Goal: Task Accomplishment & Management: Use online tool/utility

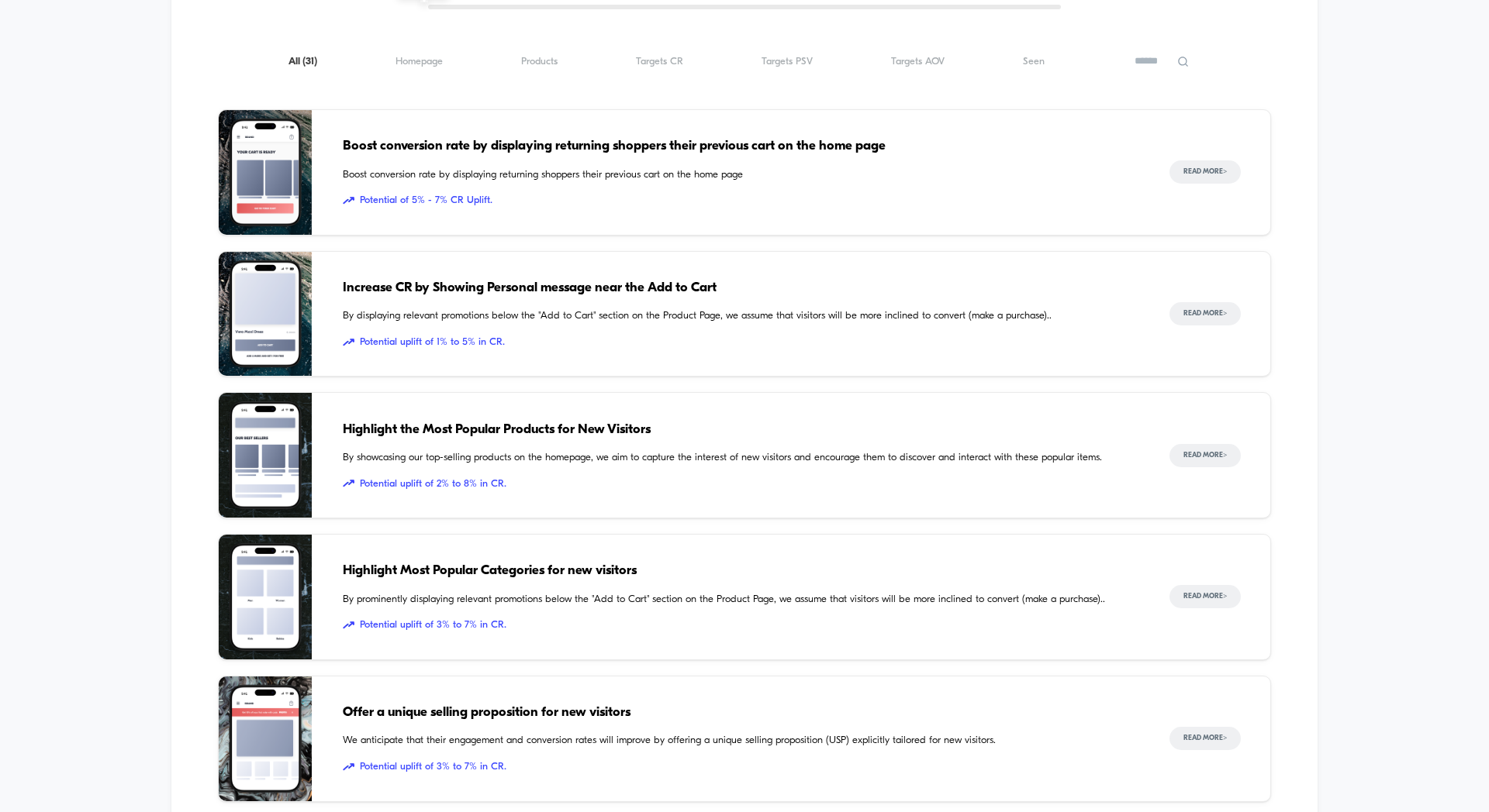
scroll to position [1547, 0]
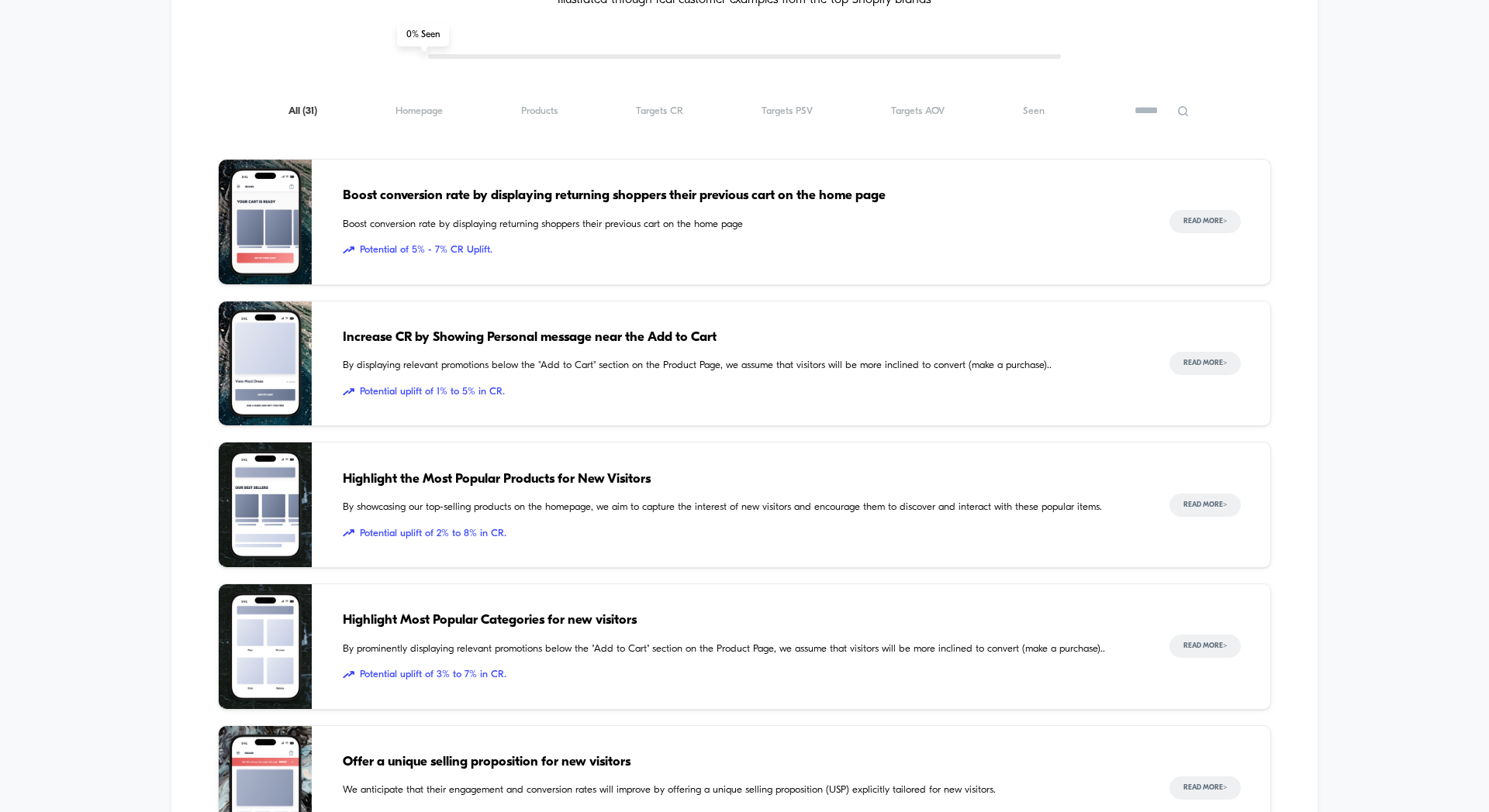
click at [1156, 116] on input at bounding box center [1161, 111] width 78 height 19
type input "****"
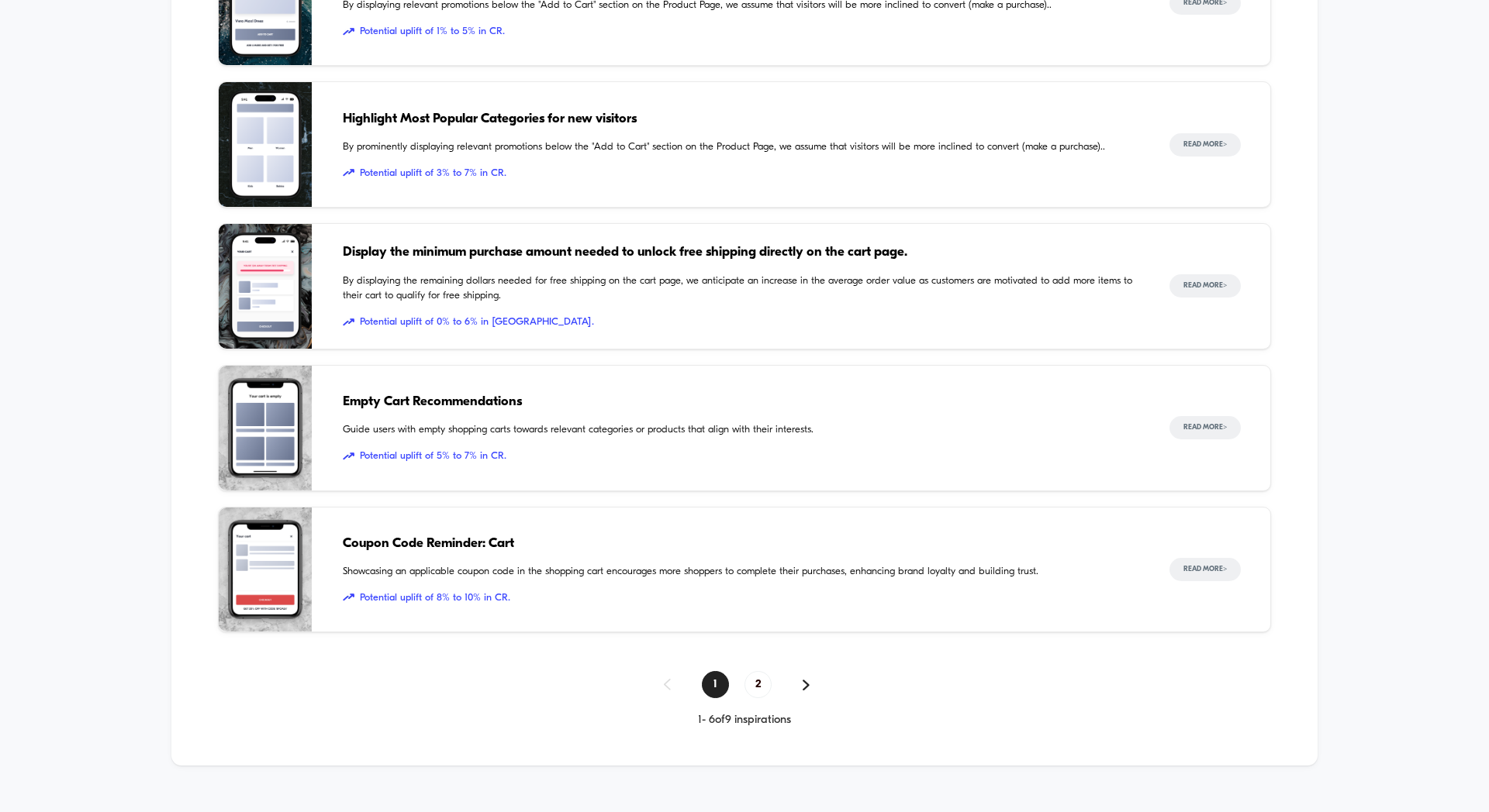
scroll to position [1933, 0]
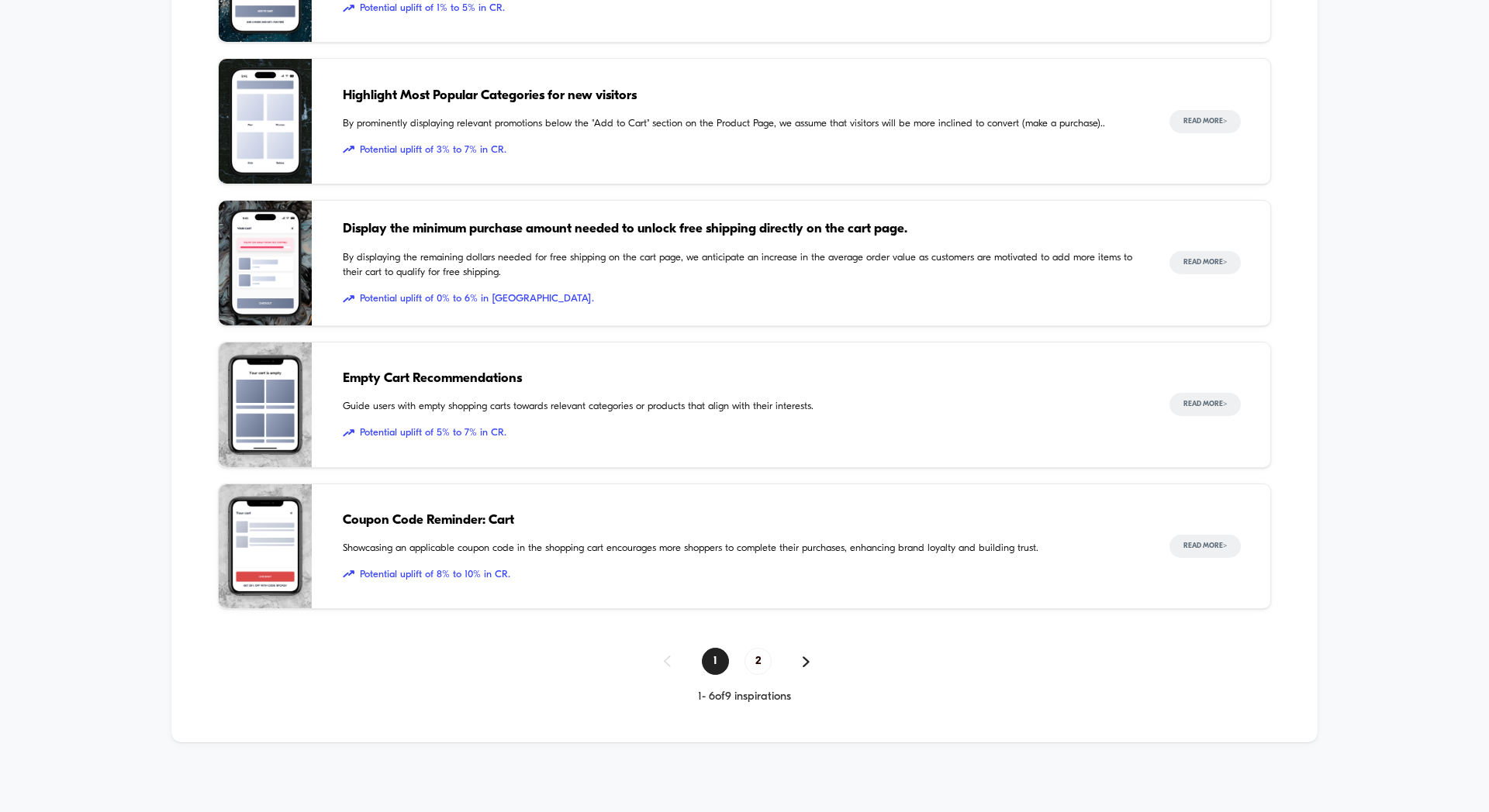
click at [620, 393] on div "Empty Cart Recommendations Guide users with empty shopping carts towards releva…" at bounding box center [741, 405] width 795 height 125
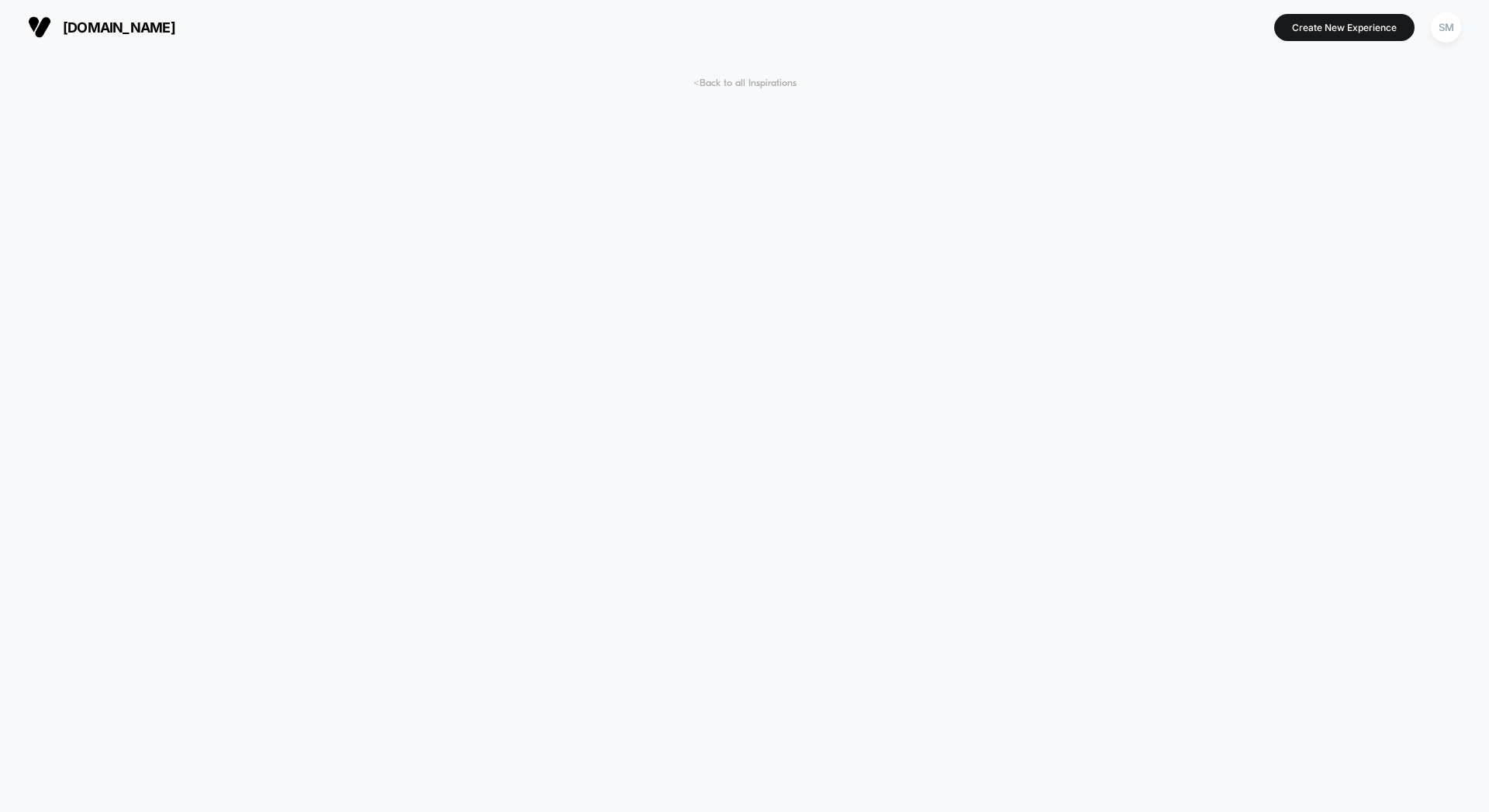
click at [718, 84] on span "< Back to all Inspirations" at bounding box center [744, 84] width 103 height 12
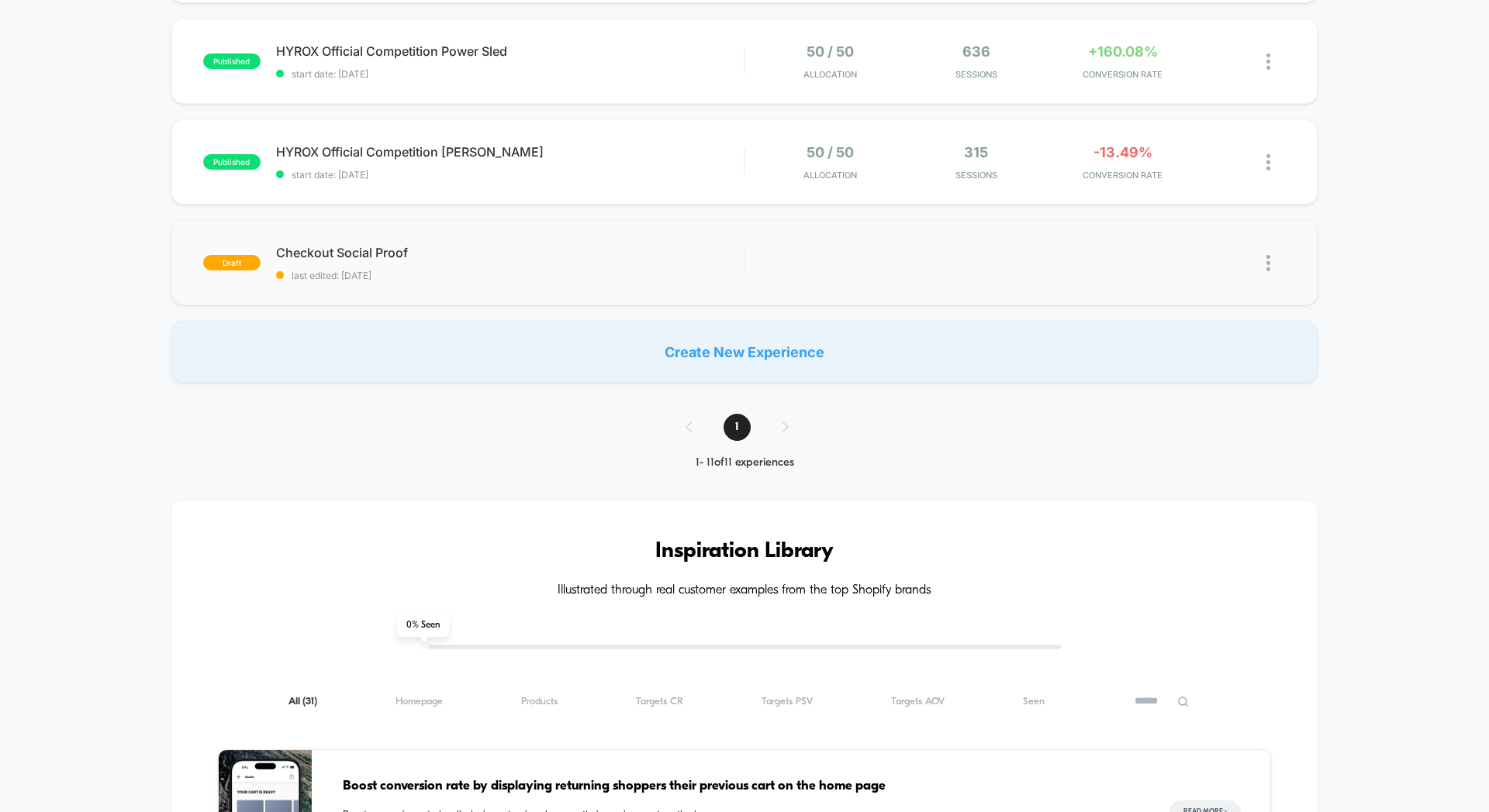
scroll to position [933, 0]
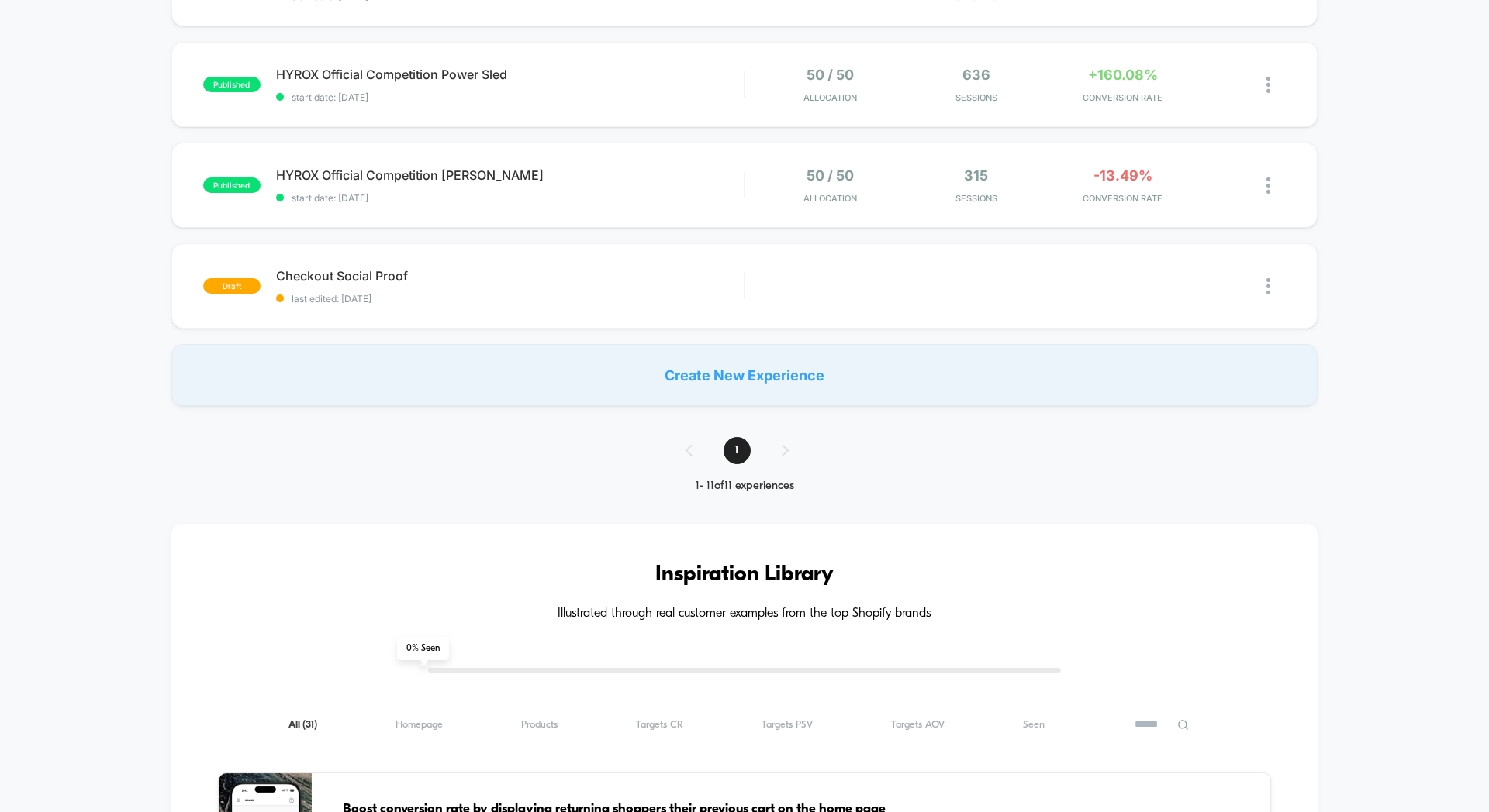
click at [764, 369] on div "Create New Experience" at bounding box center [744, 374] width 1146 height 62
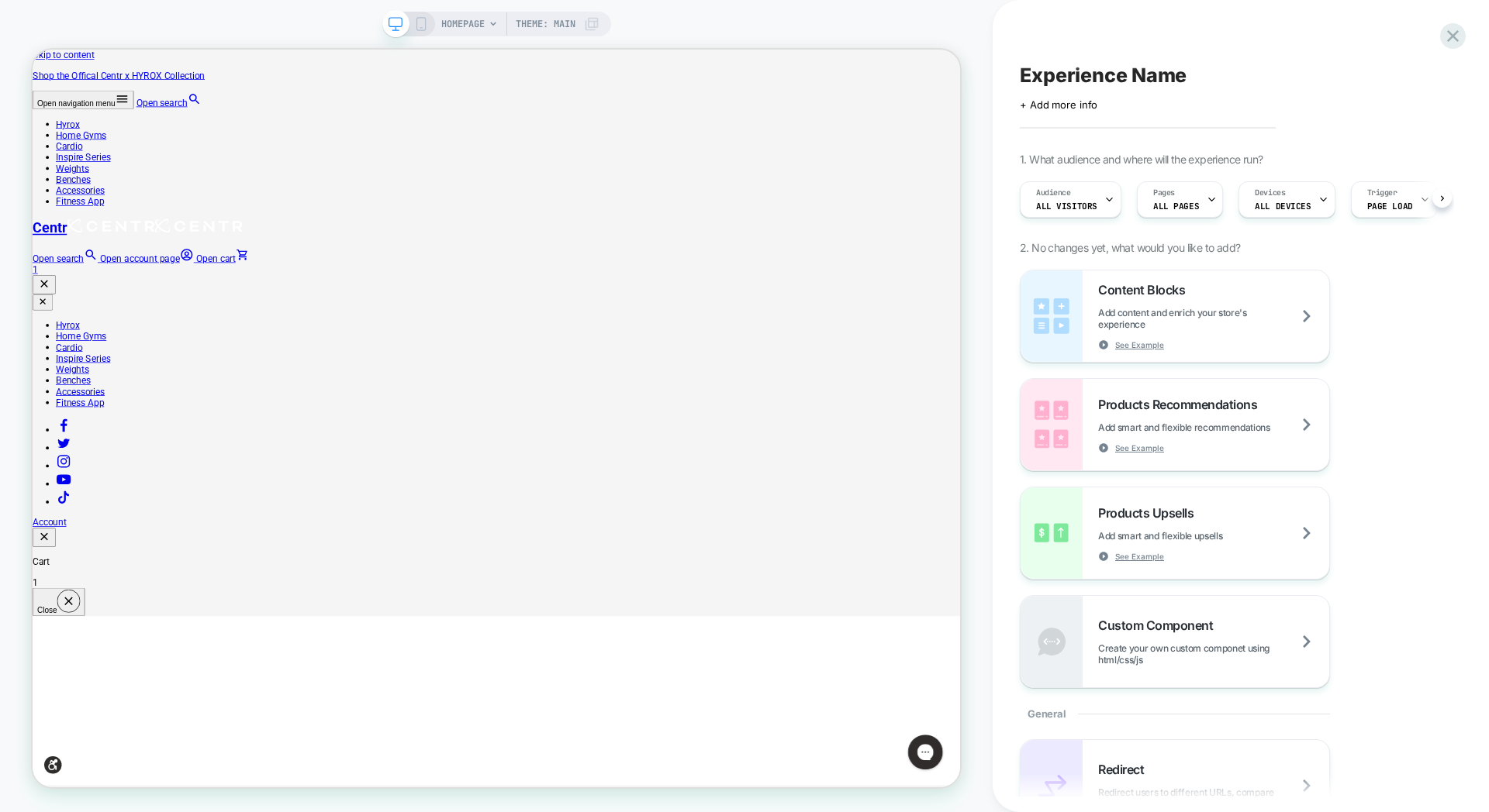
scroll to position [0, 1]
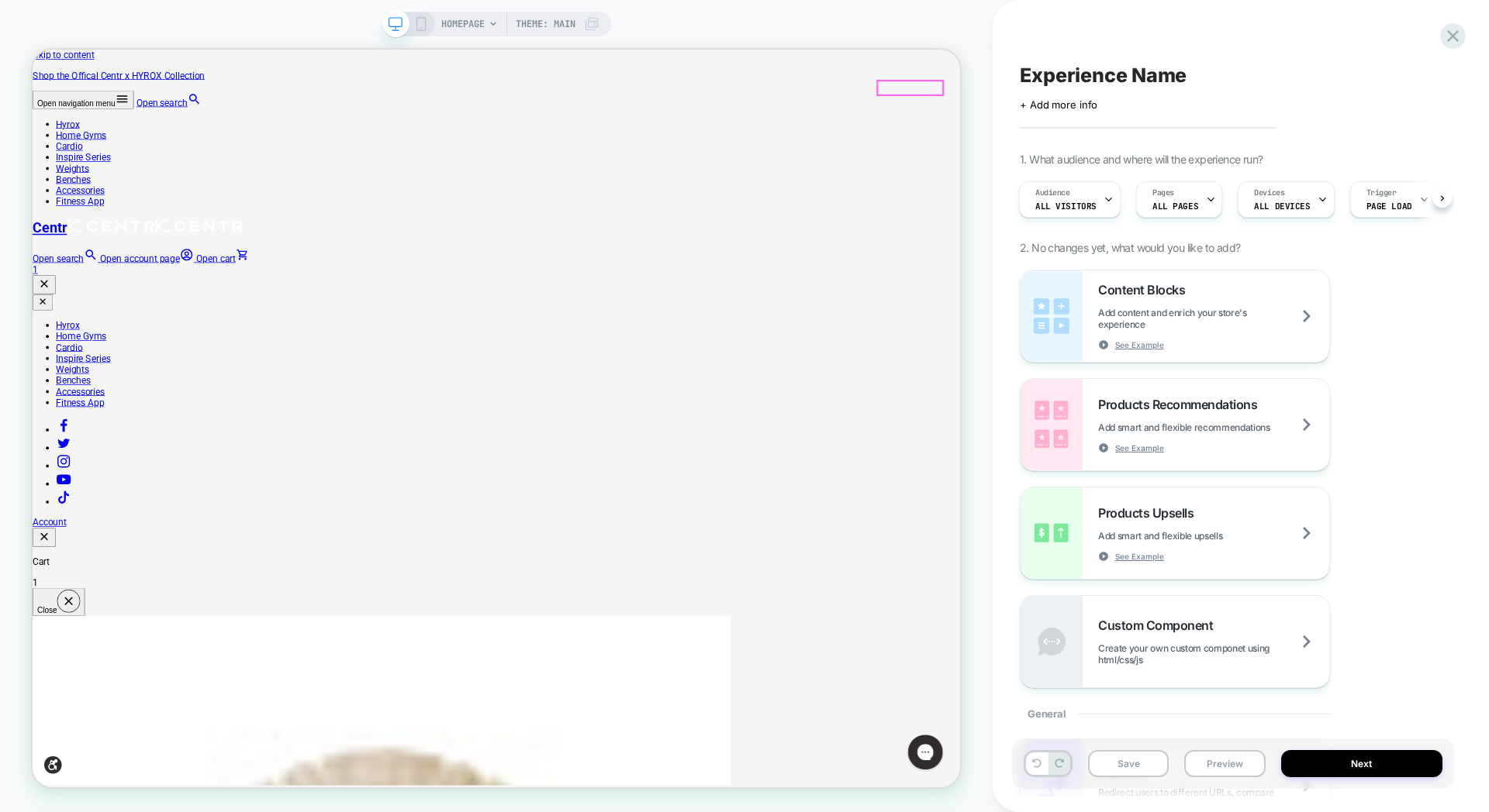
click at [1236, 321] on link "Open cart 1" at bounding box center [650, 335] width 1236 height 30
click at [1172, 327] on span "Add content and enrich your store's experience" at bounding box center [1213, 318] width 231 height 23
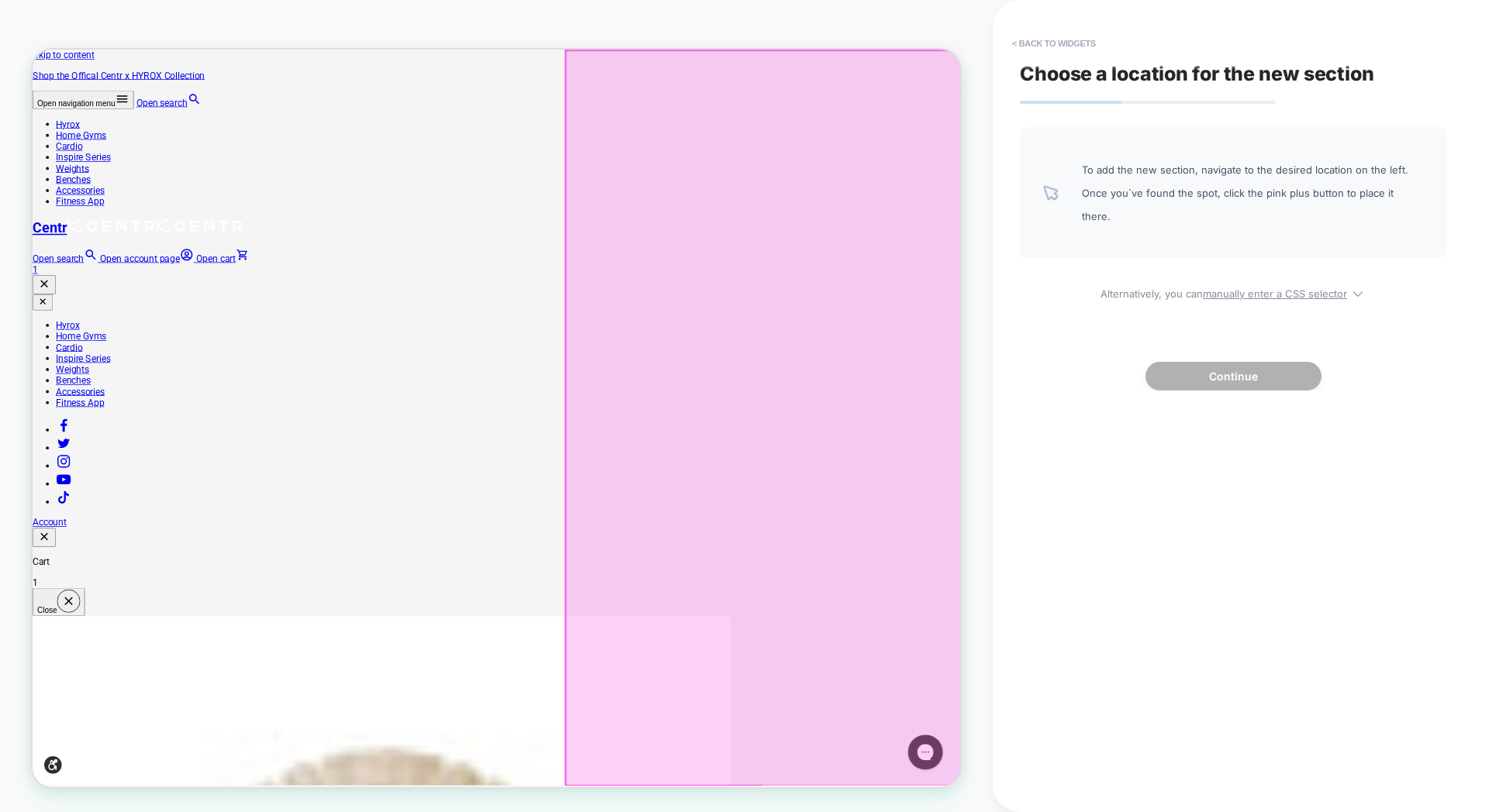
click at [1064, 468] on div at bounding box center [1007, 542] width 527 height 981
click at [1006, 416] on div at bounding box center [1006, 540] width 527 height 981
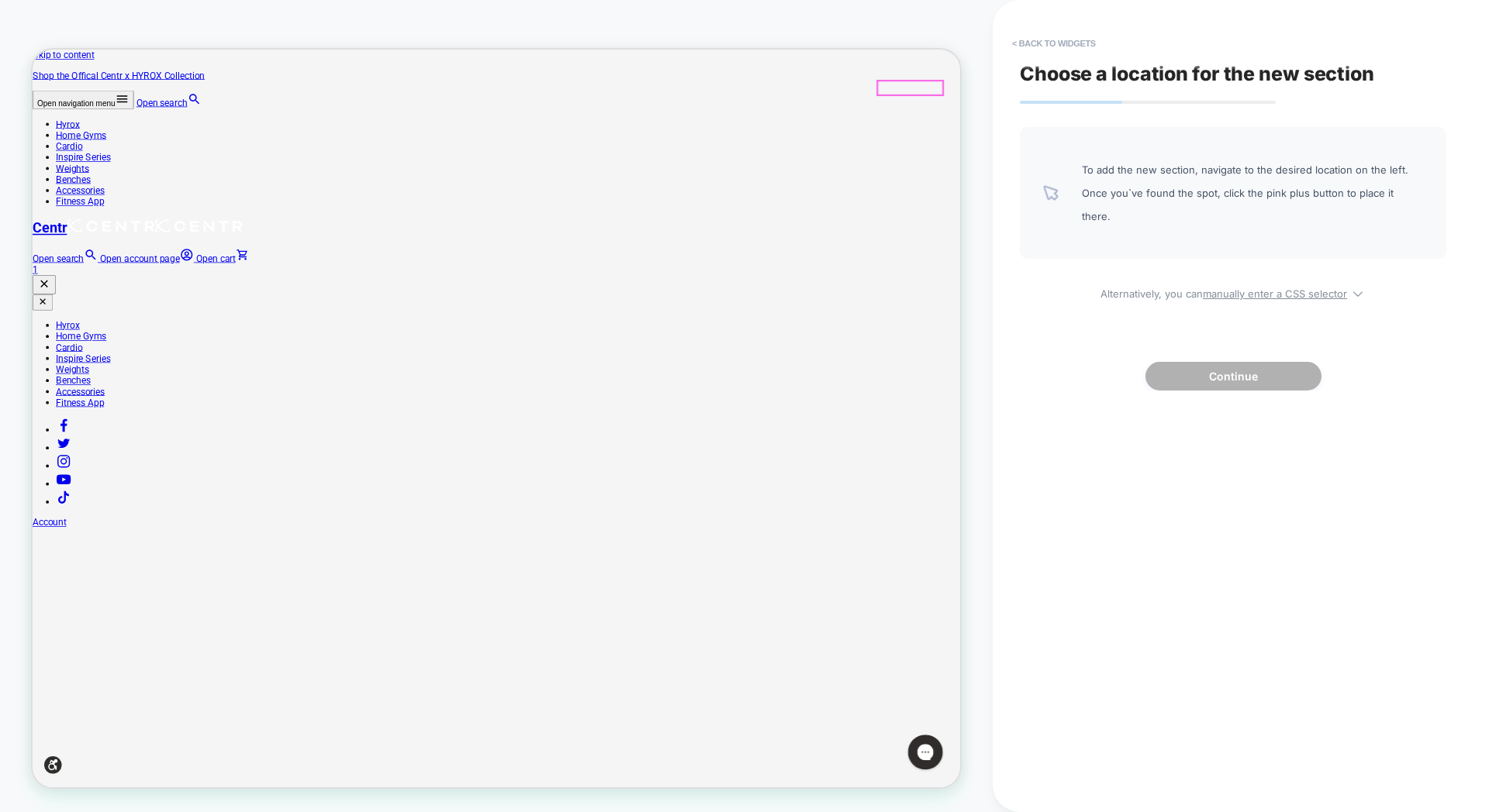
click at [1220, 321] on link "Open cart 1" at bounding box center [650, 335] width 1236 height 30
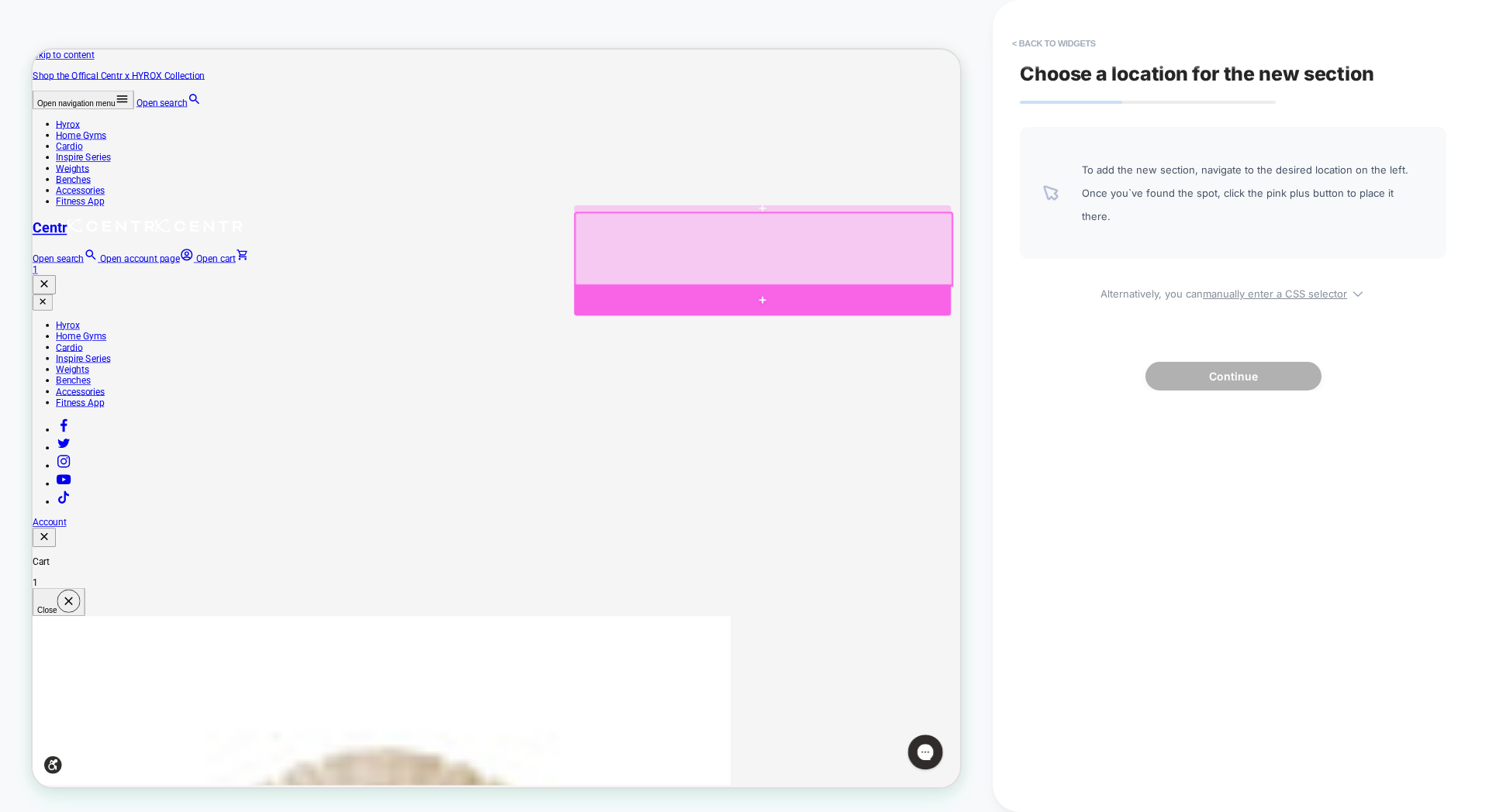
click at [943, 380] on div at bounding box center [1005, 383] width 503 height 42
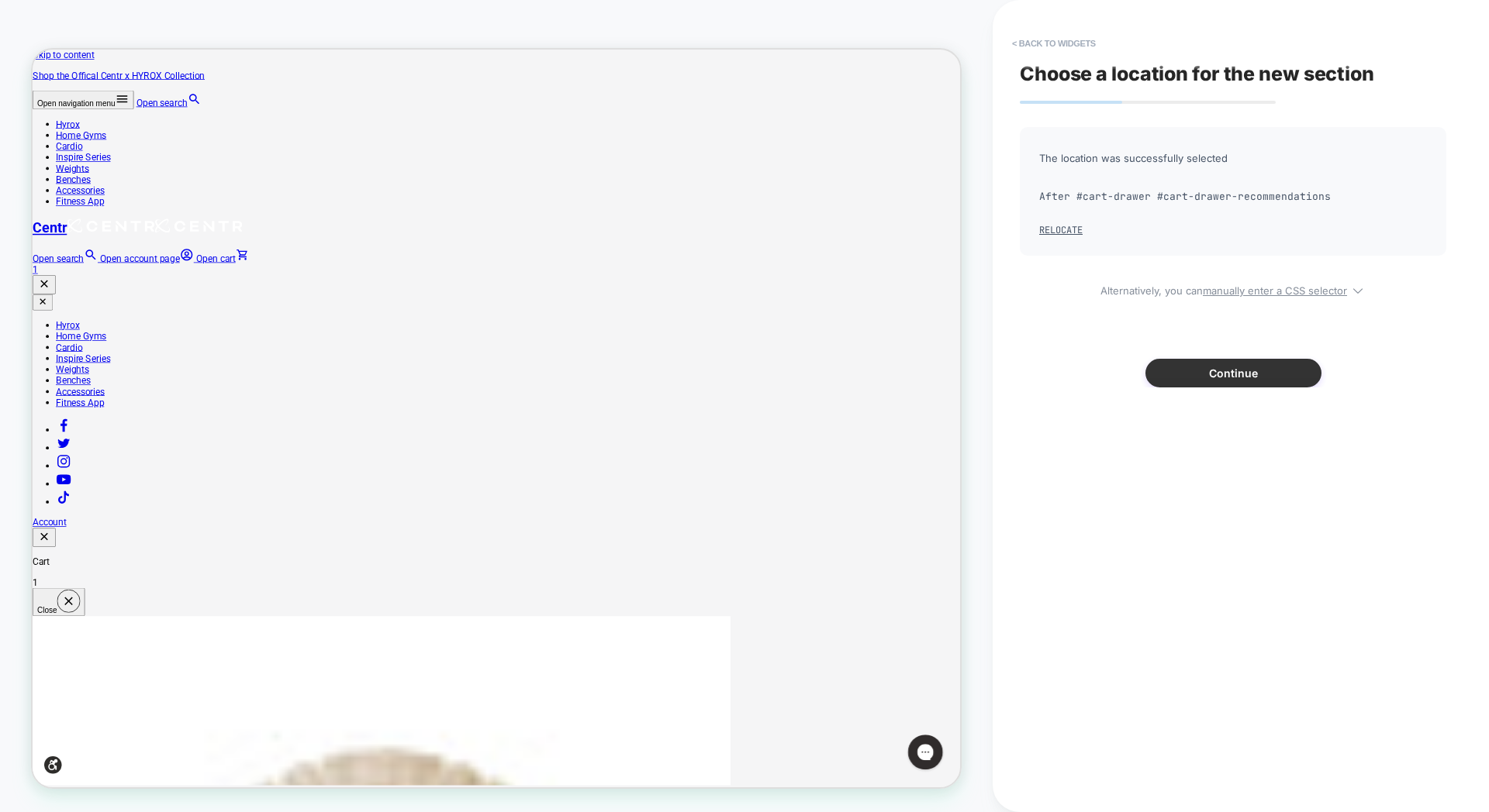
click at [1242, 382] on button "Continue" at bounding box center [1233, 374] width 176 height 29
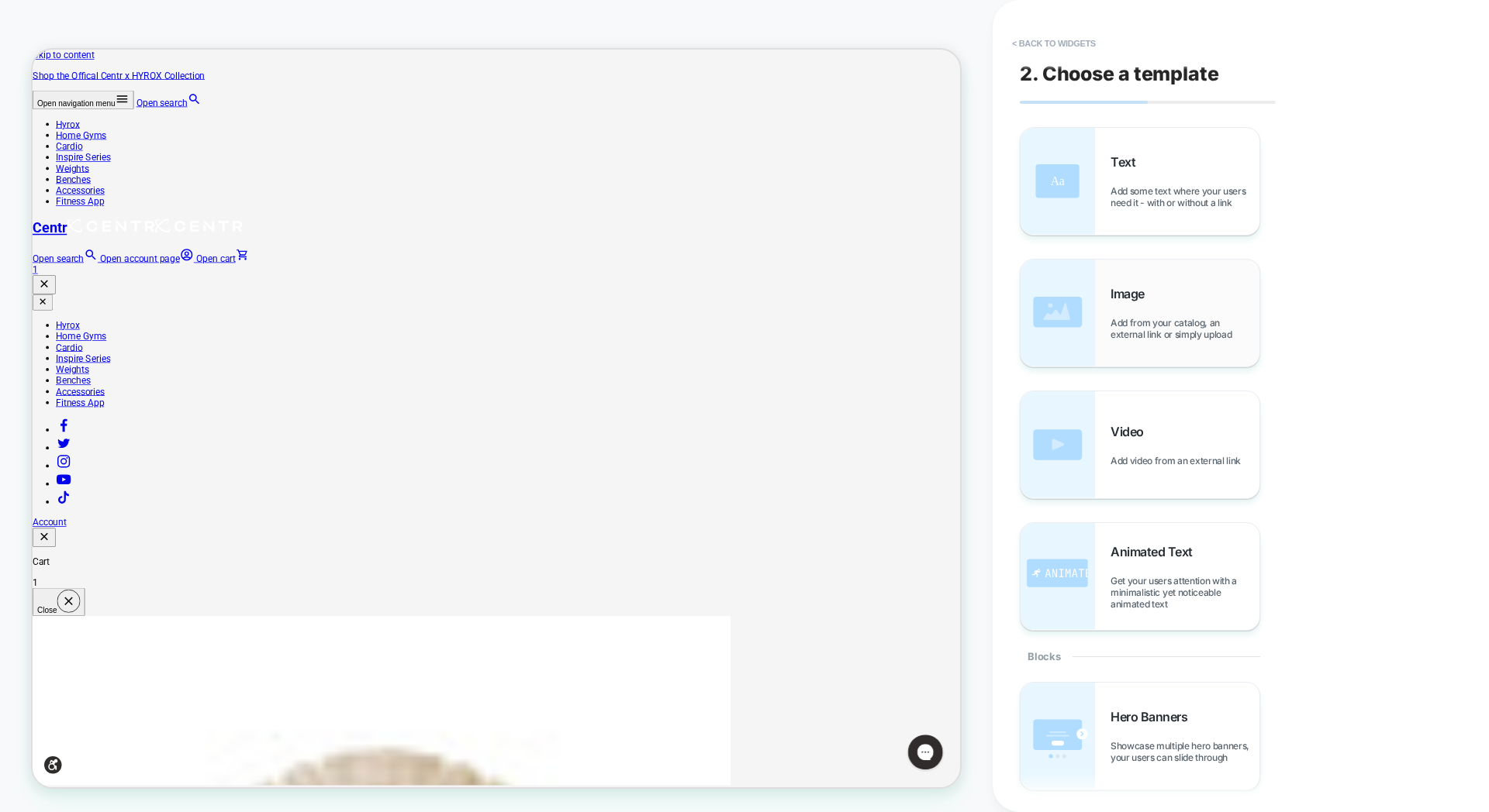
click at [1135, 301] on div "Image Add from your catalog, an external link or simply upload" at bounding box center [1184, 313] width 148 height 55
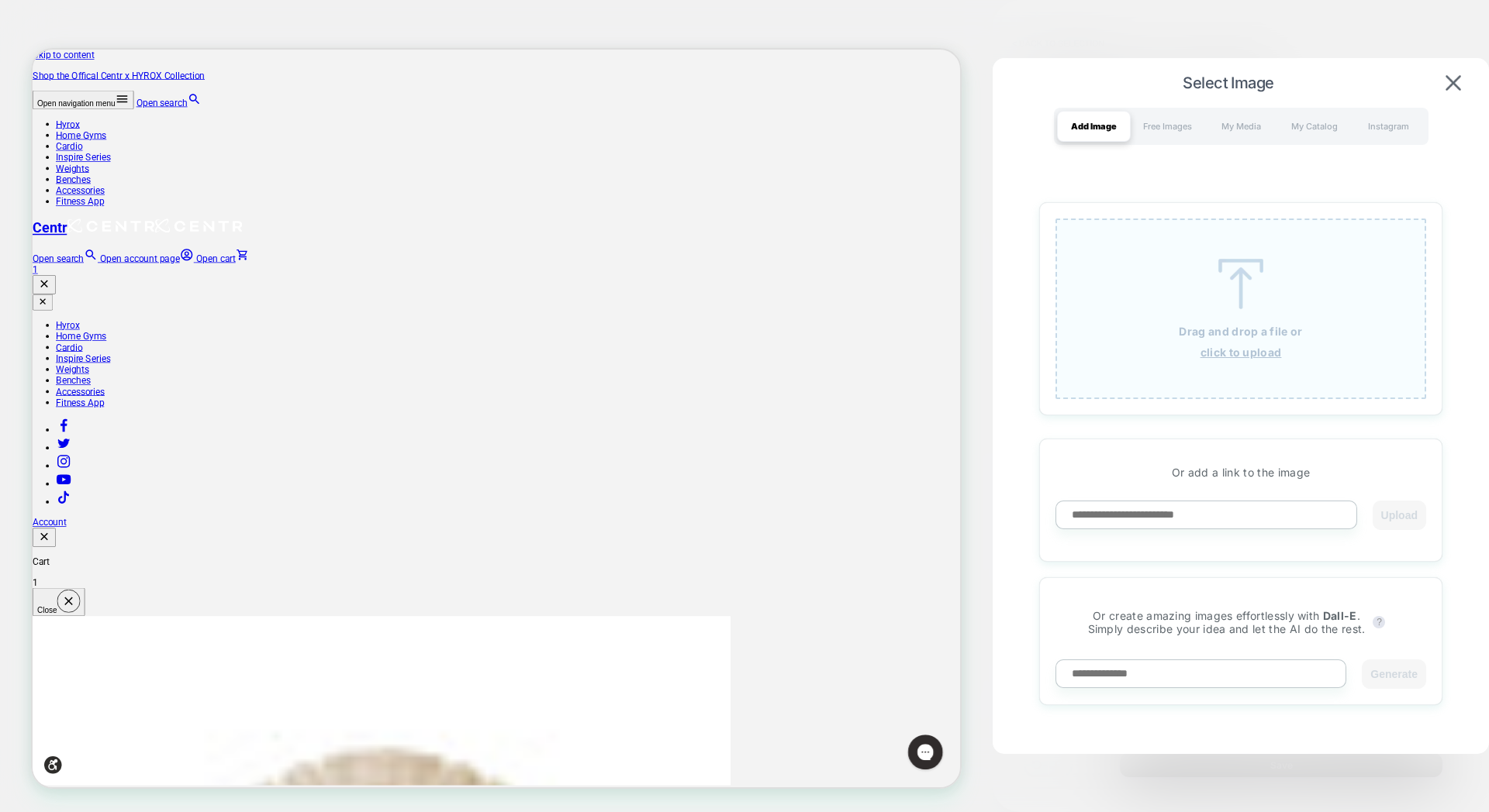
click at [1208, 359] on div "Drag and drop a file or click to upload" at bounding box center [1241, 309] width 370 height 181
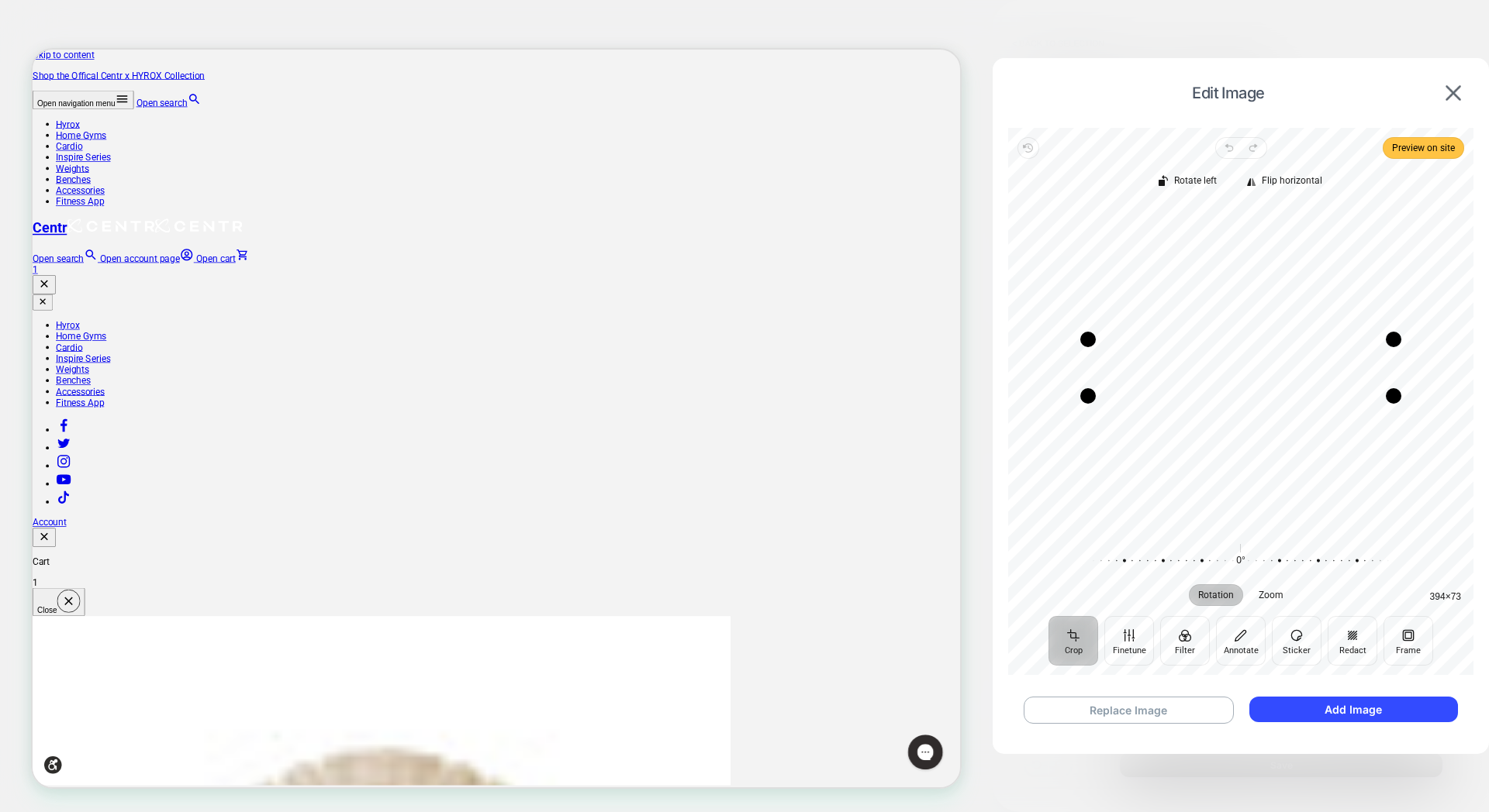
click at [1423, 139] on span "Preview on site" at bounding box center [1423, 148] width 63 height 19
click at [1260, 588] on button "Zoom" at bounding box center [1271, 594] width 44 height 21
drag, startPoint x: 1241, startPoint y: 561, endPoint x: 1474, endPoint y: 546, distance: 233.5
click at [1474, 546] on div "Edit Image Revert Undo Redo Preview on site Crop Finetune Filter Annotate Stick…" at bounding box center [1241, 401] width 497 height 687
click at [1398, 147] on span "Preview on site" at bounding box center [1423, 148] width 63 height 19
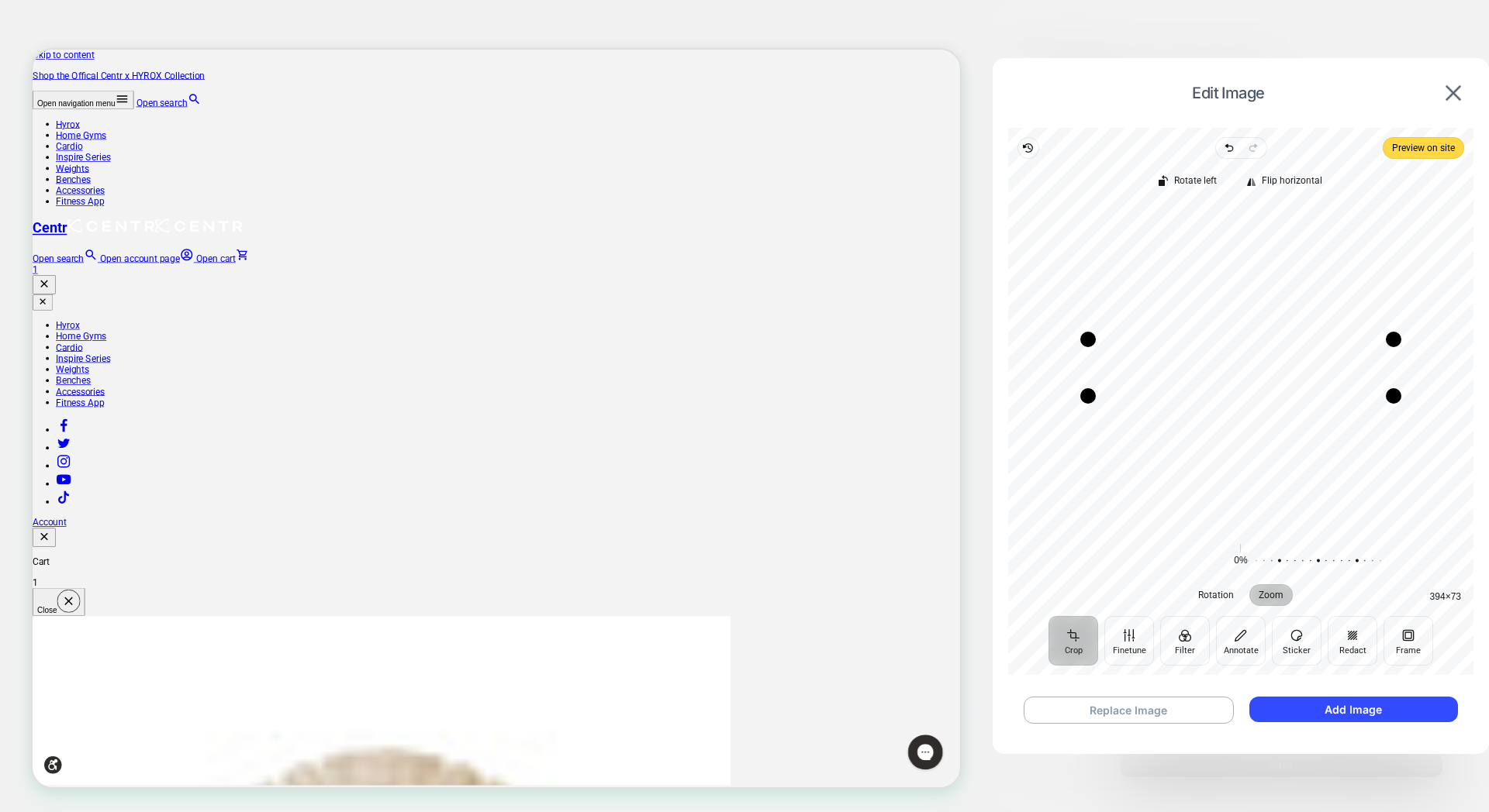
click at [1333, 704] on button "Add Image" at bounding box center [1353, 710] width 208 height 26
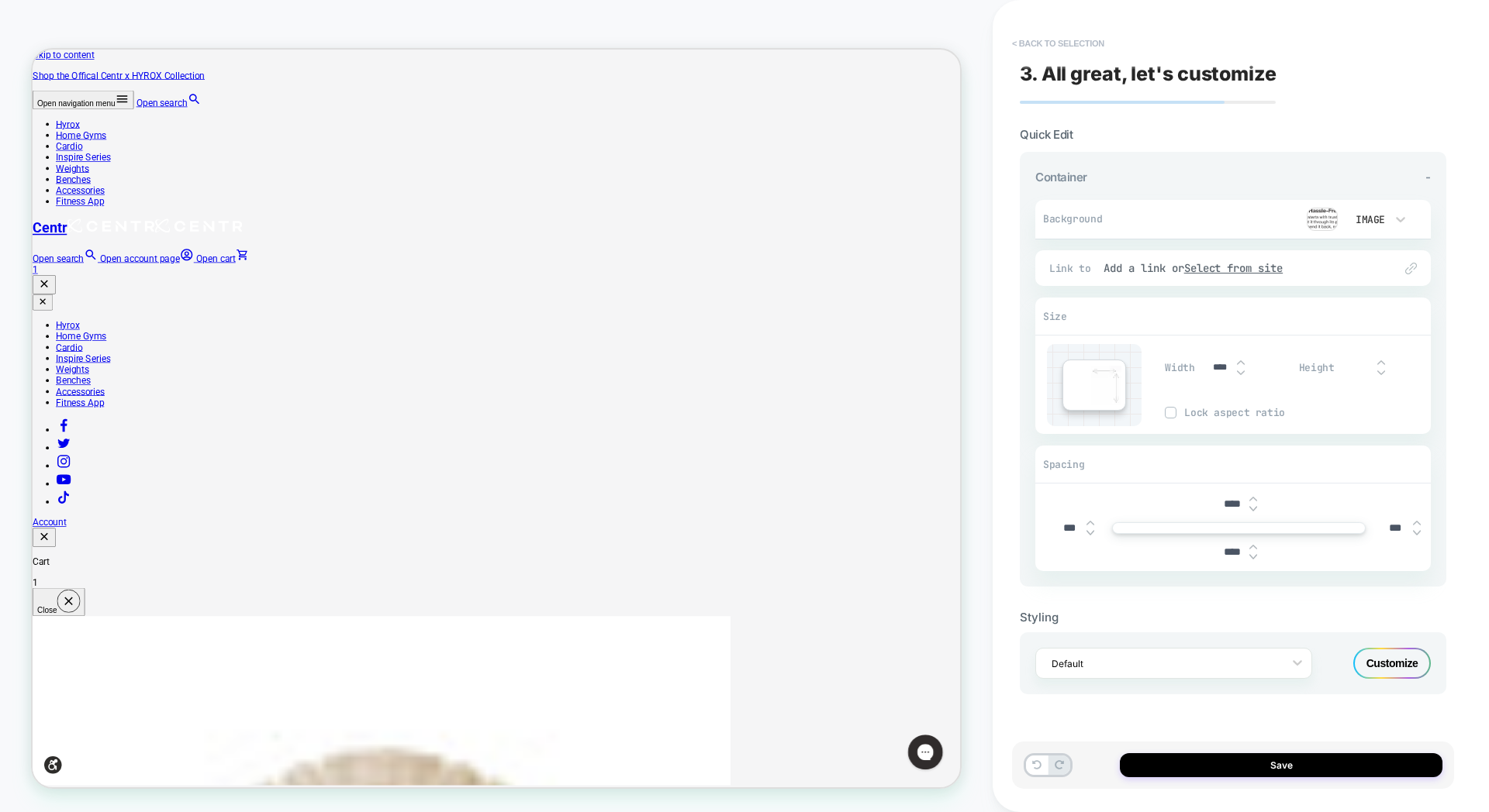
click at [1032, 46] on button "< Back to selection" at bounding box center [1058, 43] width 108 height 25
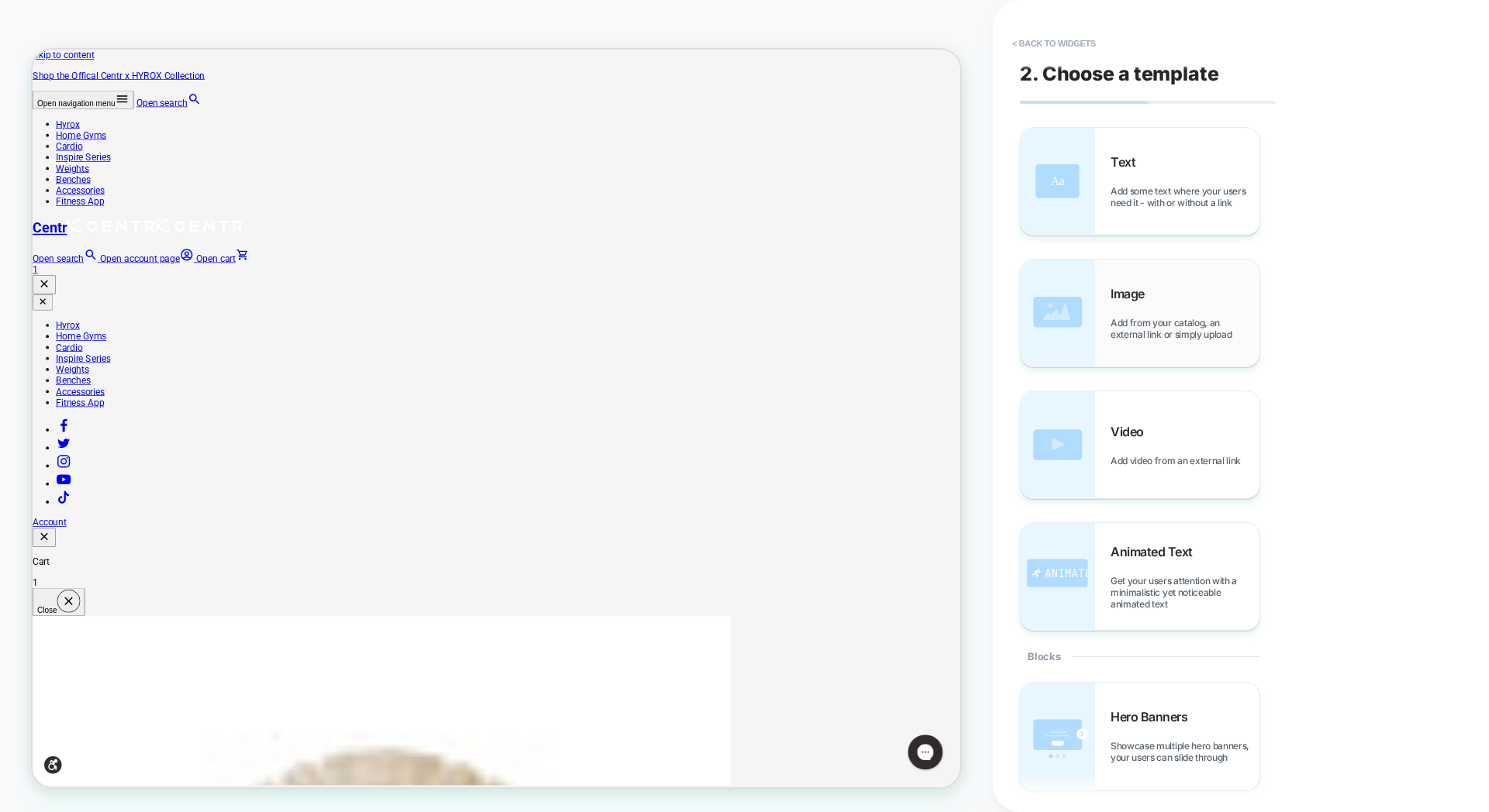
click at [1164, 310] on div "Image Add from your catalog, an external link or simply upload" at bounding box center [1184, 313] width 148 height 55
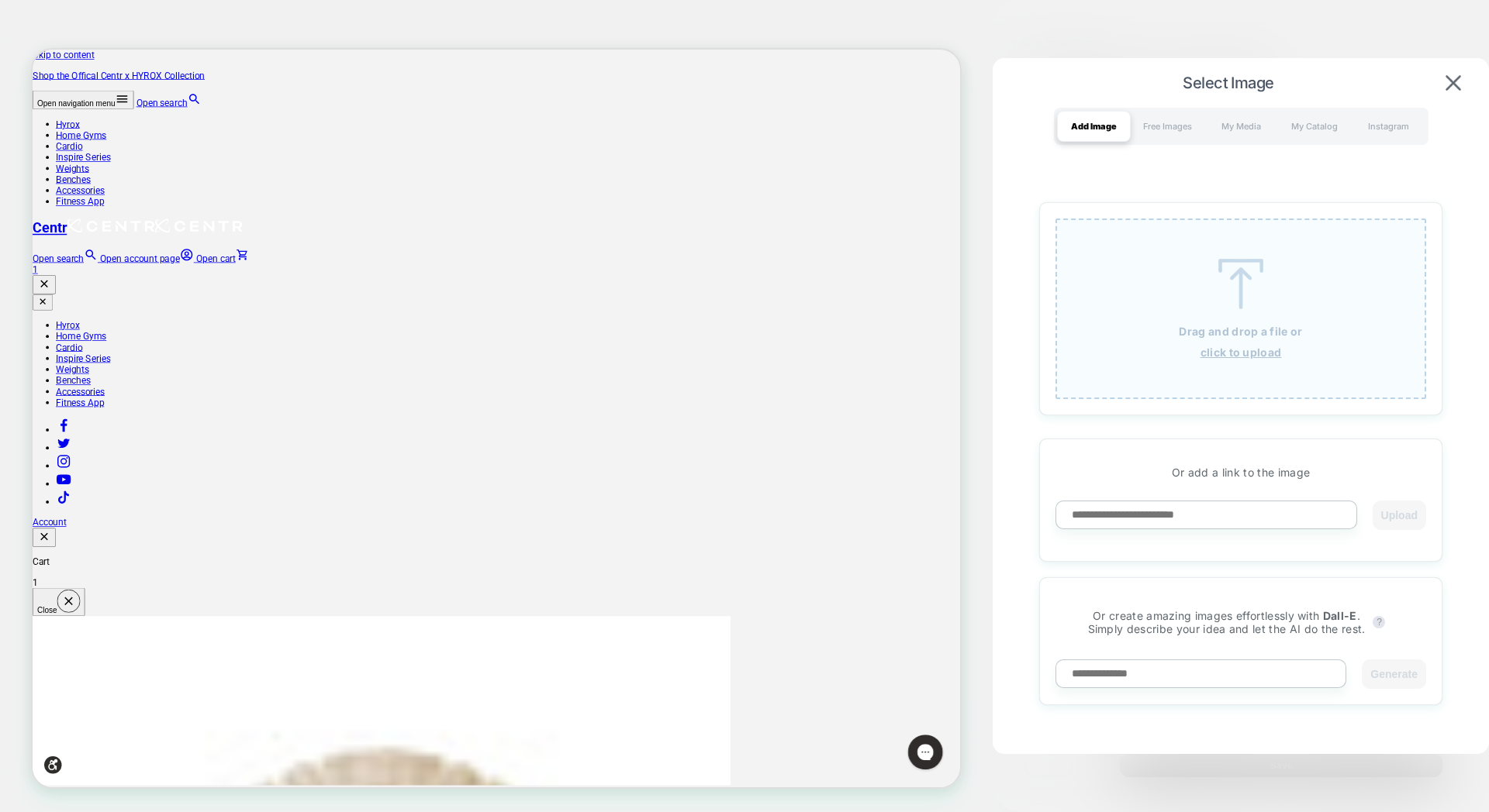
click at [1210, 376] on div "Drag and drop a file or click to upload" at bounding box center [1241, 309] width 370 height 181
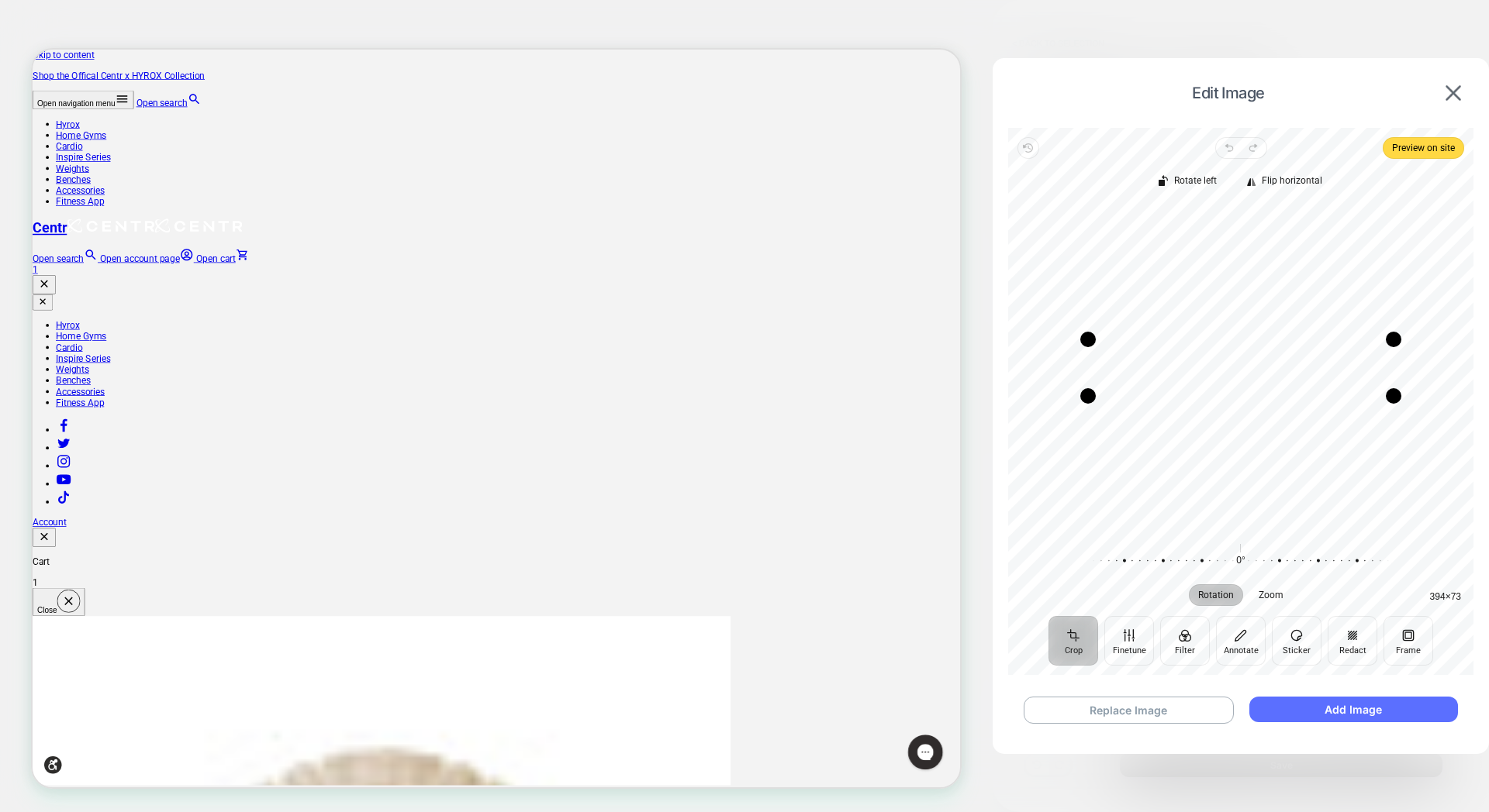
click at [1299, 716] on button "Add Image" at bounding box center [1353, 710] width 208 height 26
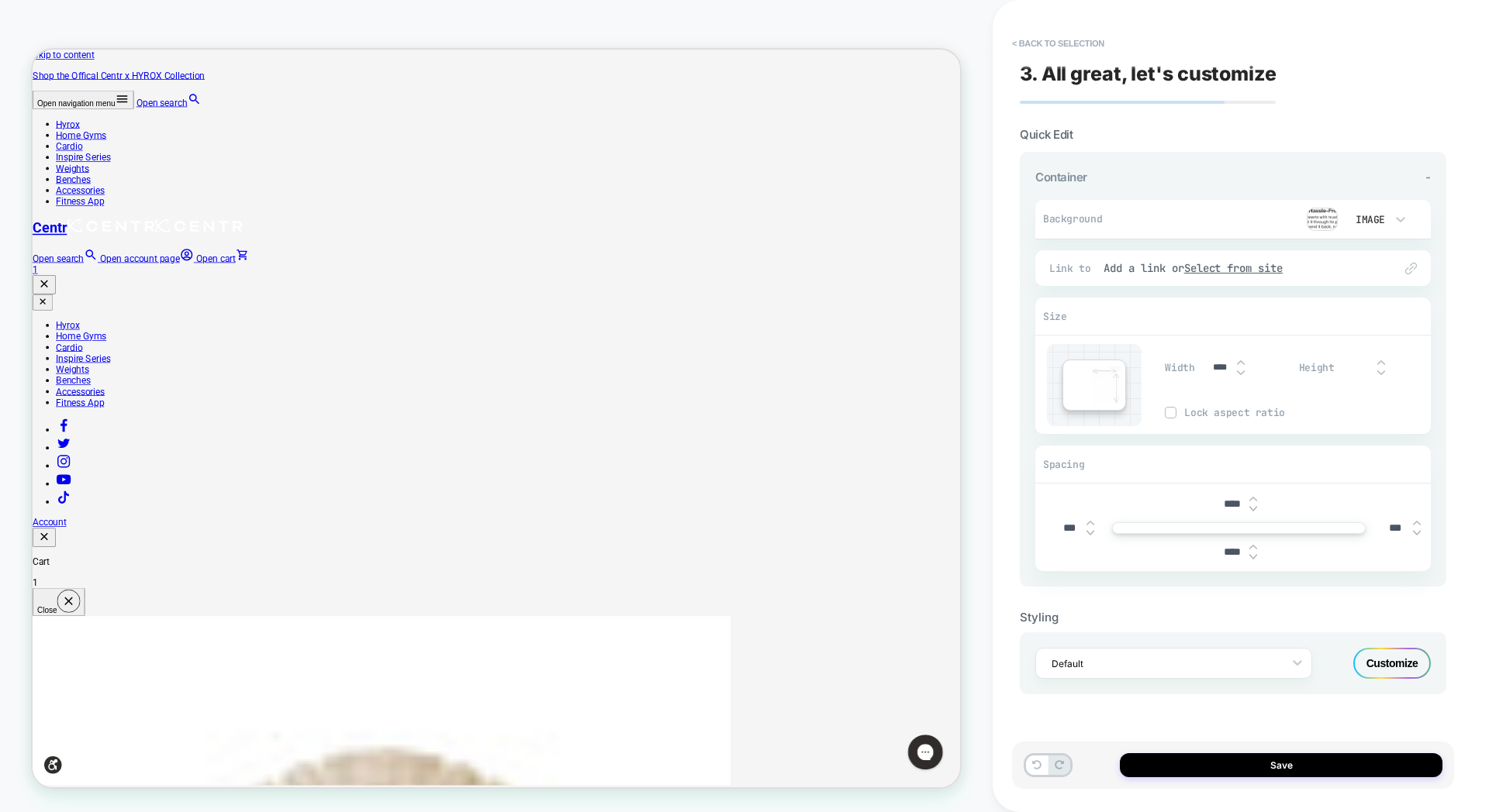
click at [1305, 777] on div "Save" at bounding box center [1233, 765] width 442 height 47
click at [1259, 766] on button "Save" at bounding box center [1281, 765] width 323 height 24
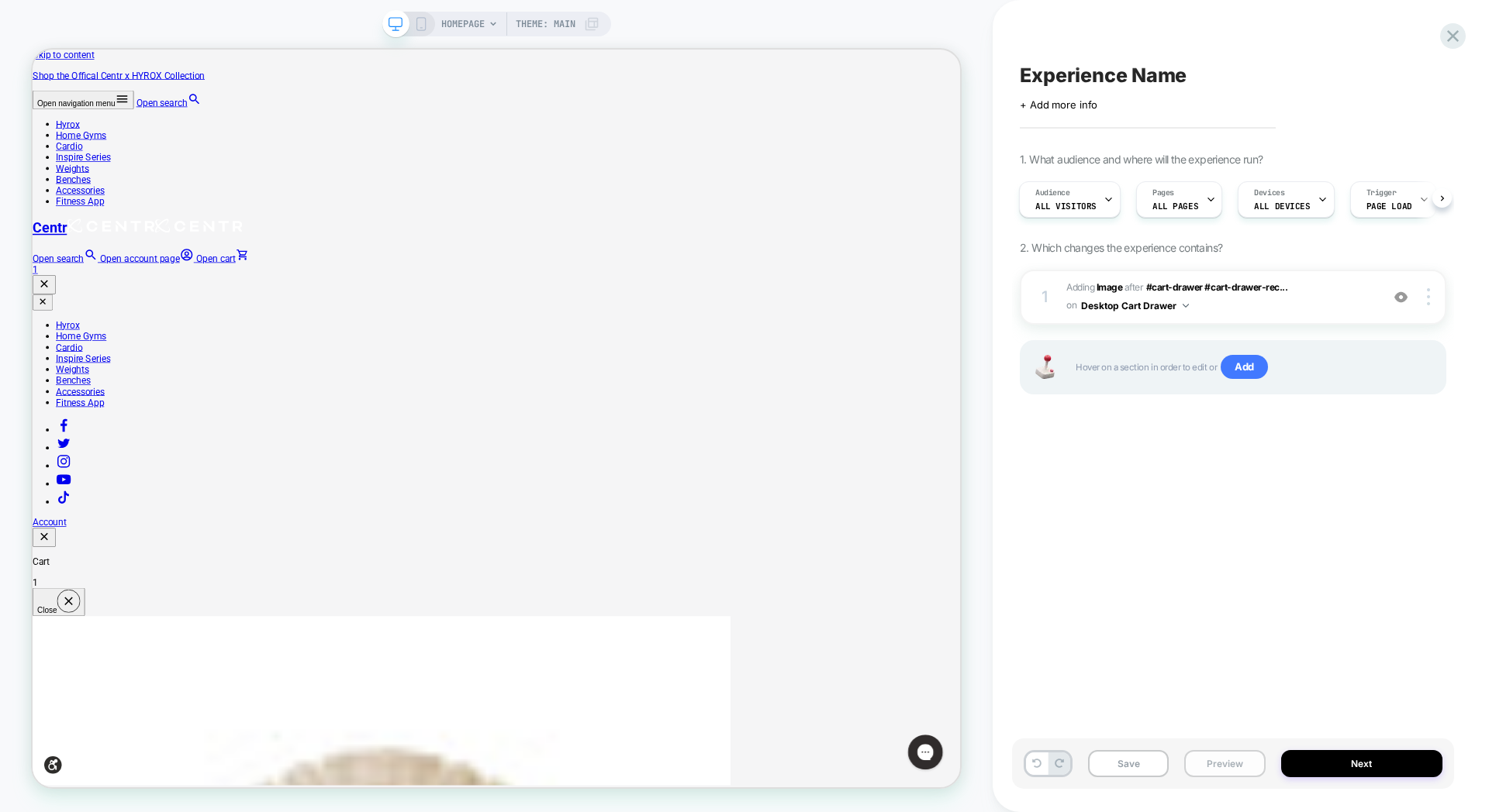
click at [1207, 767] on button "Preview" at bounding box center [1224, 764] width 81 height 27
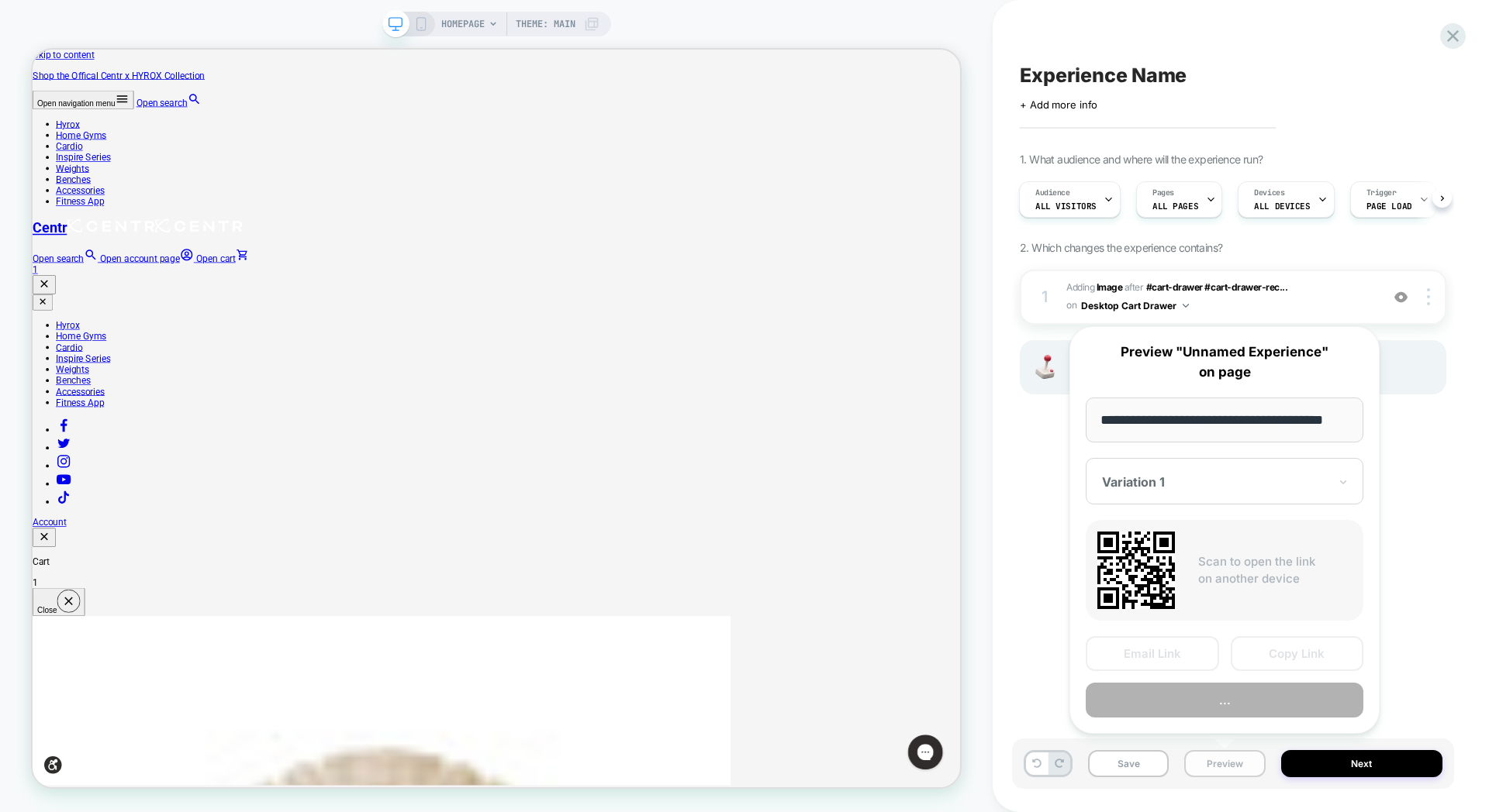
scroll to position [0, 21]
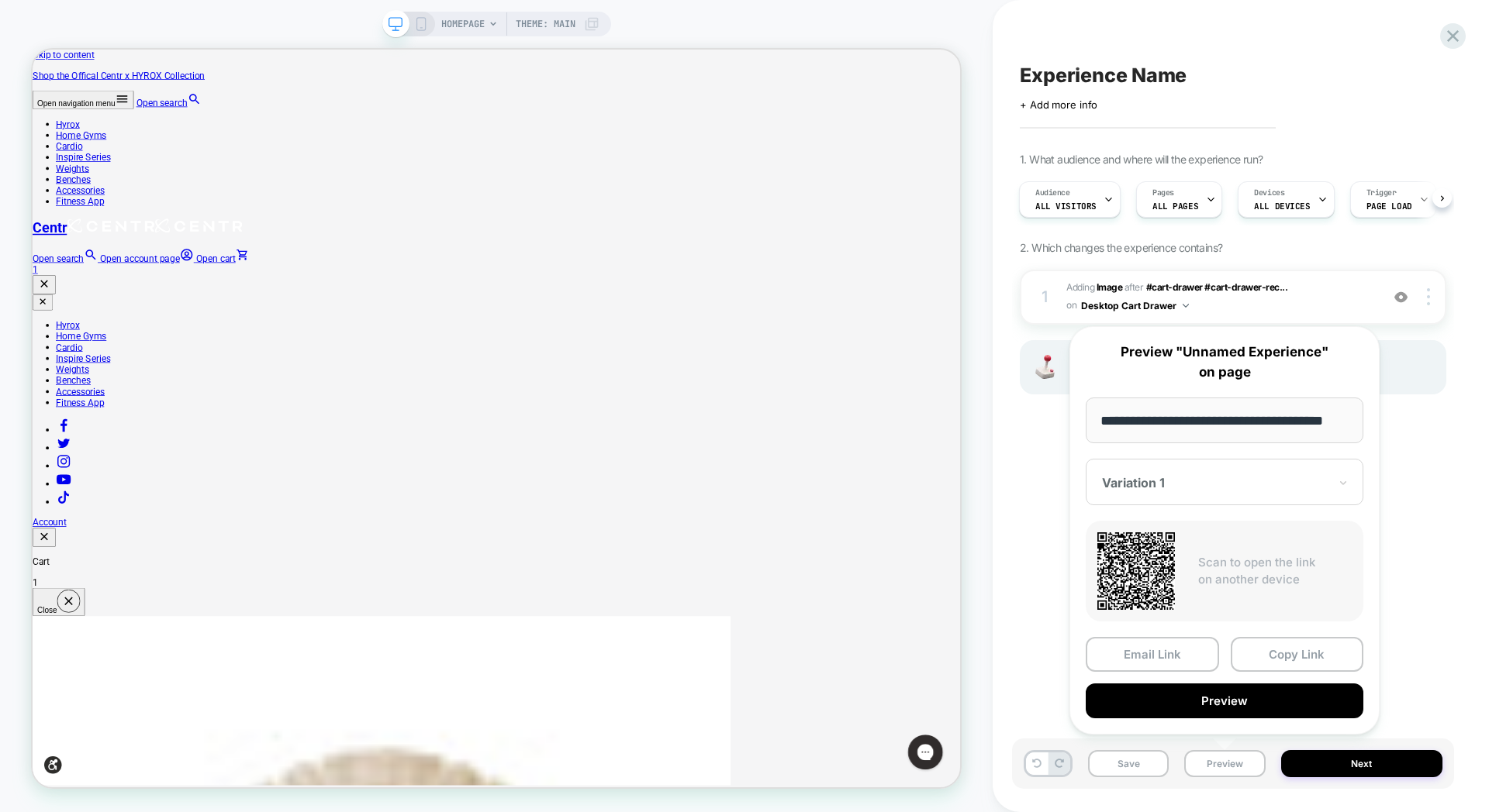
click at [1255, 406] on input "**********" at bounding box center [1224, 420] width 277 height 46
click at [1187, 426] on input "**********" at bounding box center [1224, 420] width 277 height 46
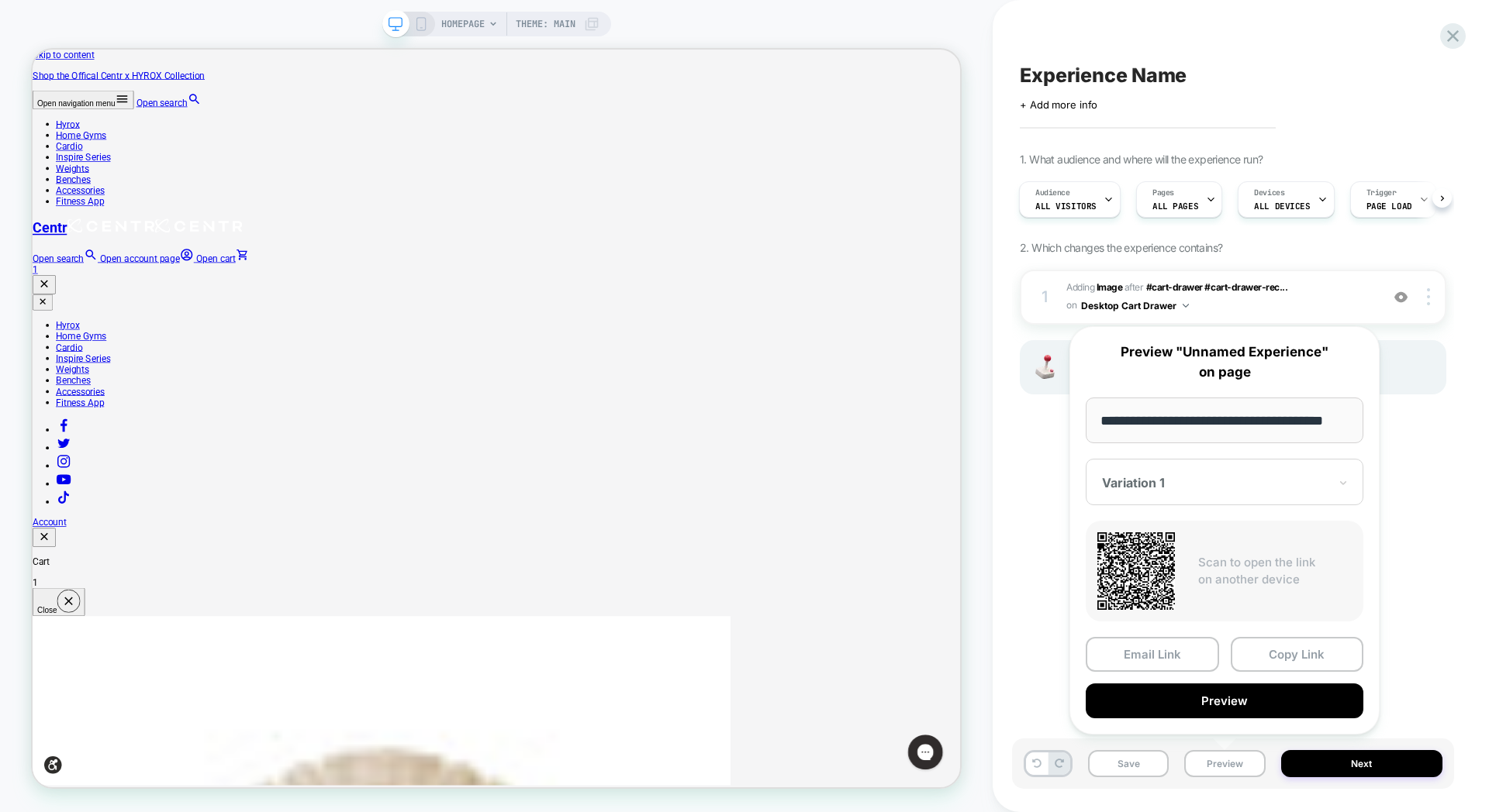
click at [1187, 426] on input "**********" at bounding box center [1224, 420] width 277 height 46
click at [1180, 413] on input "**********" at bounding box center [1224, 420] width 277 height 46
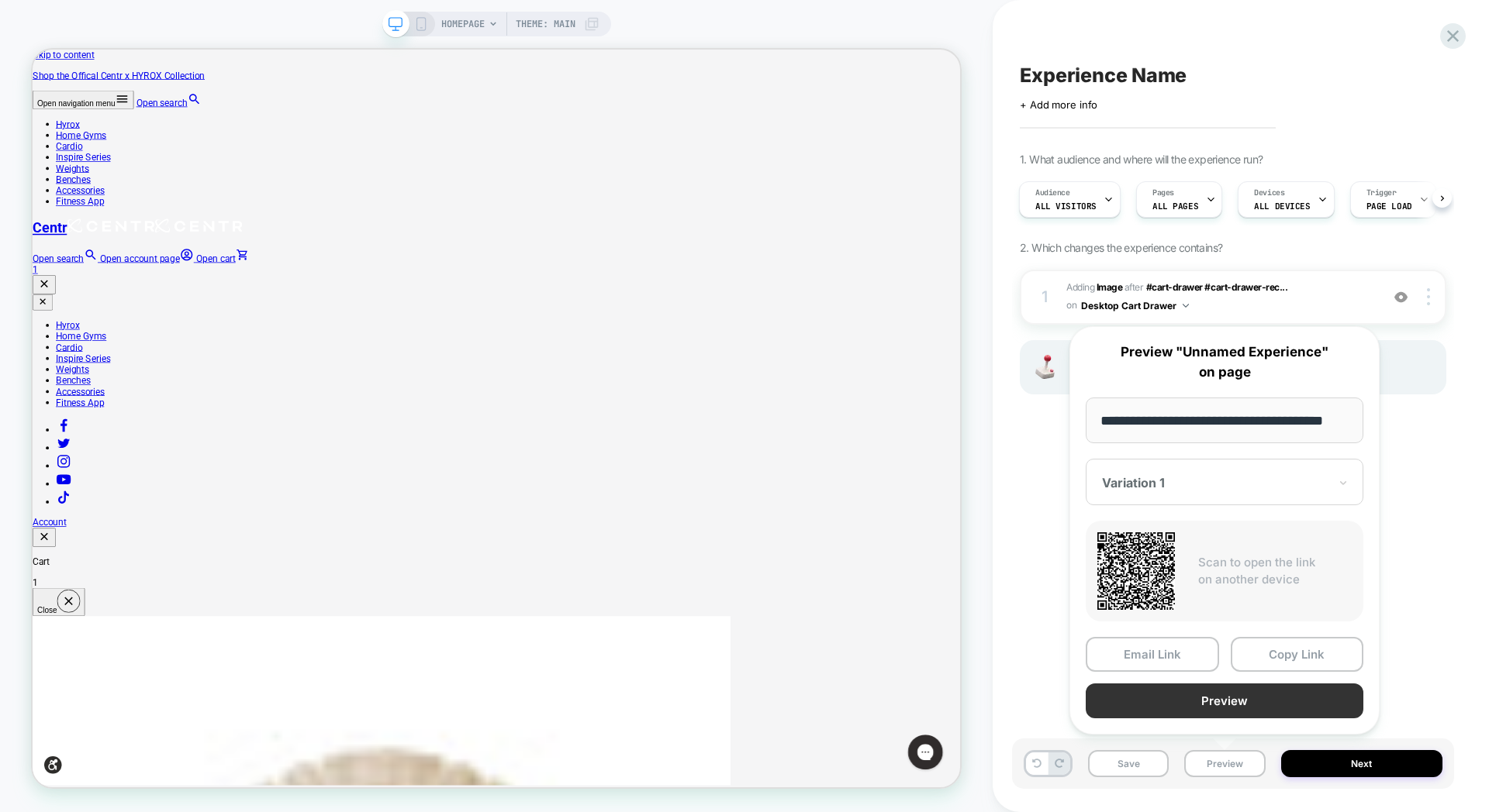
click at [1232, 714] on button "Preview" at bounding box center [1224, 701] width 277 height 35
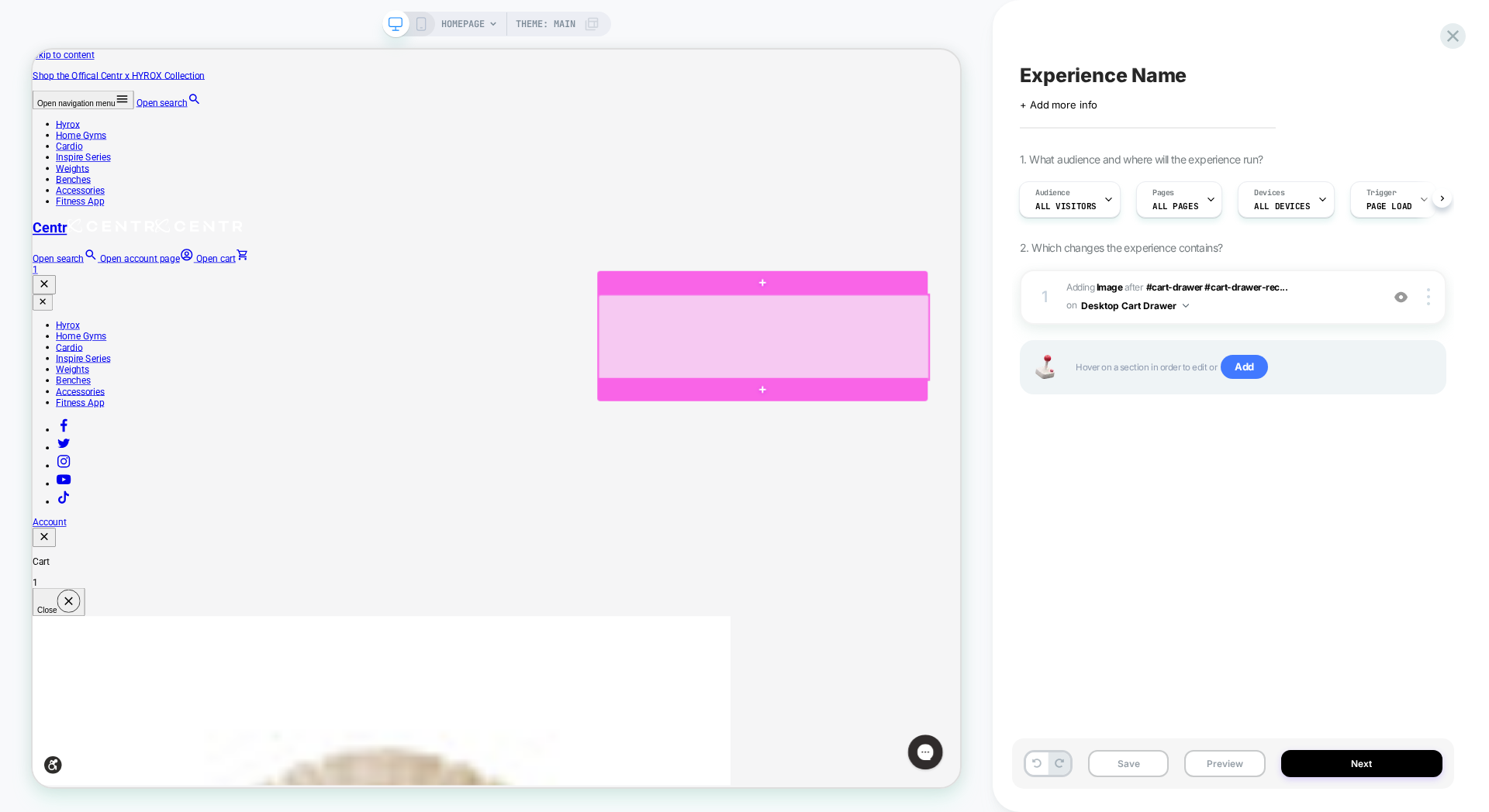
click at [825, 430] on div at bounding box center [1007, 433] width 440 height 113
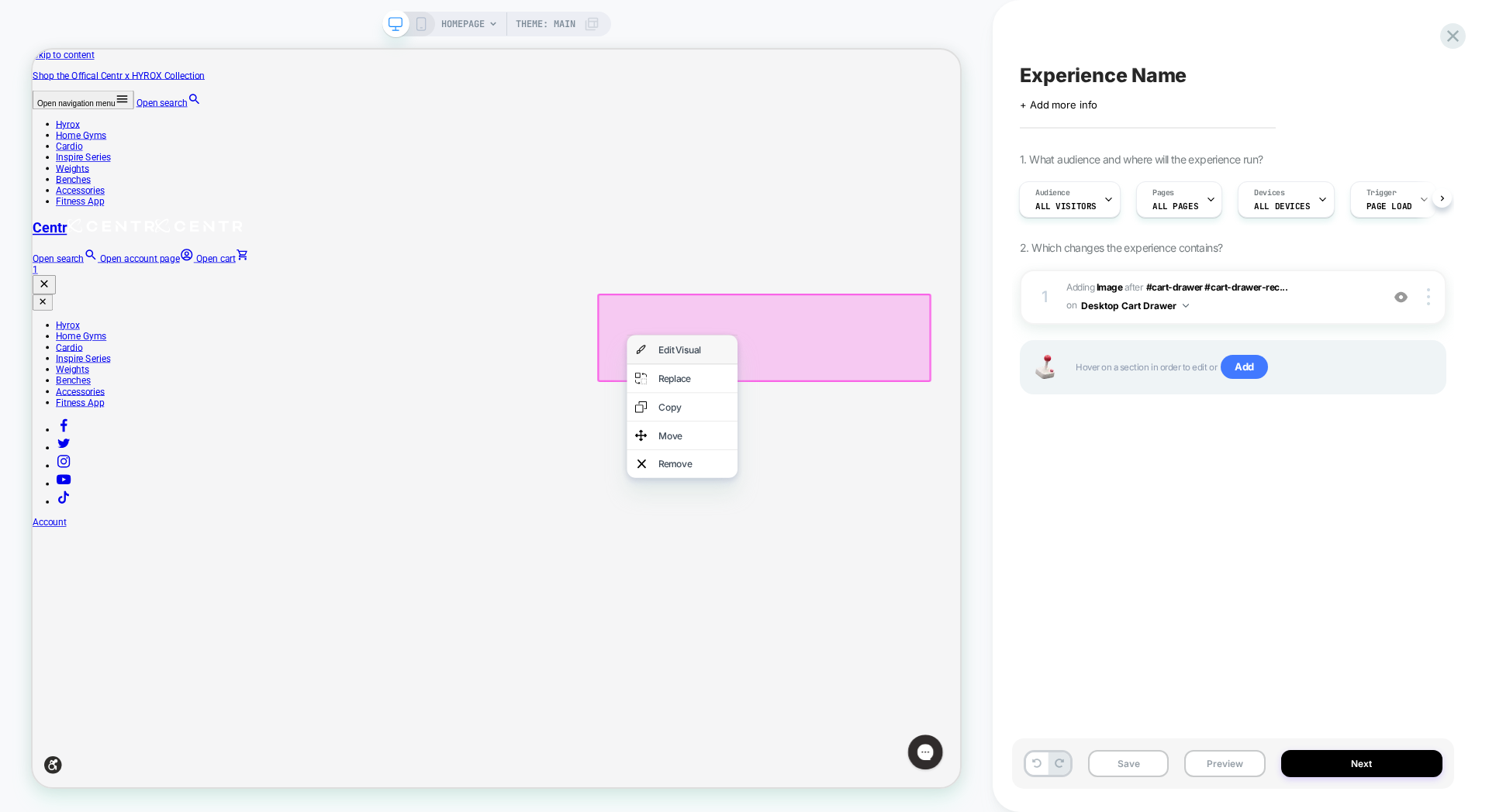
click at [904, 442] on div "Edit Visual" at bounding box center [914, 450] width 95 height 15
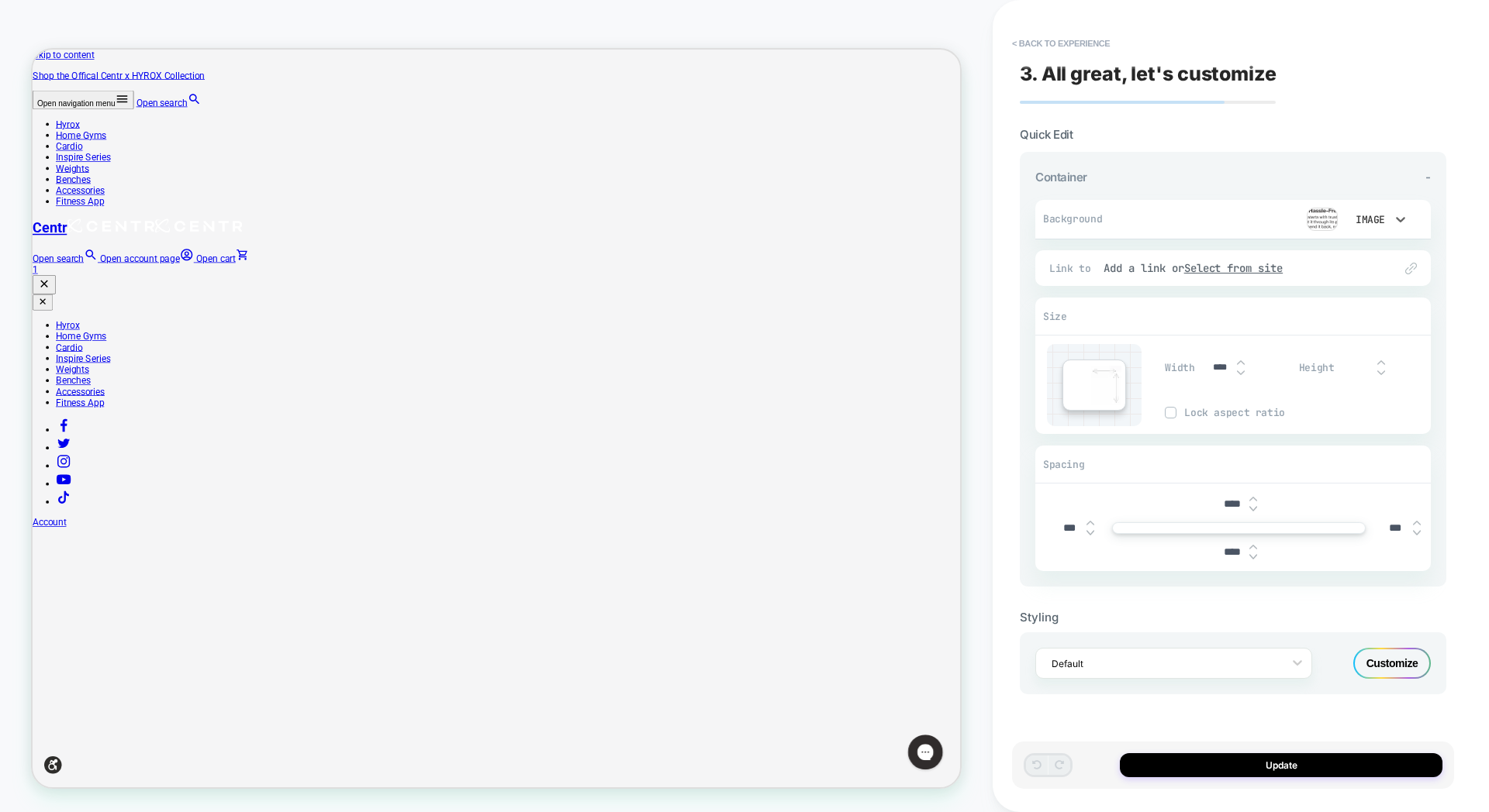
click at [1363, 214] on div "Image" at bounding box center [1369, 219] width 32 height 13
click at [1382, 218] on div at bounding box center [744, 406] width 1489 height 812
click at [1408, 269] on img at bounding box center [1411, 269] width 12 height 12
click at [1051, 271] on span "Link to" at bounding box center [1073, 268] width 47 height 13
click at [1374, 217] on div "Image" at bounding box center [1369, 219] width 32 height 13
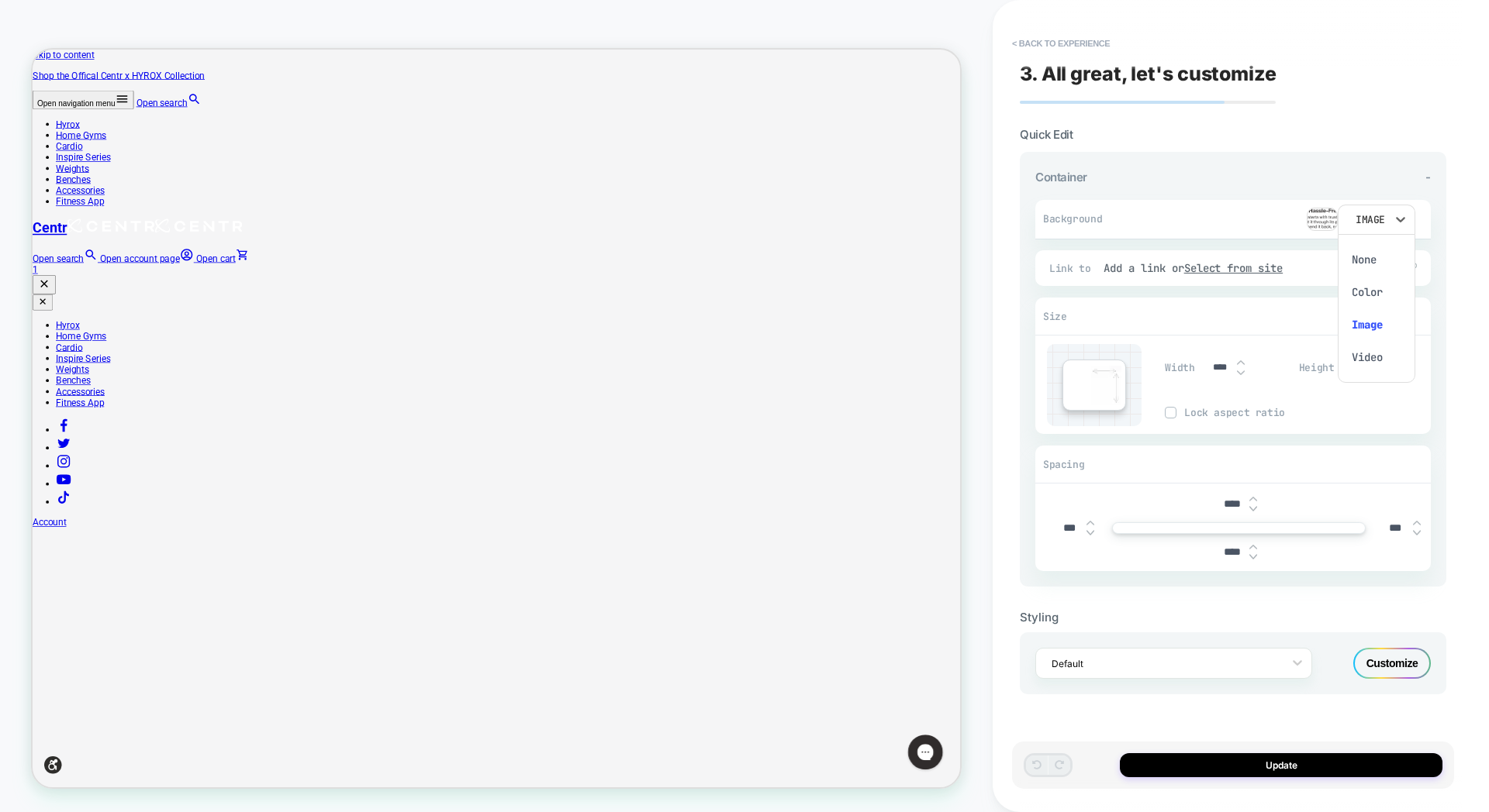
drag, startPoint x: 1184, startPoint y: 240, endPoint x: 1177, endPoint y: 234, distance: 9.2
click at [1184, 240] on div at bounding box center [744, 406] width 1489 height 812
click at [1168, 660] on div at bounding box center [1163, 664] width 224 height 14
click at [1012, 40] on button "< Back to experience" at bounding box center [1061, 43] width 113 height 25
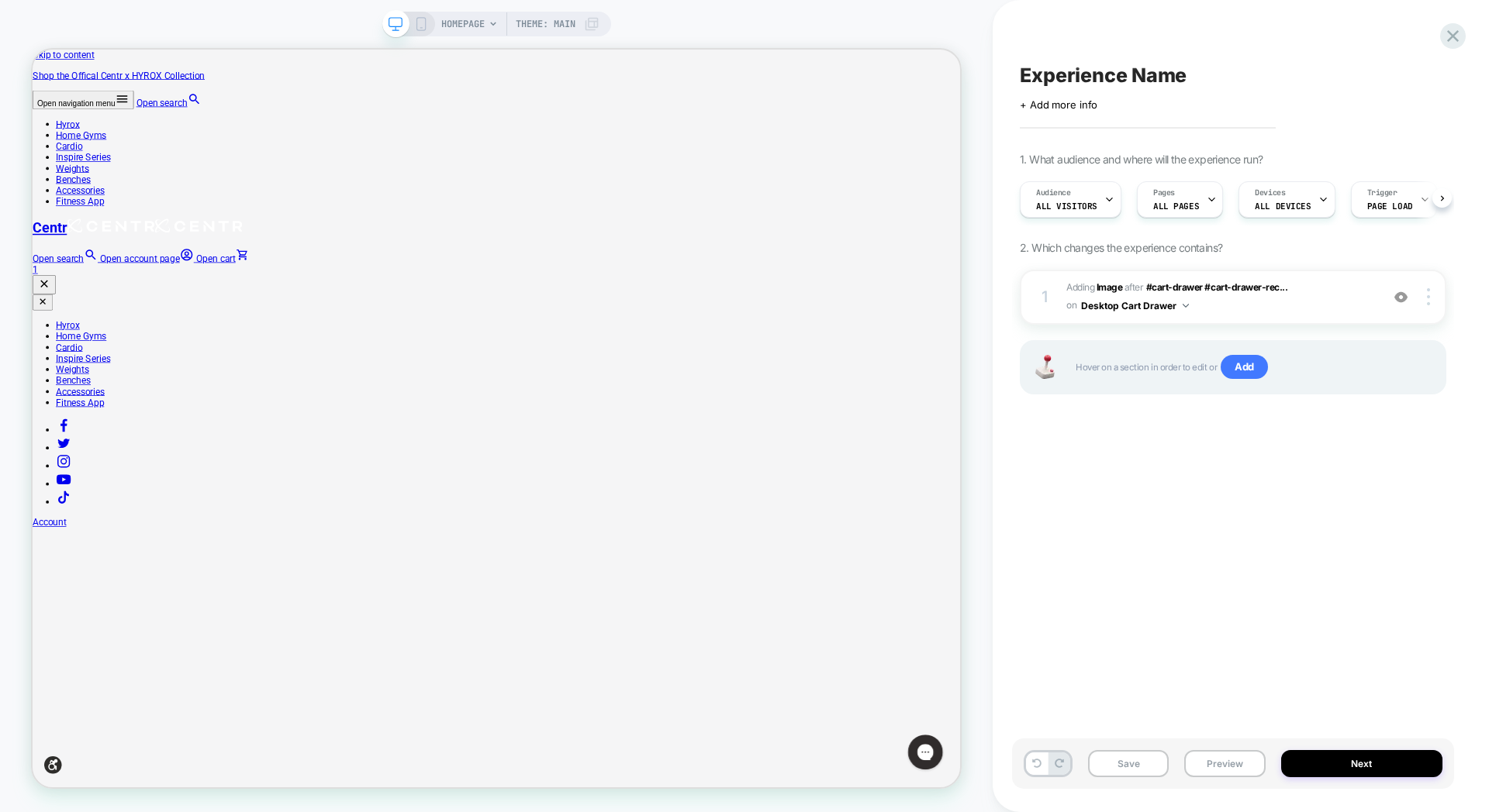
scroll to position [0, 1]
click at [1259, 315] on div "1 #_loomi_addon_1756765428805 Adding Image AFTER #cart-drawer #cart-drawer-rec.…" at bounding box center [1233, 297] width 427 height 55
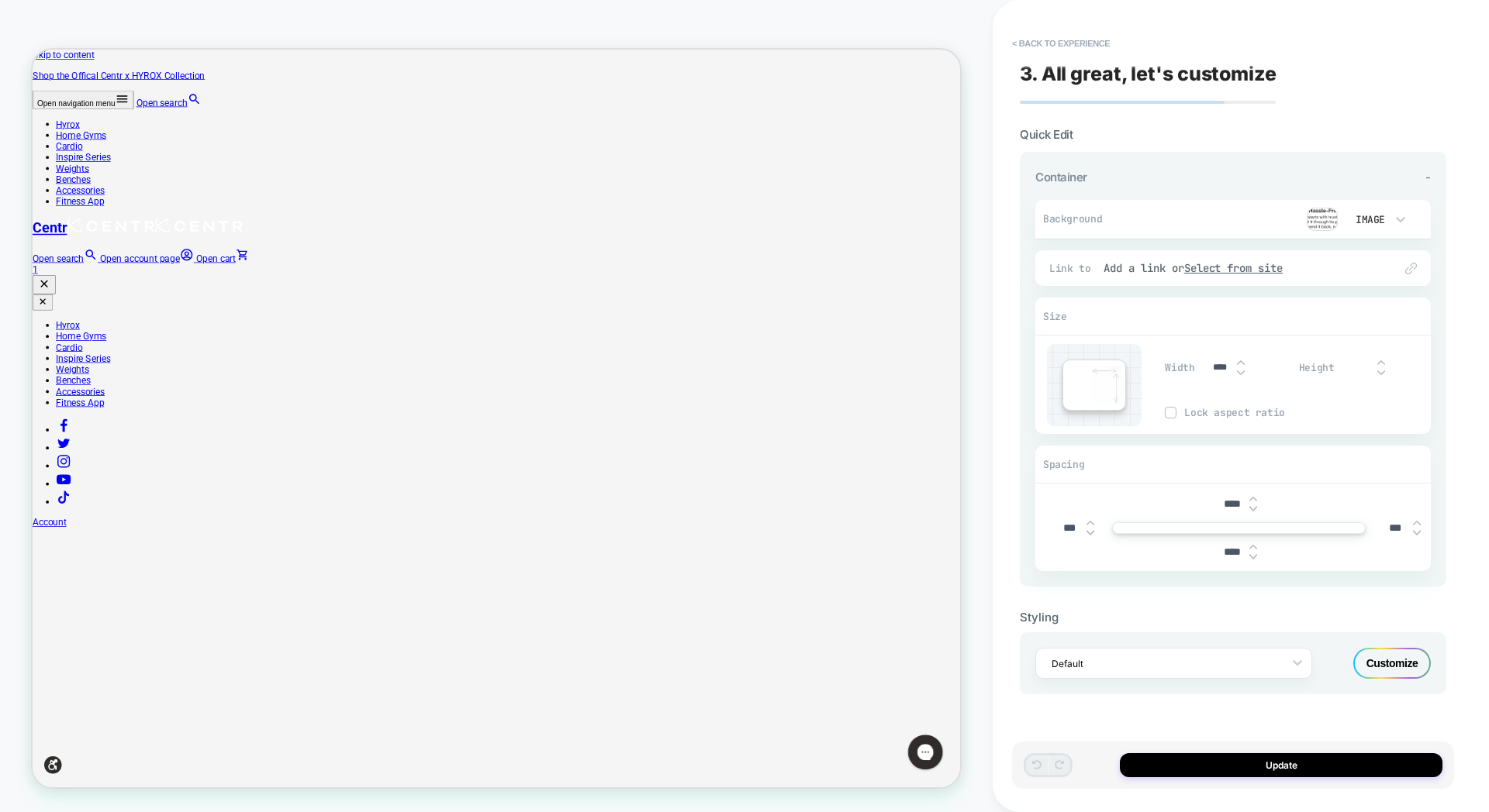
click at [1376, 670] on div "Customize" at bounding box center [1392, 664] width 78 height 31
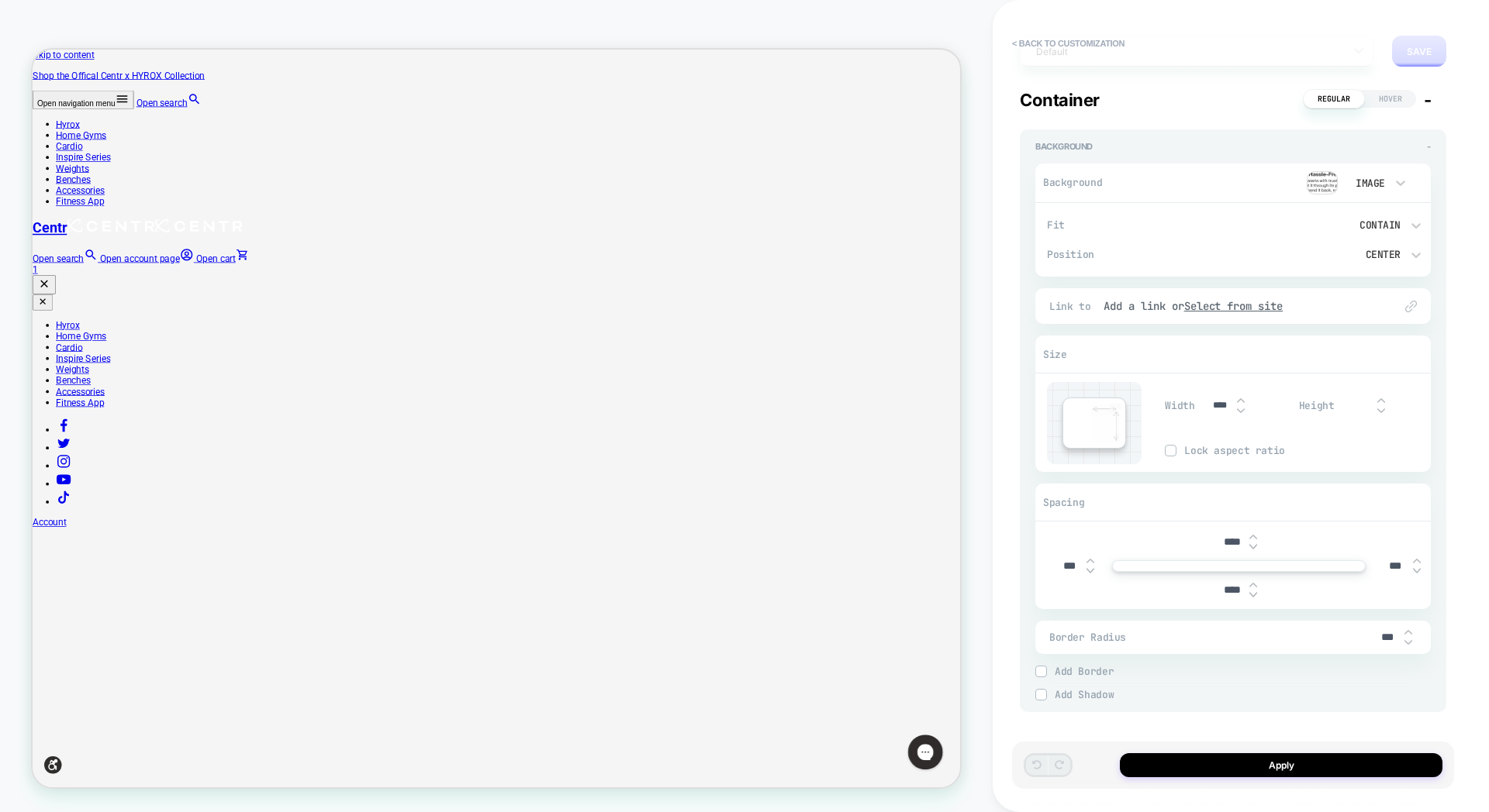
scroll to position [92, 0]
click at [1373, 99] on span "Hover" at bounding box center [1390, 98] width 51 height 18
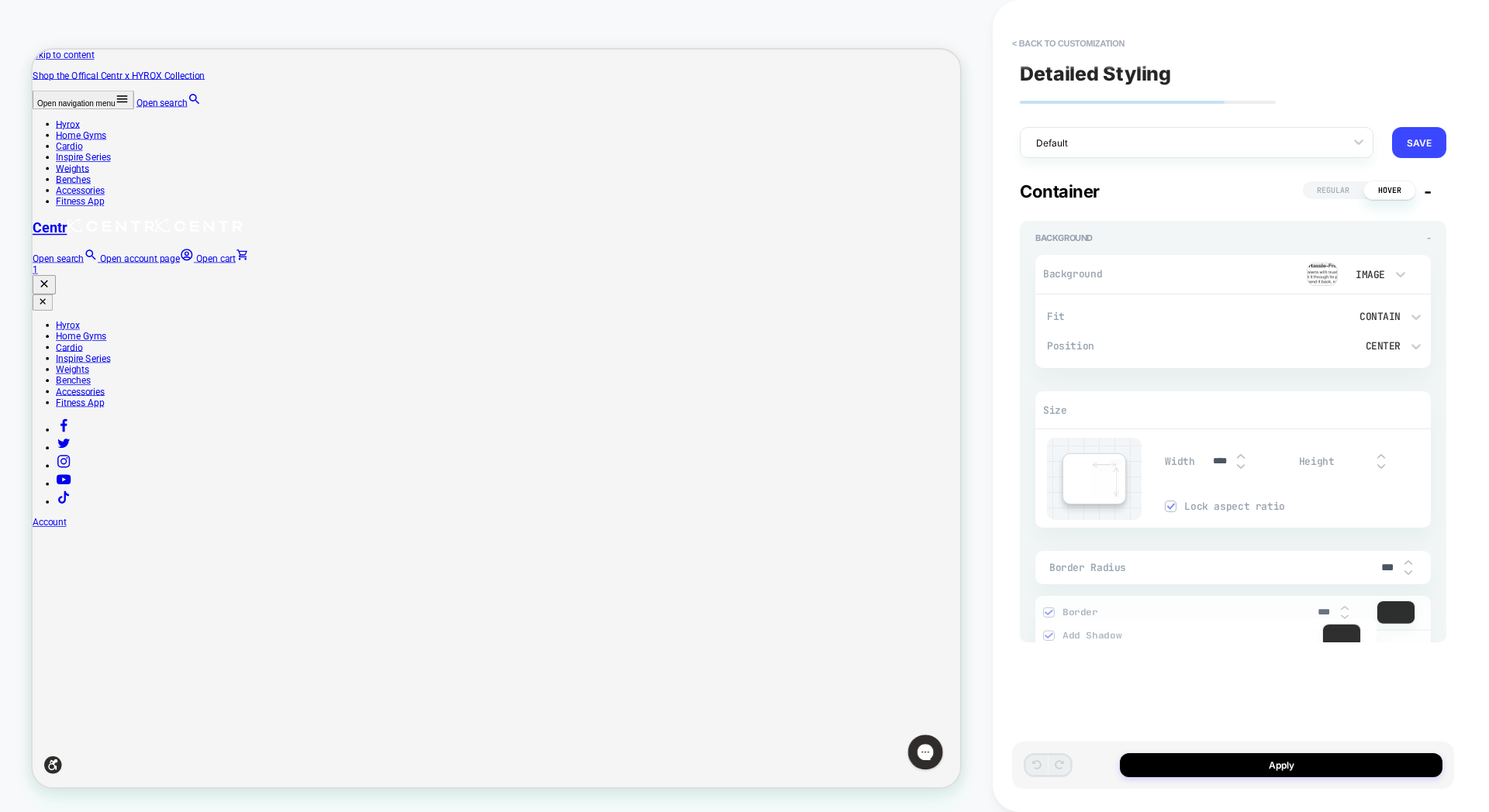
scroll to position [0, 0]
click at [1328, 177] on div "Detailed Styling Default RENAME SAVE Container Regular Hover - Background - Bac…" at bounding box center [1233, 406] width 442 height 781
click at [1429, 191] on span "-" at bounding box center [1427, 192] width 8 height 20
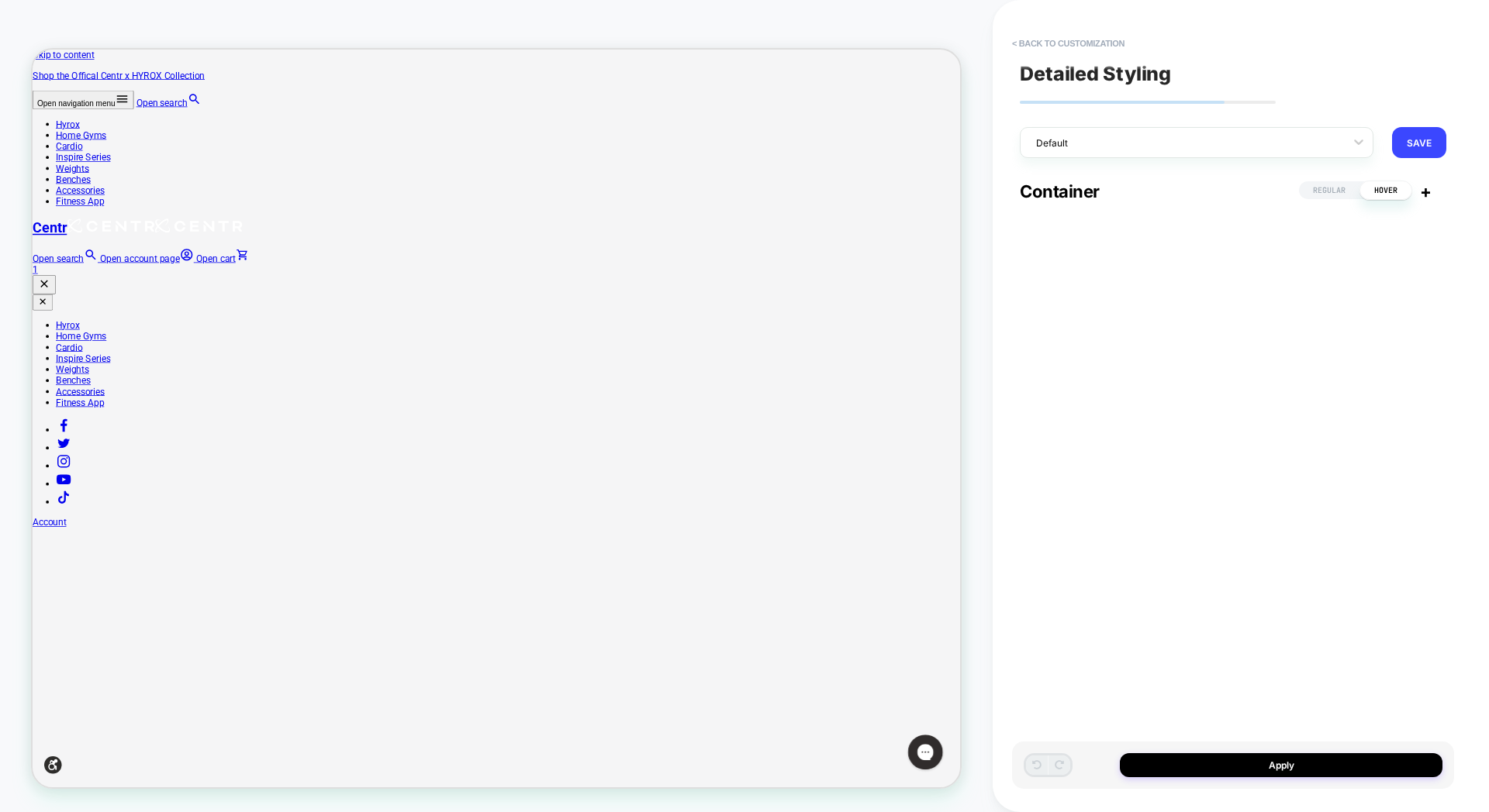
click at [1342, 191] on span "Regular" at bounding box center [1329, 190] width 61 height 18
click at [1301, 769] on button "Apply" at bounding box center [1281, 765] width 323 height 24
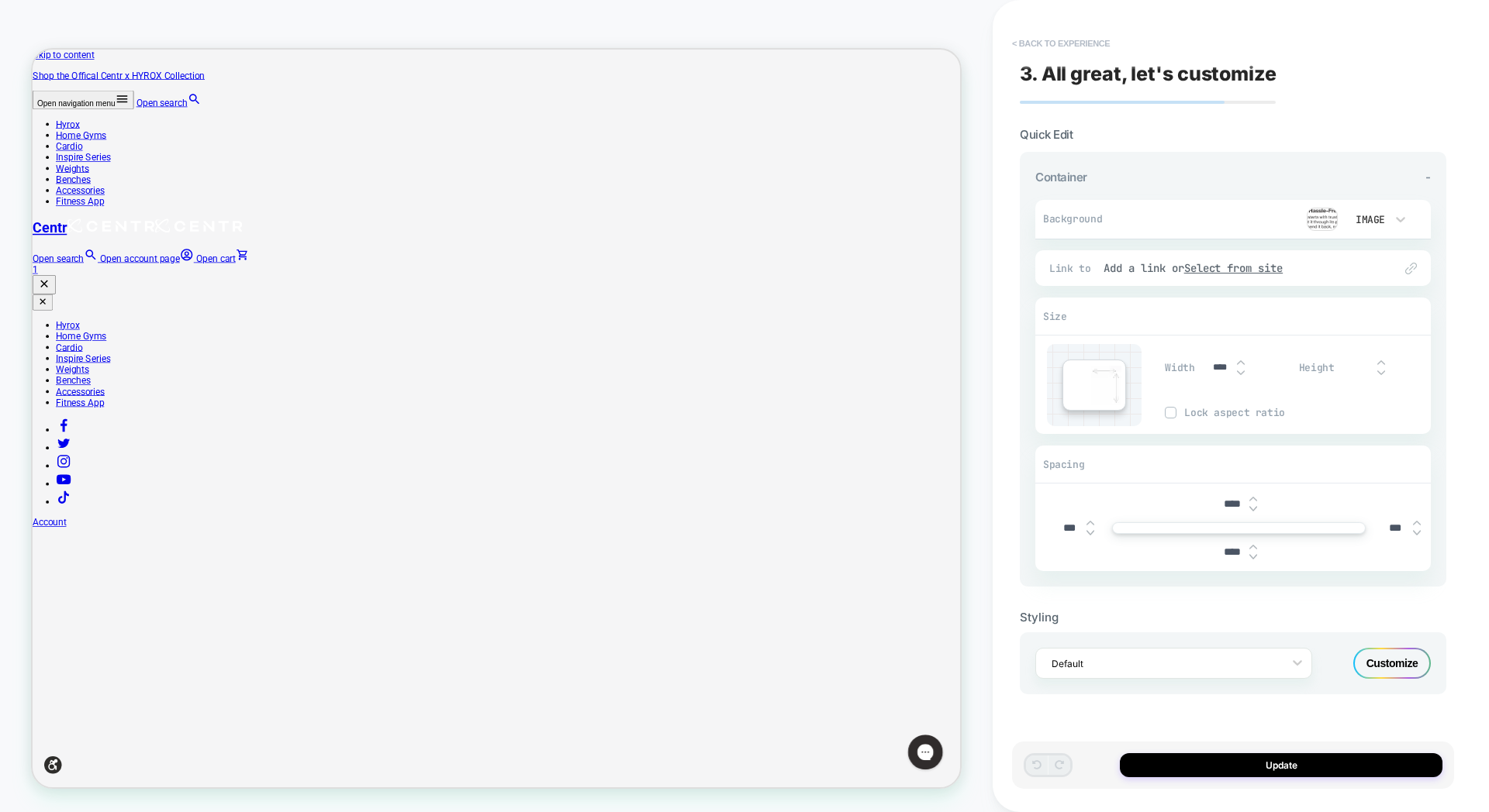
click at [1024, 45] on button "< Back to experience" at bounding box center [1061, 43] width 113 height 25
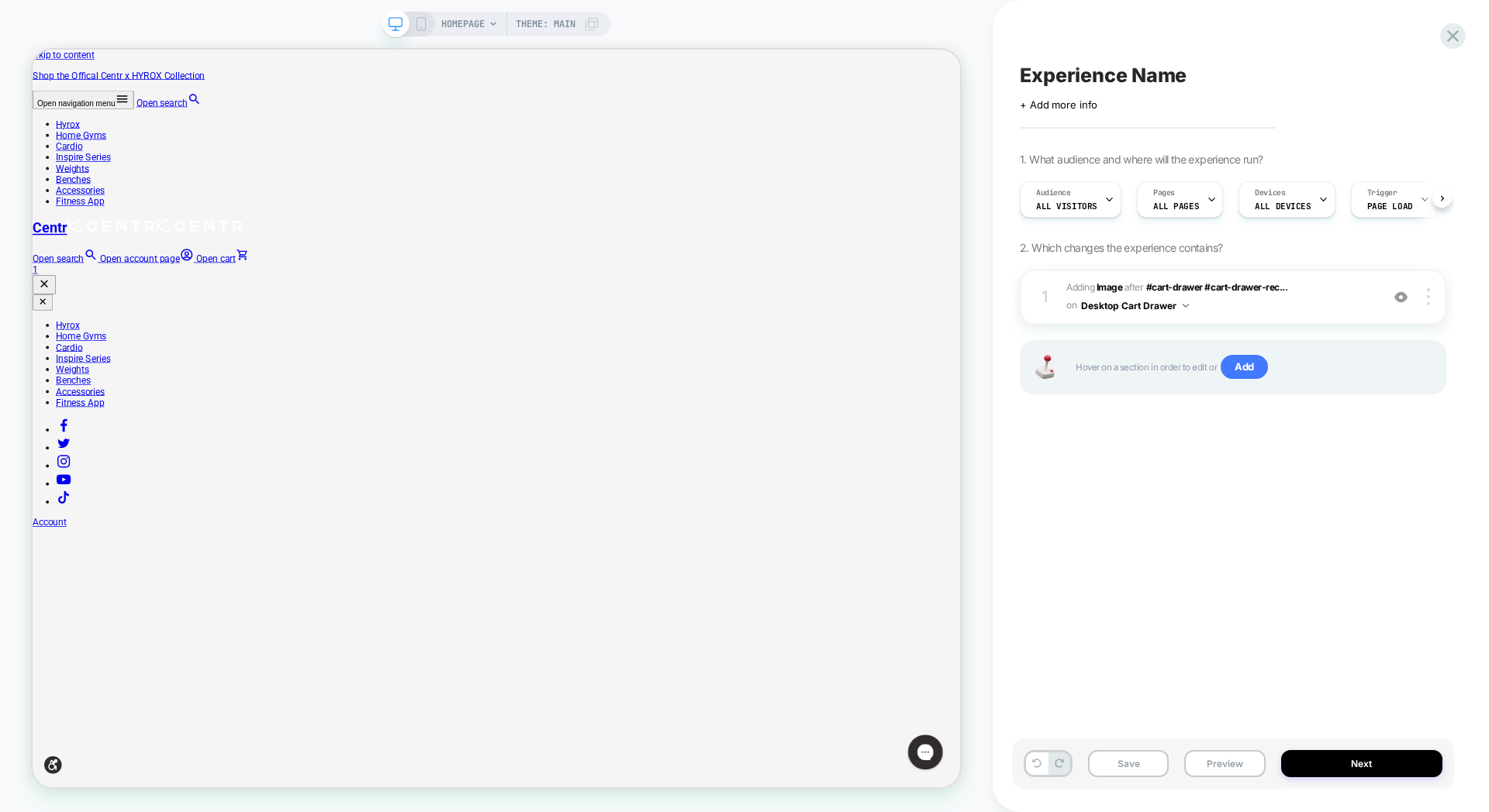
scroll to position [0, 1]
click at [1213, 762] on button "Preview" at bounding box center [1224, 764] width 81 height 27
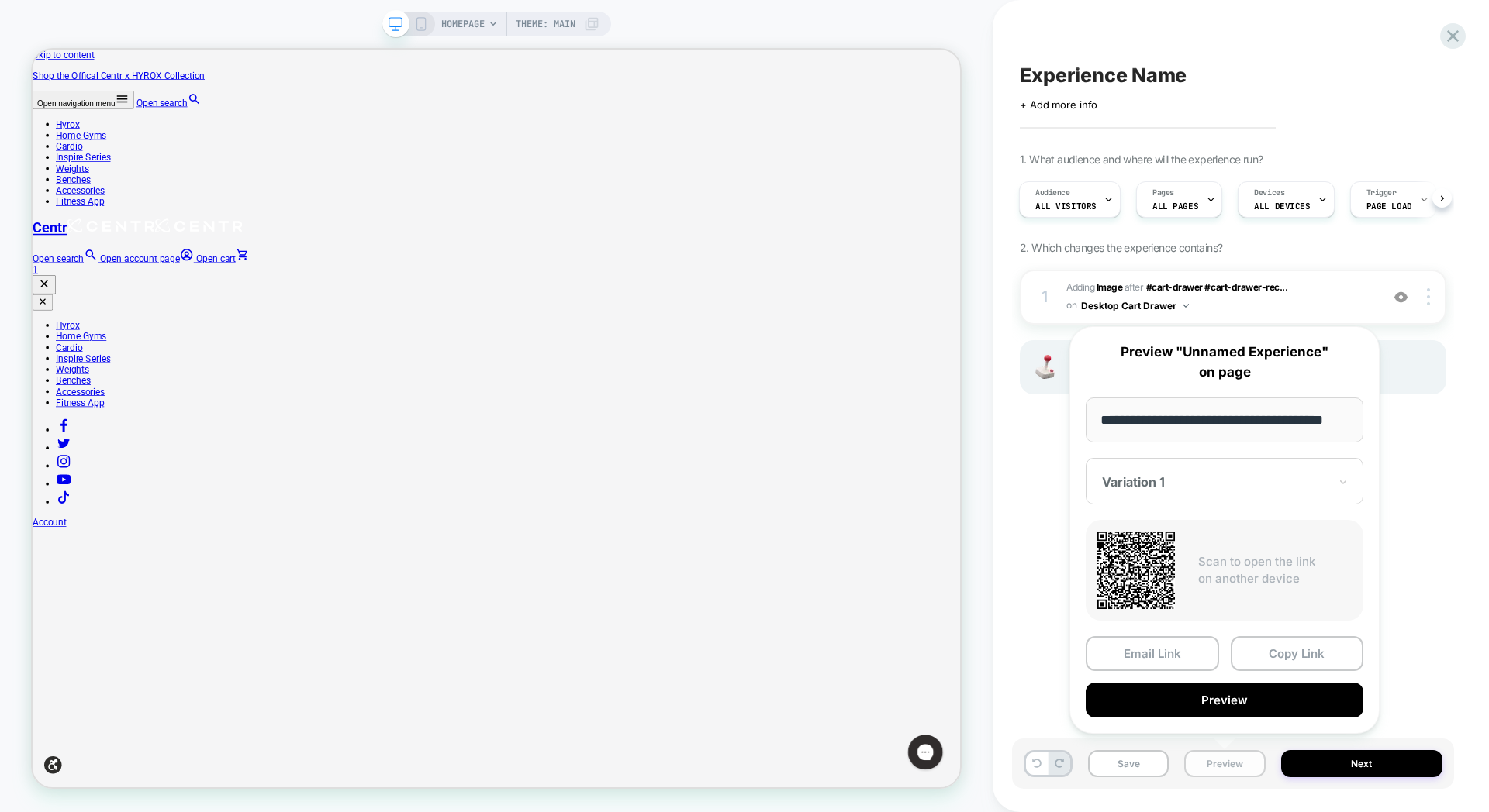
scroll to position [0, 21]
click at [1190, 687] on button "Preview" at bounding box center [1224, 701] width 277 height 35
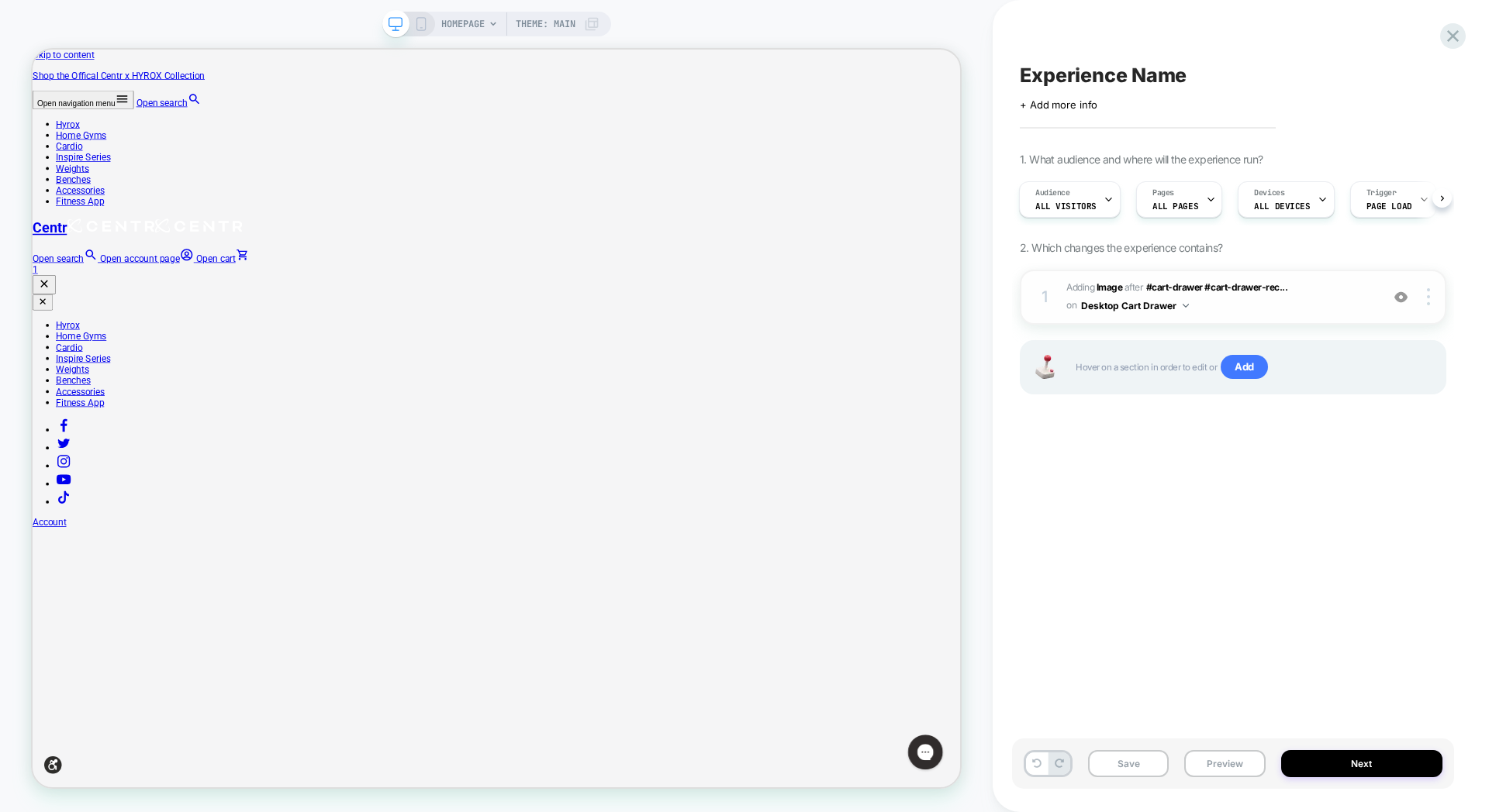
click at [1268, 306] on span "#_loomi_addon_1756765428805 Adding Image AFTER #cart-drawer #cart-drawer-rec...…" at bounding box center [1219, 297] width 306 height 37
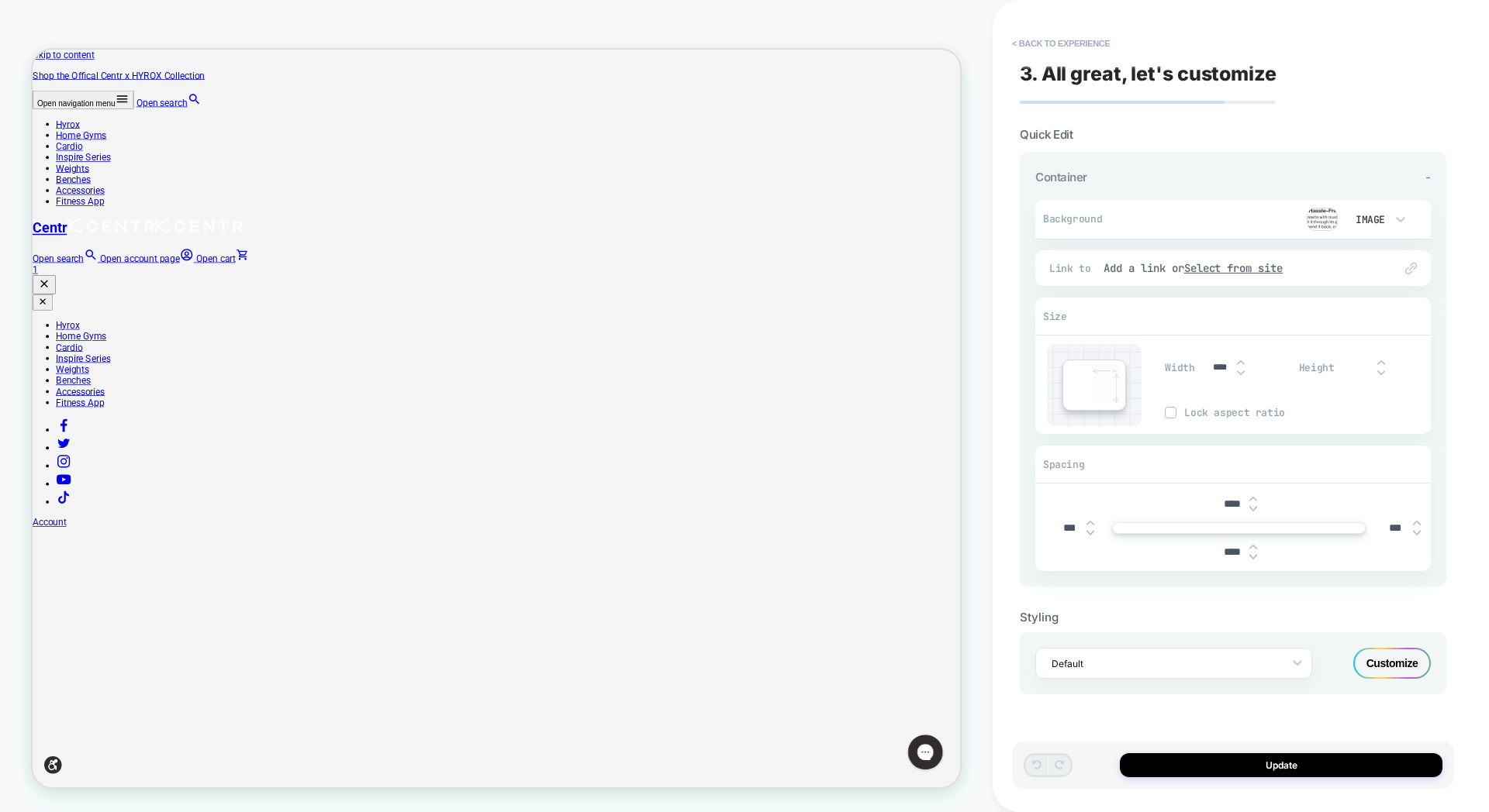
click at [1390, 661] on div "Customize" at bounding box center [1392, 664] width 78 height 31
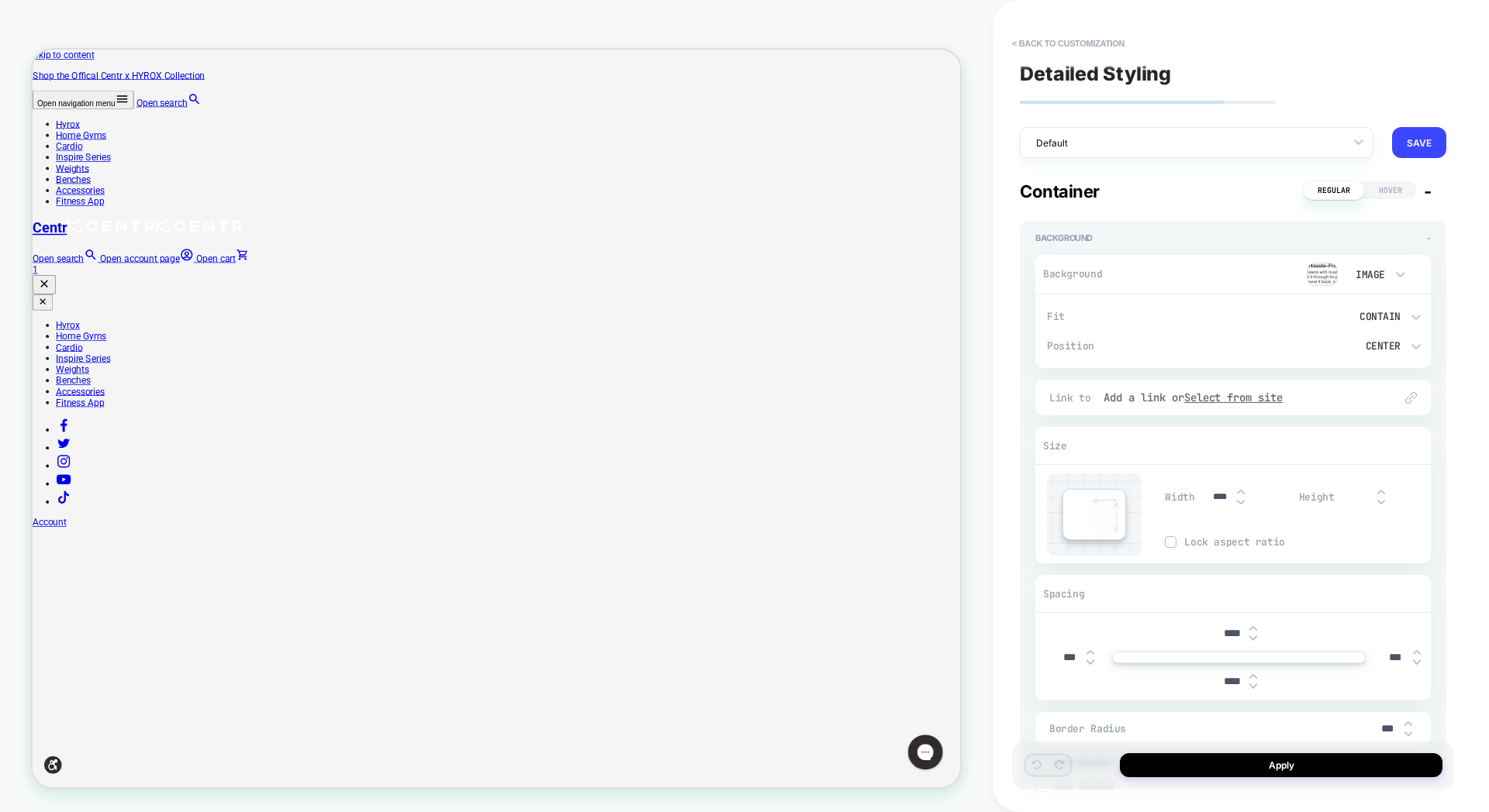
click at [1429, 194] on span "-" at bounding box center [1427, 192] width 8 height 20
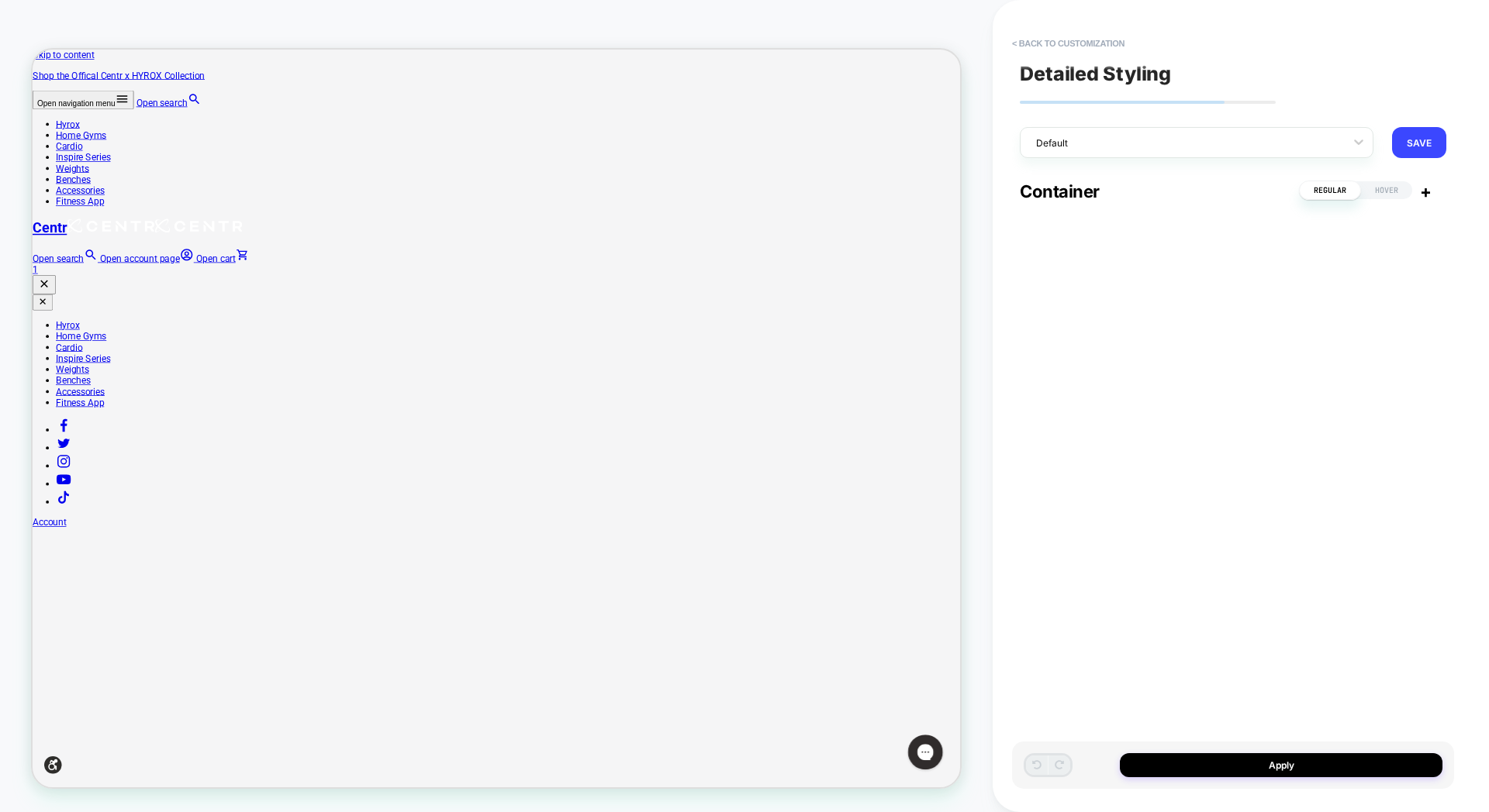
click at [1429, 194] on span "+" at bounding box center [1426, 192] width 12 height 20
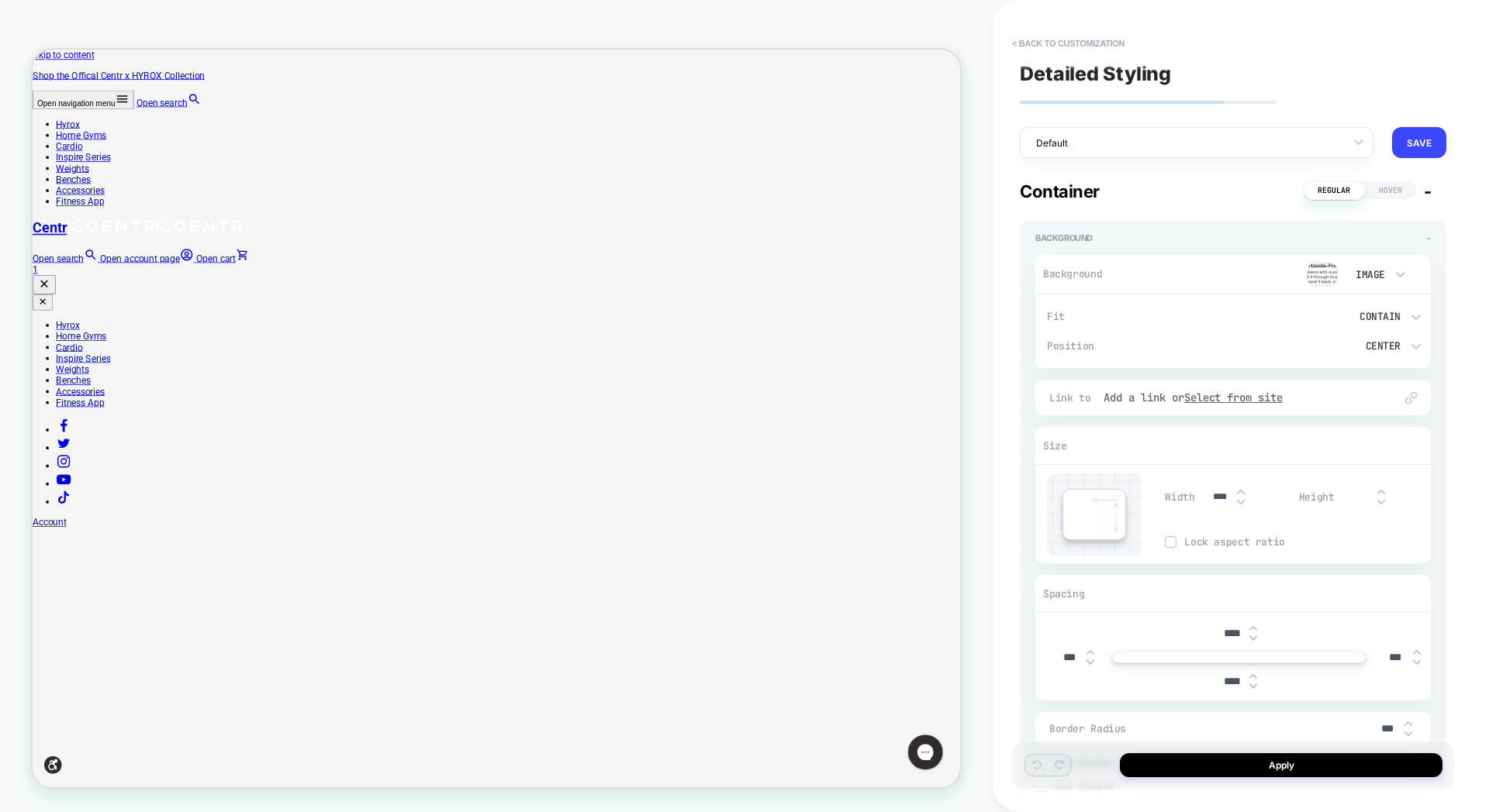
click at [1386, 191] on span "Hover" at bounding box center [1390, 190] width 51 height 18
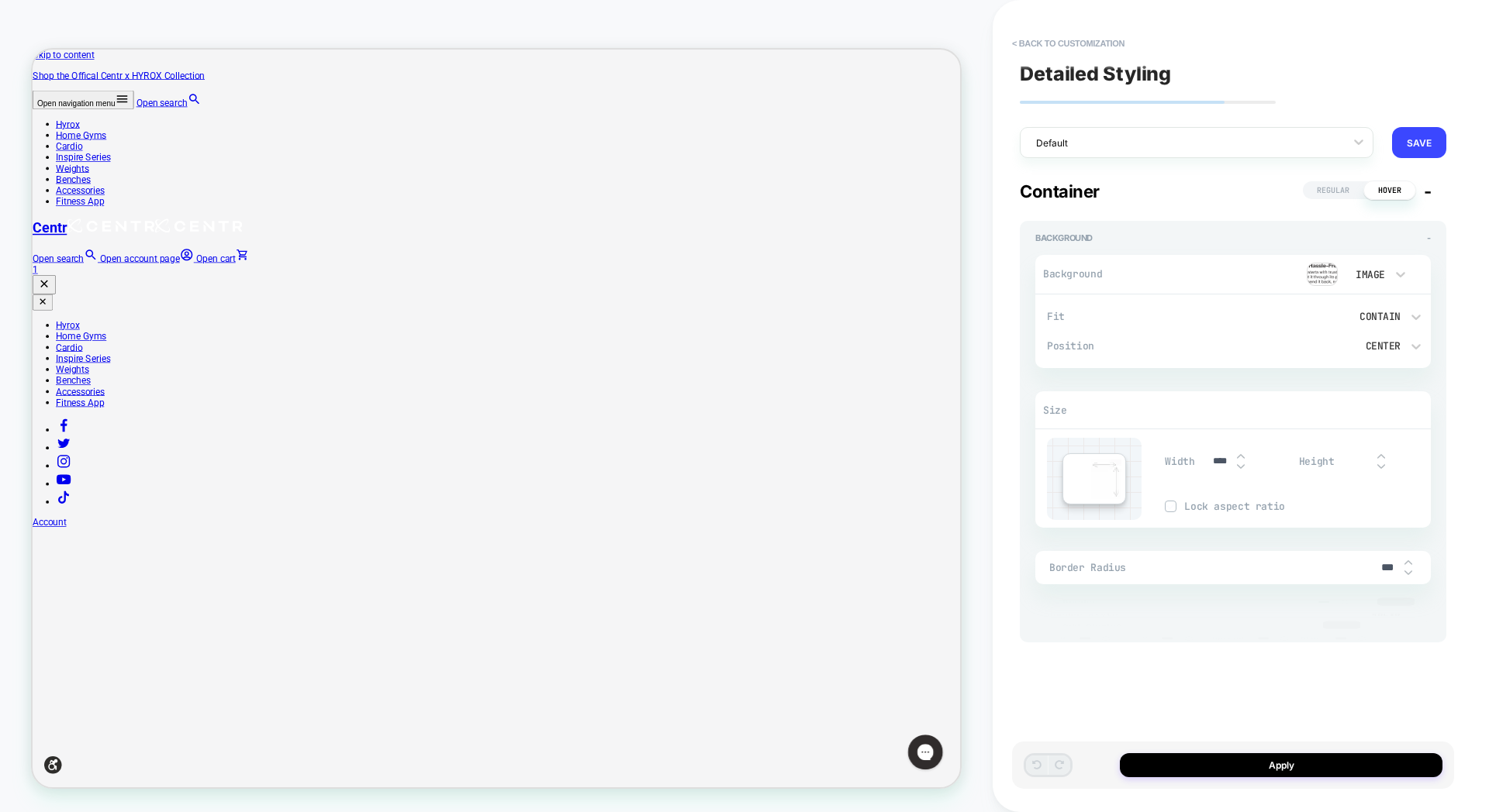
click at [1424, 192] on span "-" at bounding box center [1427, 192] width 8 height 20
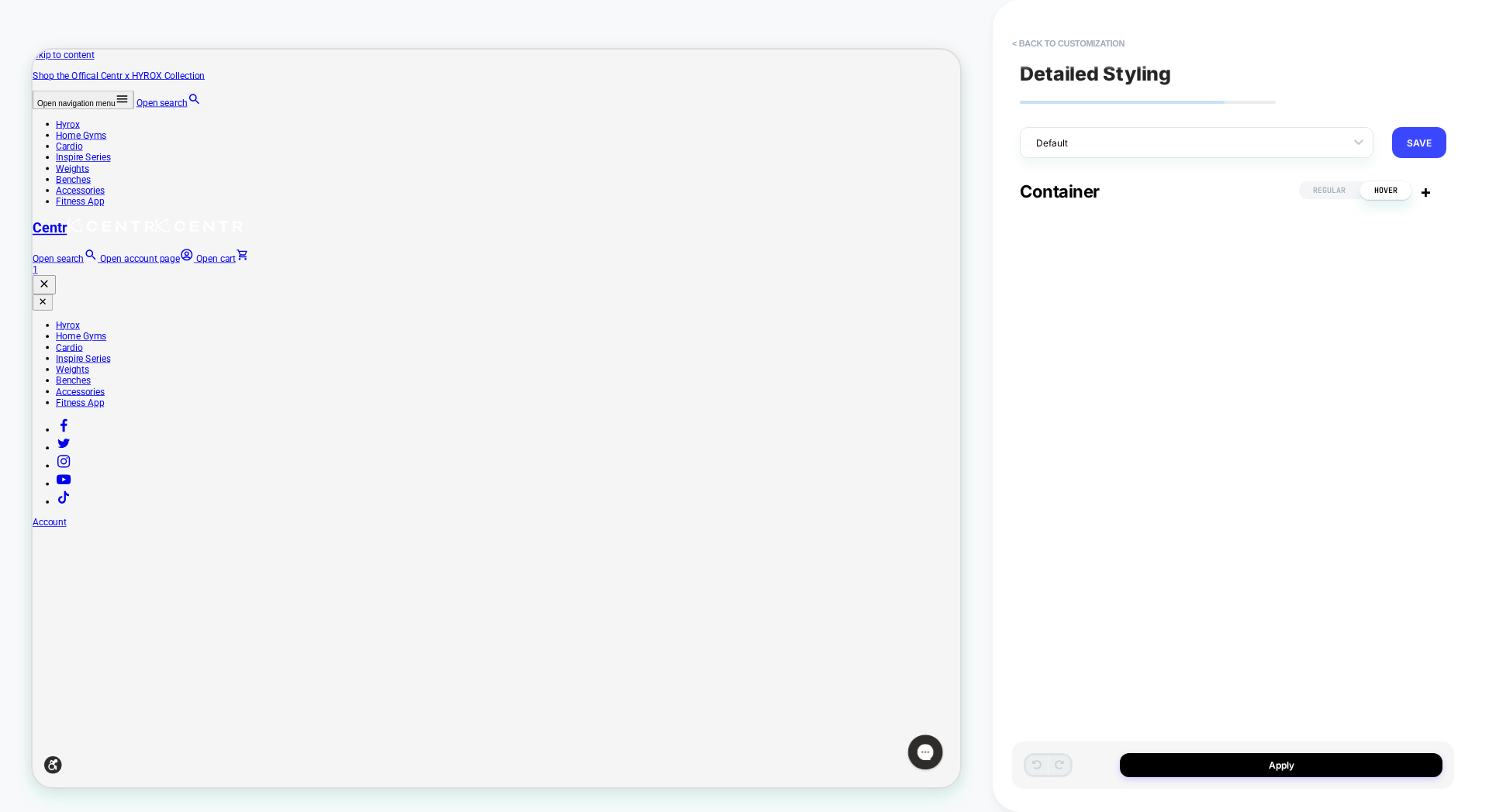
click at [1345, 194] on span "Regular" at bounding box center [1329, 190] width 61 height 18
click at [1384, 185] on span "Hover" at bounding box center [1387, 190] width 51 height 18
click at [1422, 199] on span "+" at bounding box center [1426, 192] width 12 height 20
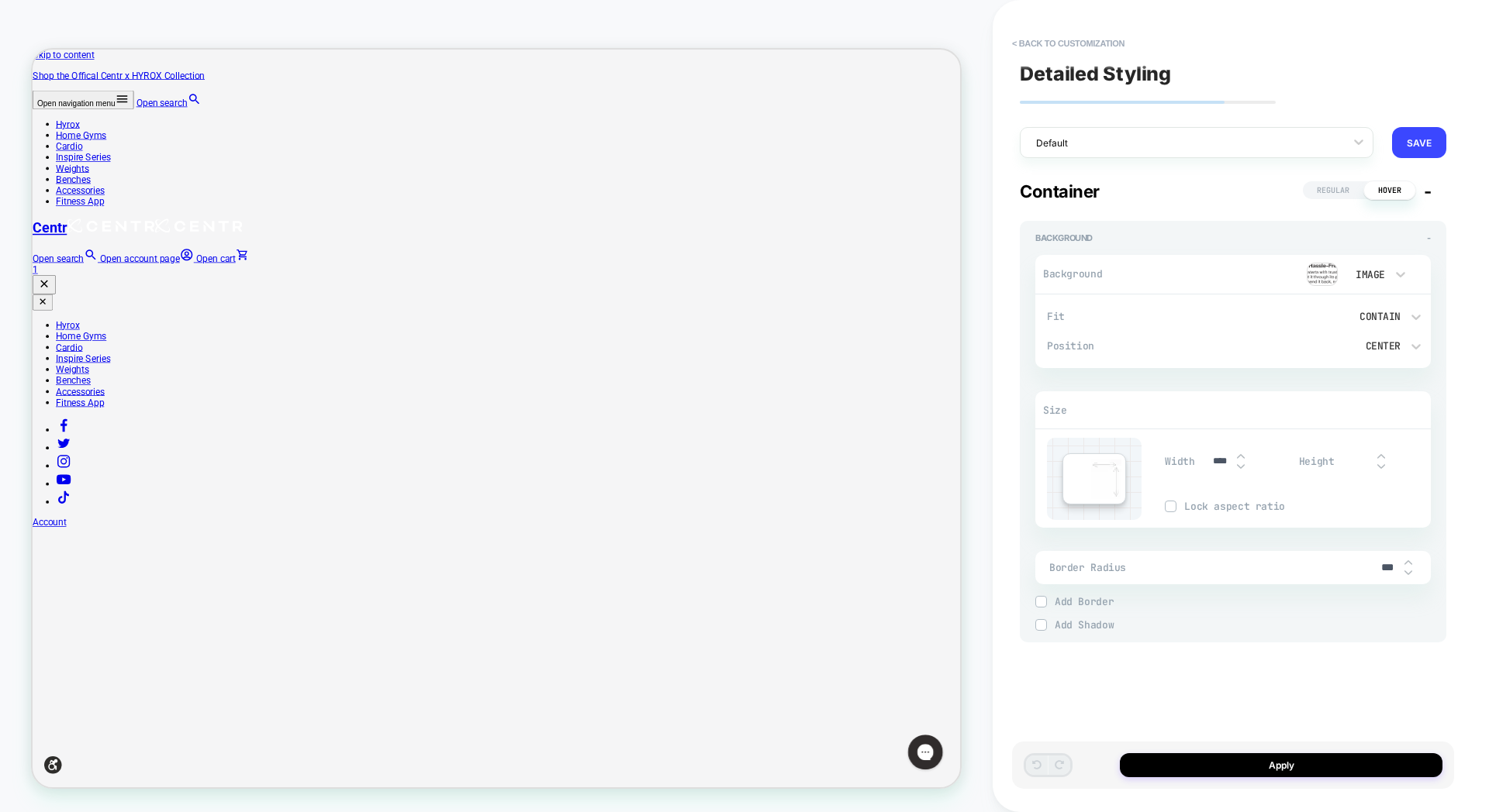
click at [1351, 199] on span "Regular" at bounding box center [1333, 190] width 61 height 18
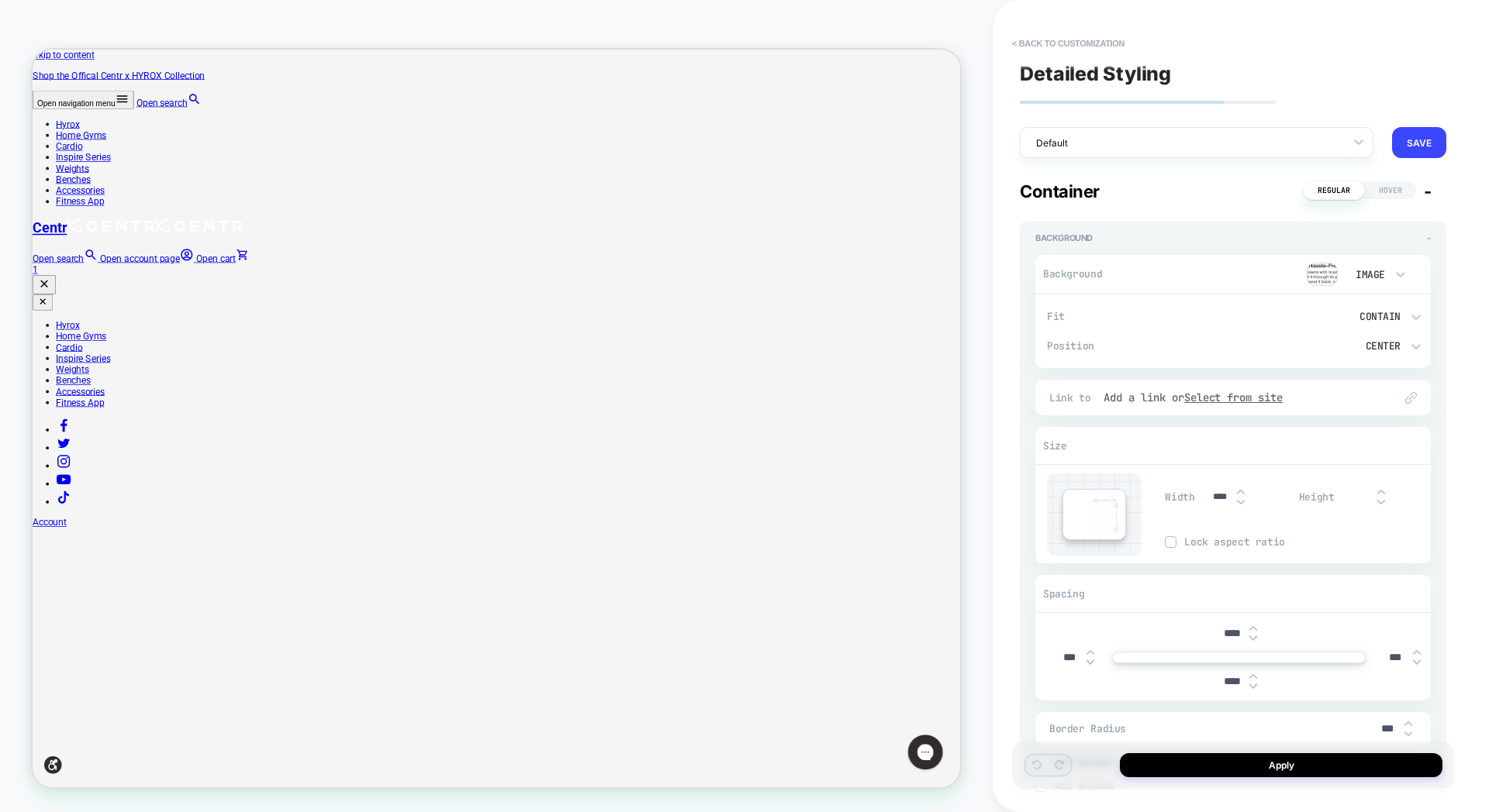
click at [1390, 199] on span "Hover" at bounding box center [1390, 190] width 51 height 18
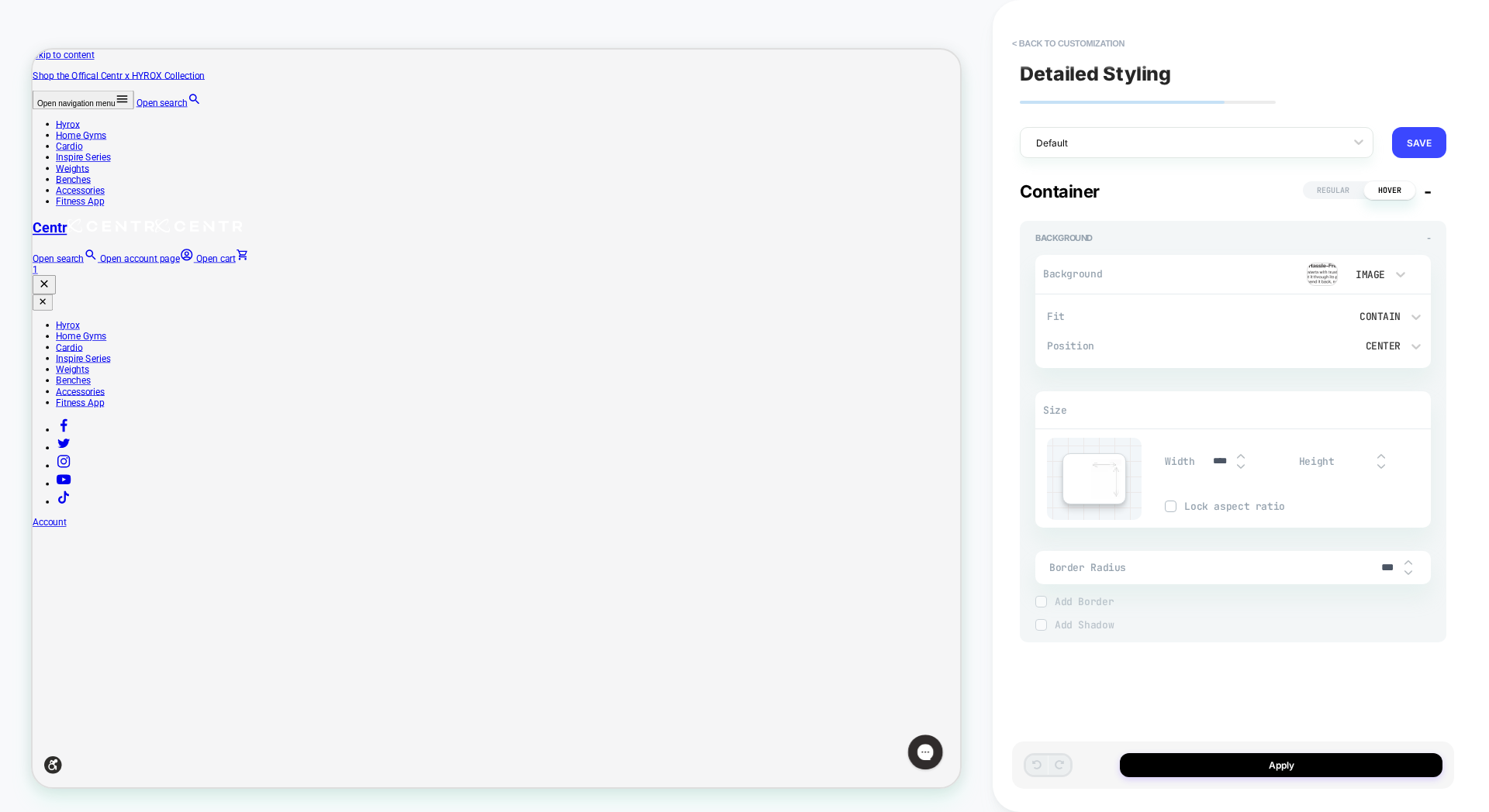
click at [1346, 191] on span "Regular" at bounding box center [1333, 190] width 61 height 18
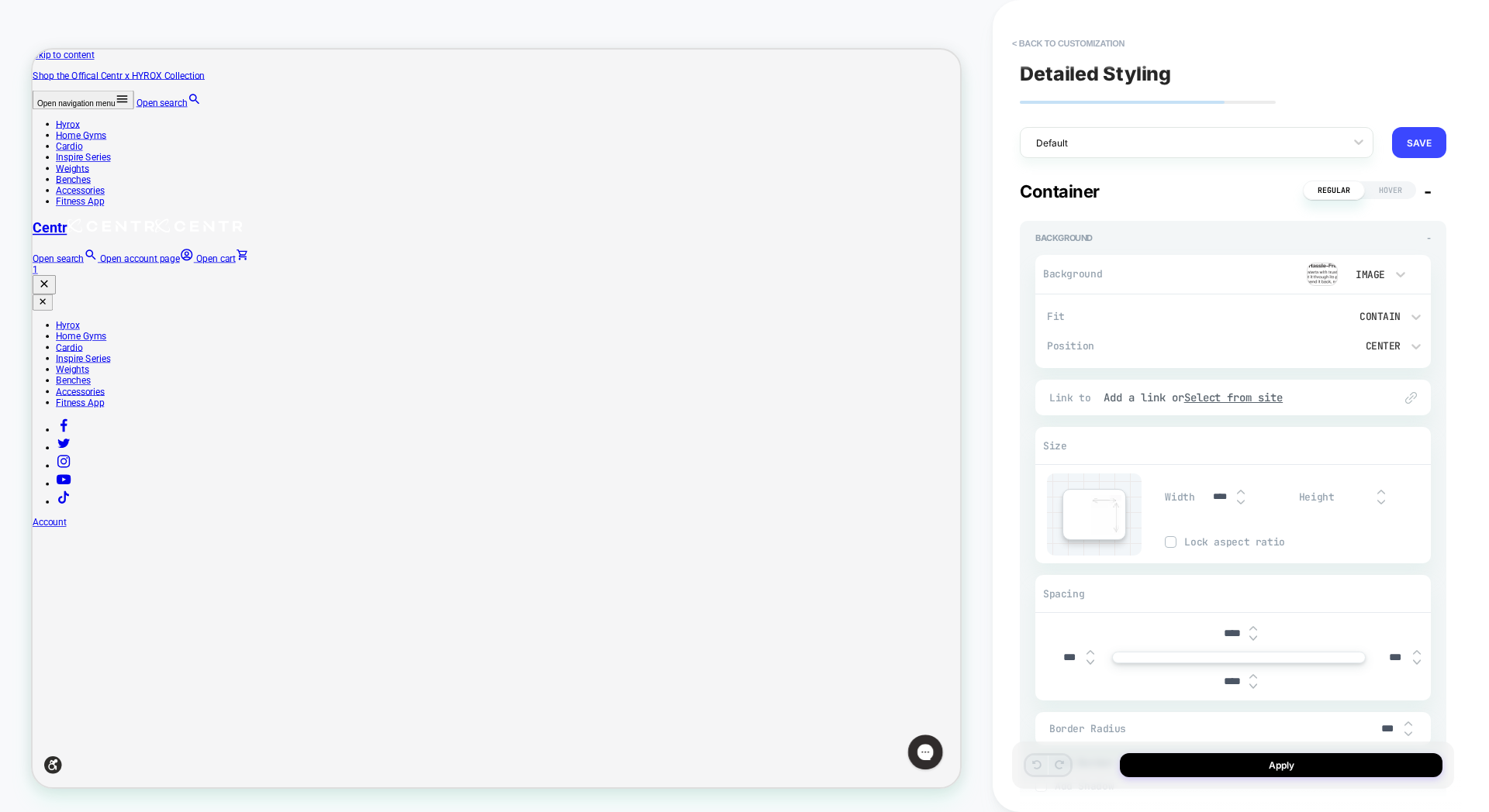
click at [1384, 193] on span "Hover" at bounding box center [1390, 190] width 51 height 18
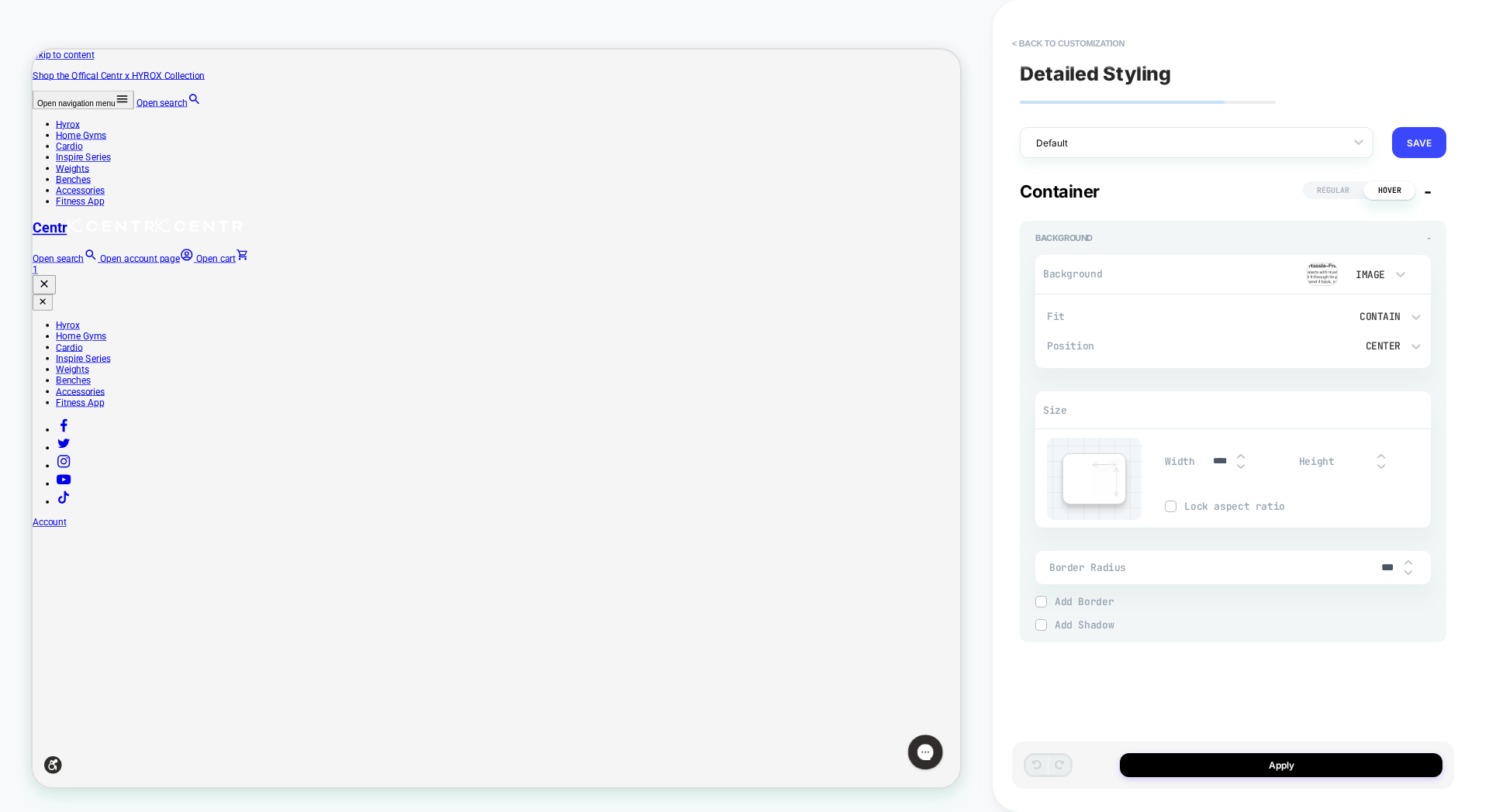
click at [1340, 191] on span "Regular" at bounding box center [1333, 190] width 61 height 18
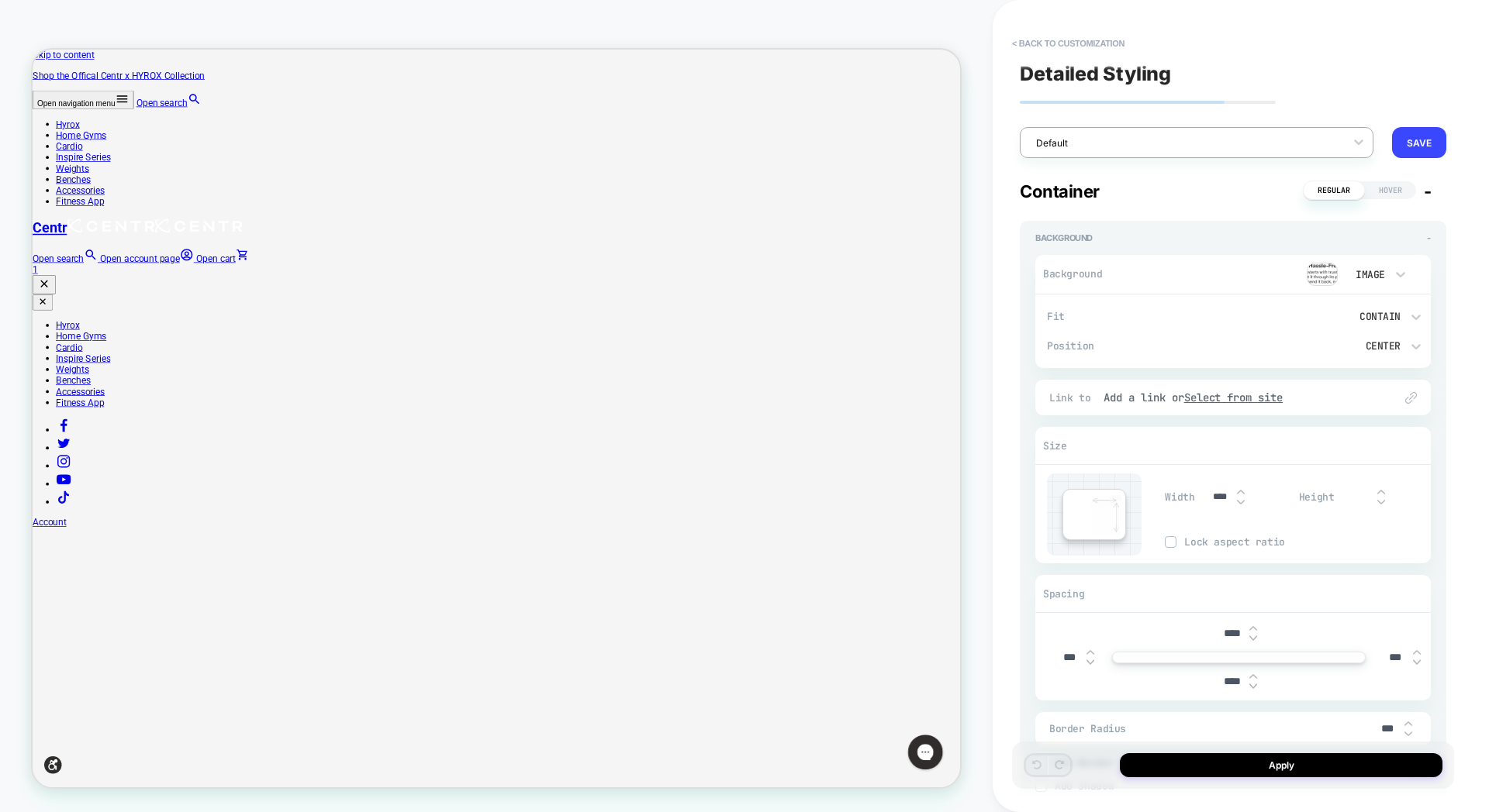
click at [1257, 142] on div at bounding box center [1186, 142] width 301 height 14
click at [1053, 49] on button "< Back to customization" at bounding box center [1068, 43] width 128 height 25
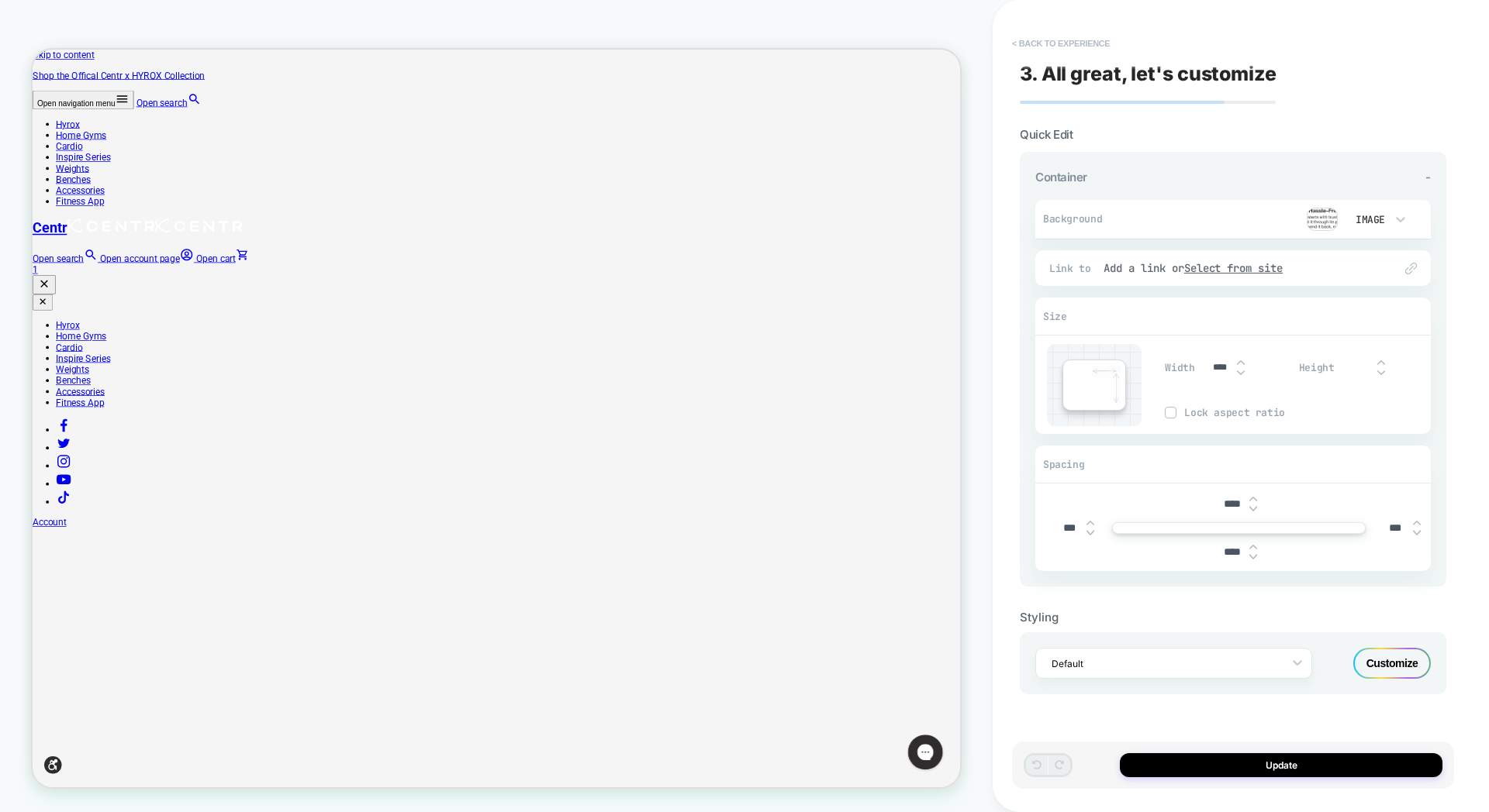
click at [1044, 47] on button "< Back to experience" at bounding box center [1061, 43] width 113 height 25
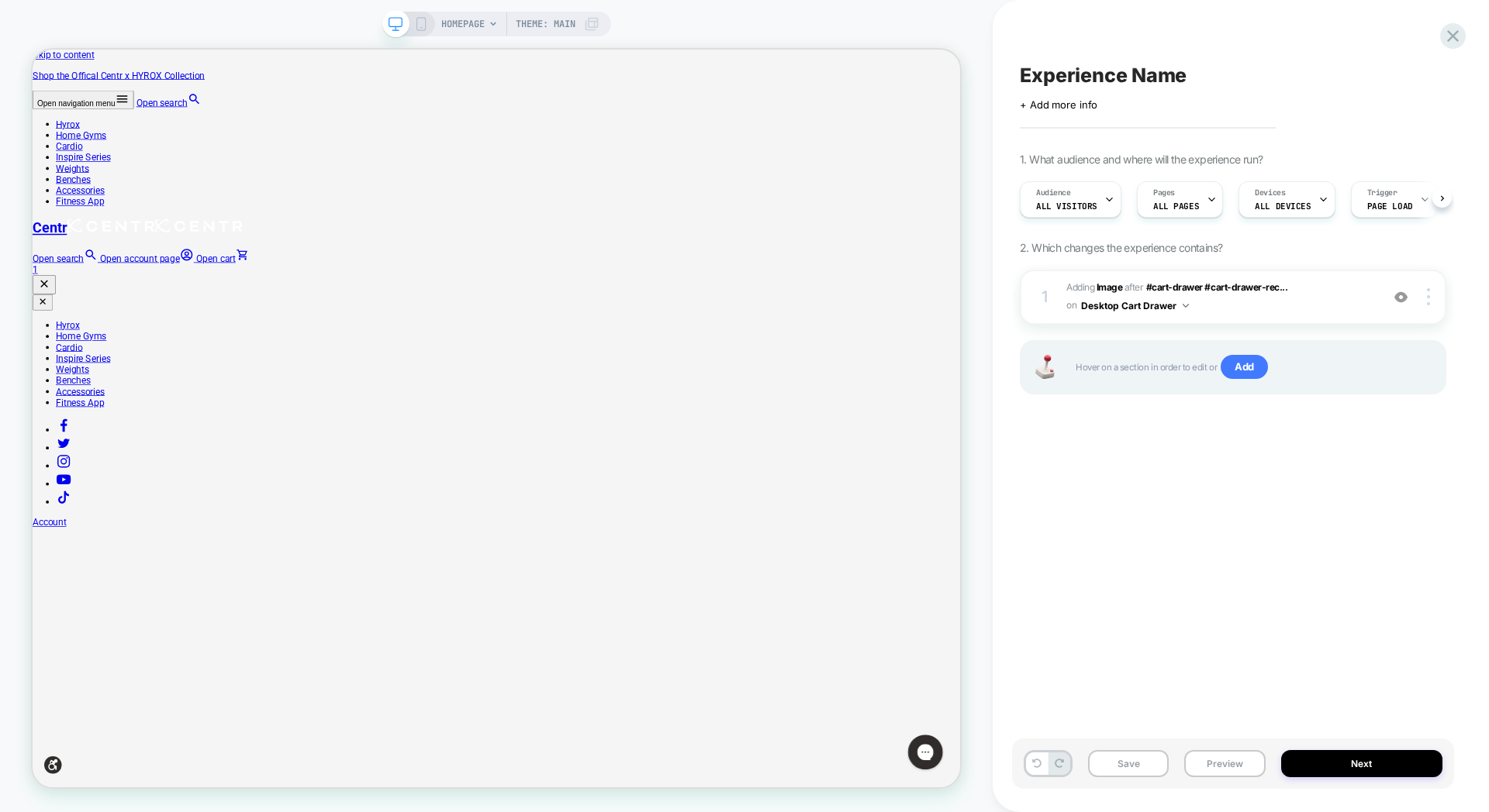
scroll to position [0, 1]
click at [1132, 770] on button "Save" at bounding box center [1128, 764] width 81 height 27
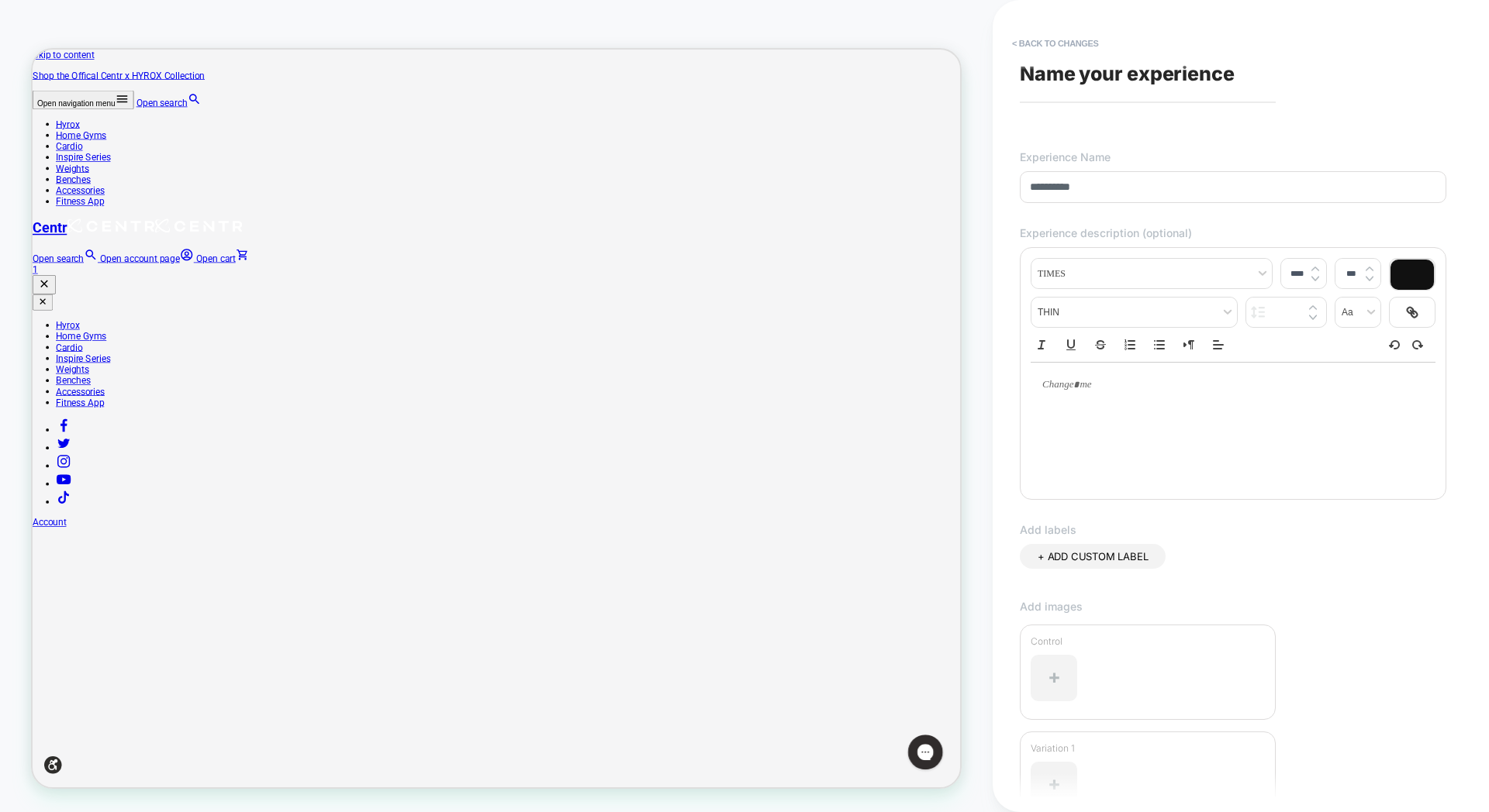
click at [1069, 183] on input "*********" at bounding box center [1233, 187] width 427 height 32
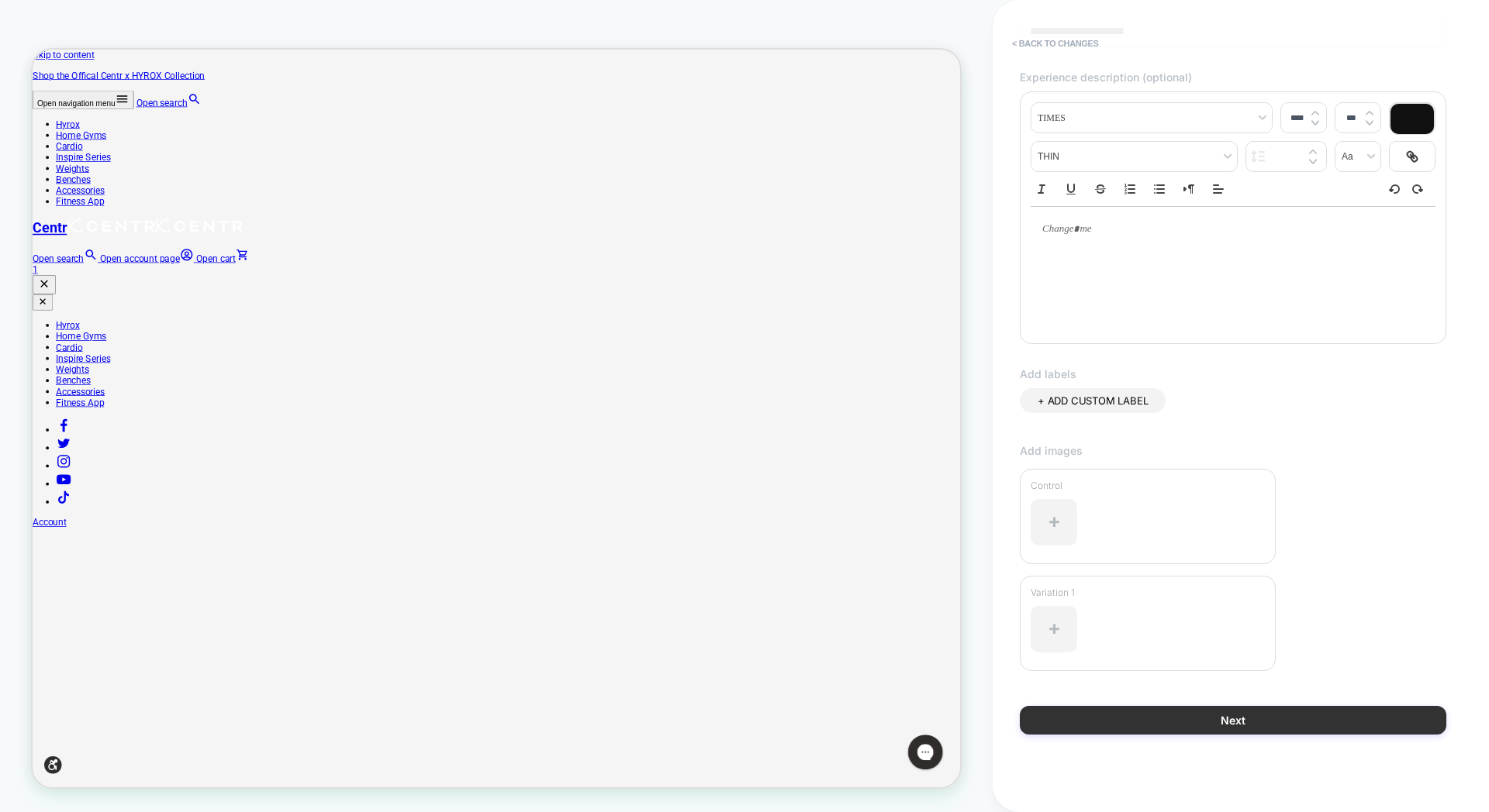
type input "**********"
click at [1265, 730] on button "Next" at bounding box center [1233, 721] width 427 height 29
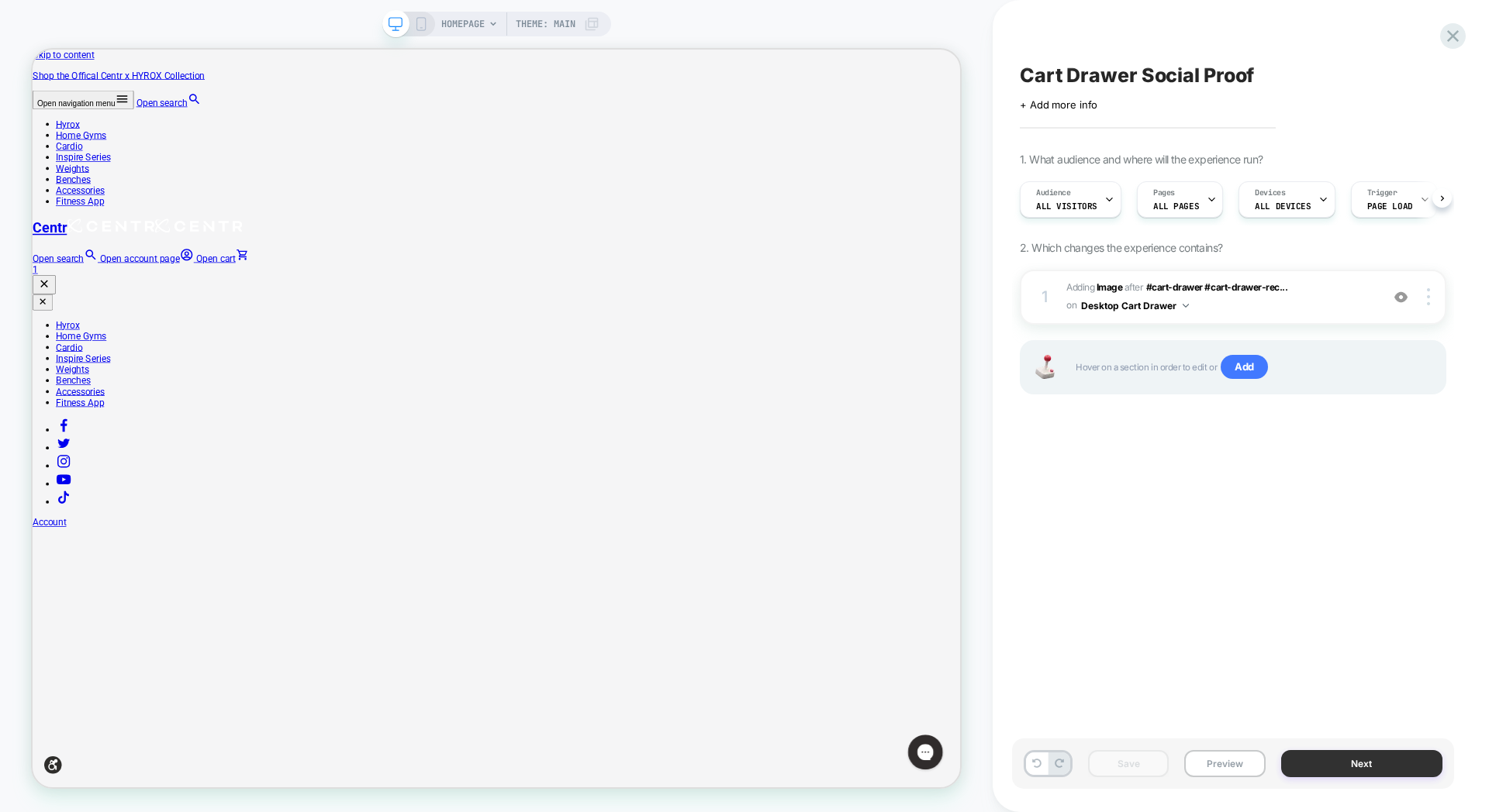
scroll to position [0, 1]
click at [1451, 32] on icon at bounding box center [1452, 36] width 21 height 21
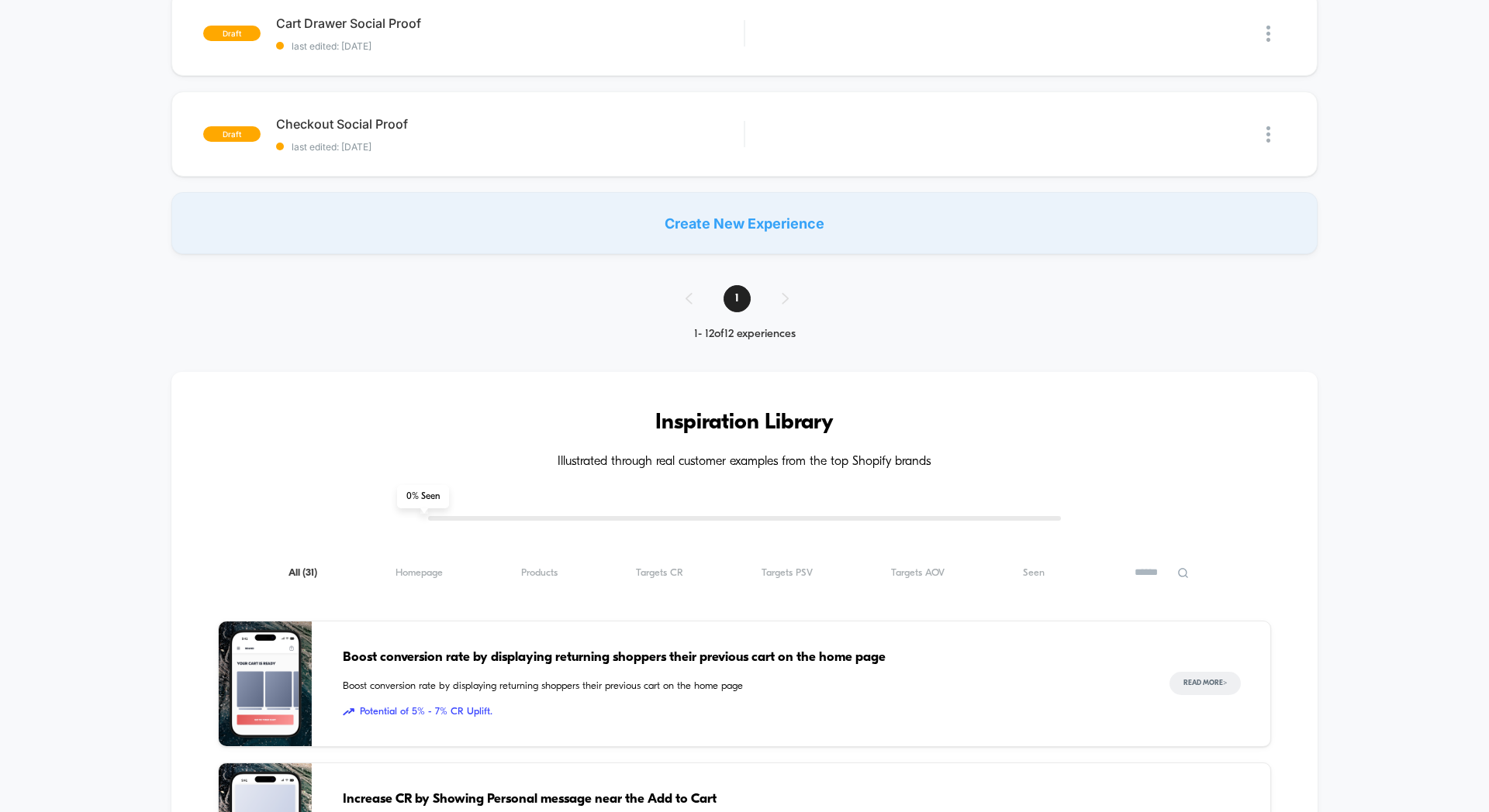
scroll to position [1185, 0]
click at [950, 313] on div "**********" at bounding box center [744, 280] width 1489 height 2682
